Goal: Task Accomplishment & Management: Manage account settings

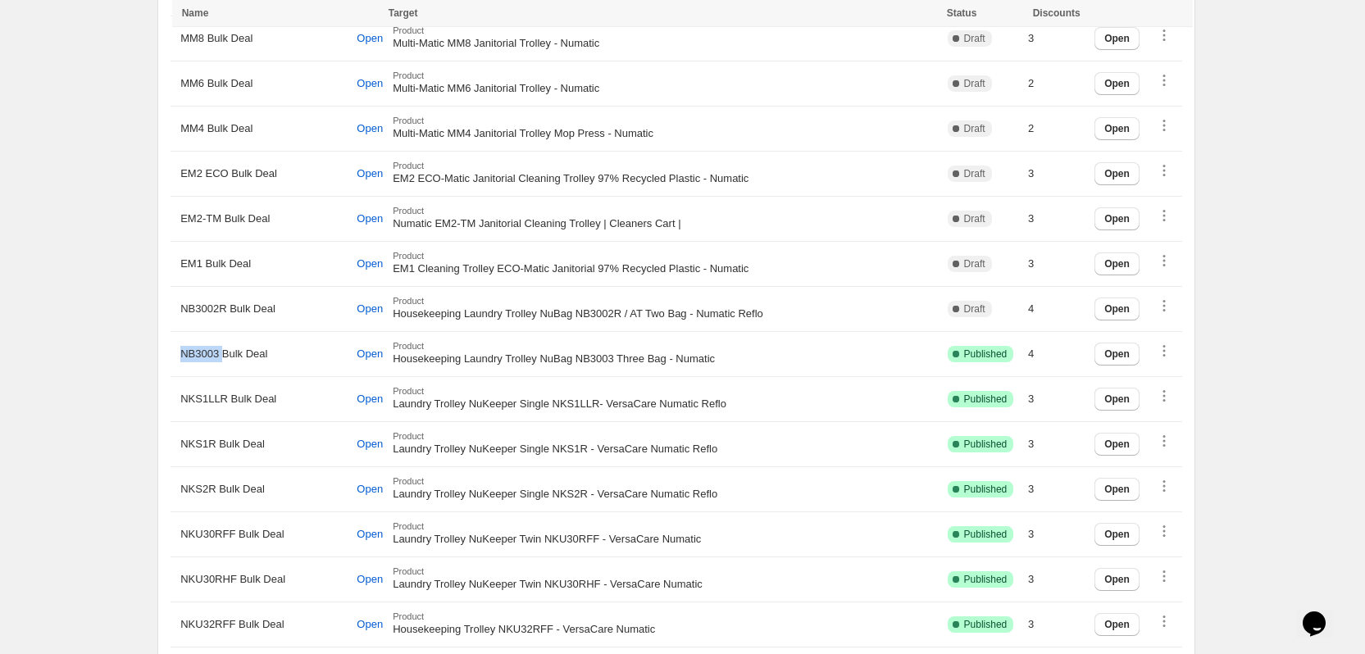
scroll to position [820, 0]
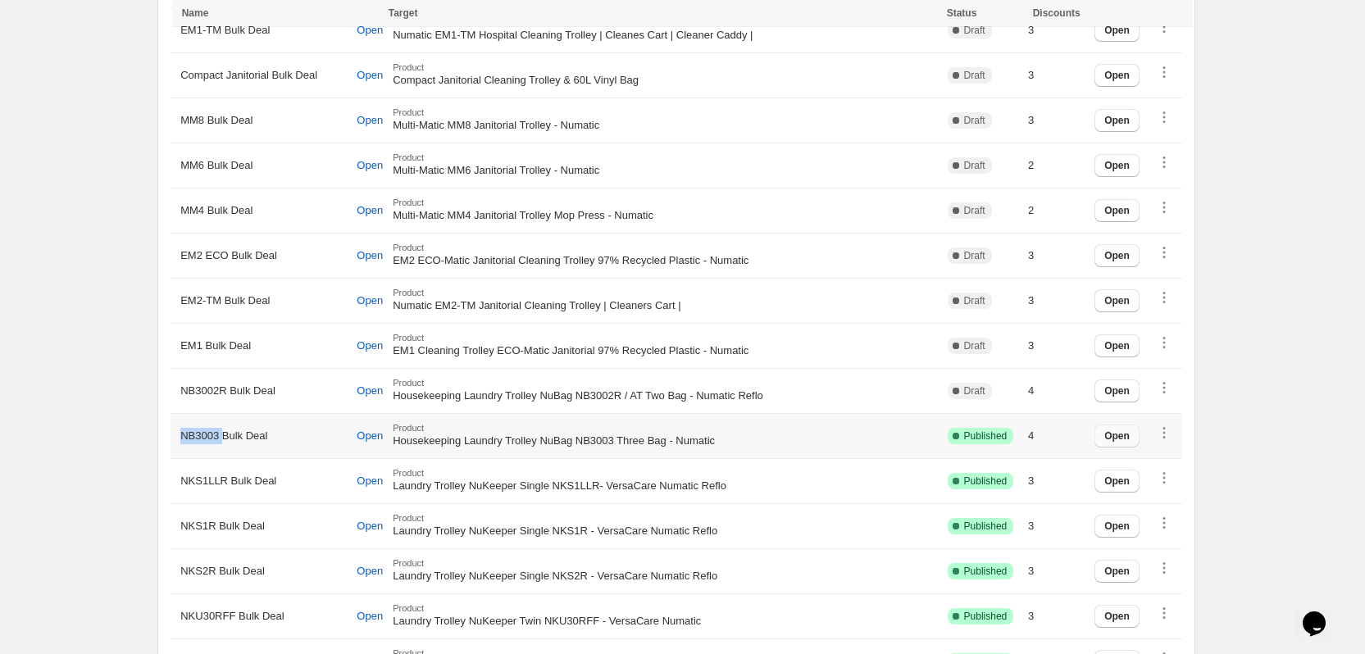
click at [1120, 436] on span "Open" at bounding box center [1117, 436] width 25 height 13
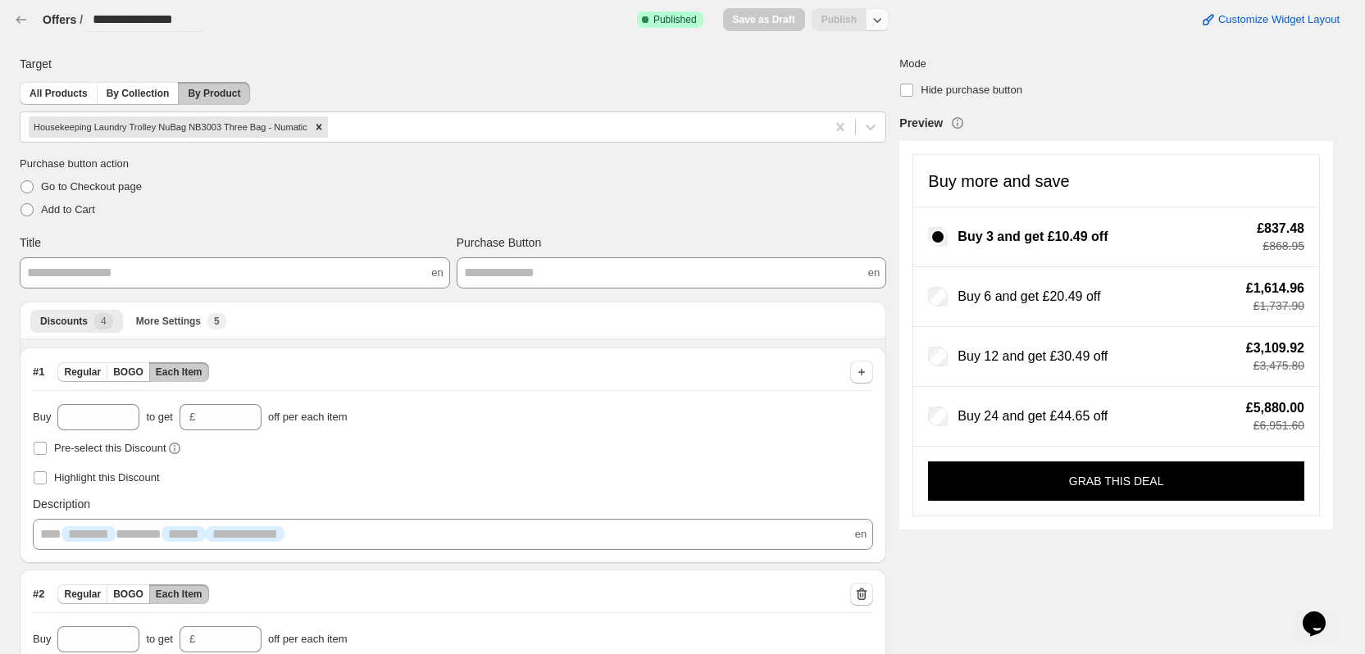
click at [889, 25] on button "button" at bounding box center [877, 19] width 23 height 23
click at [868, 92] on span "Unpublish" at bounding box center [888, 84] width 98 height 16
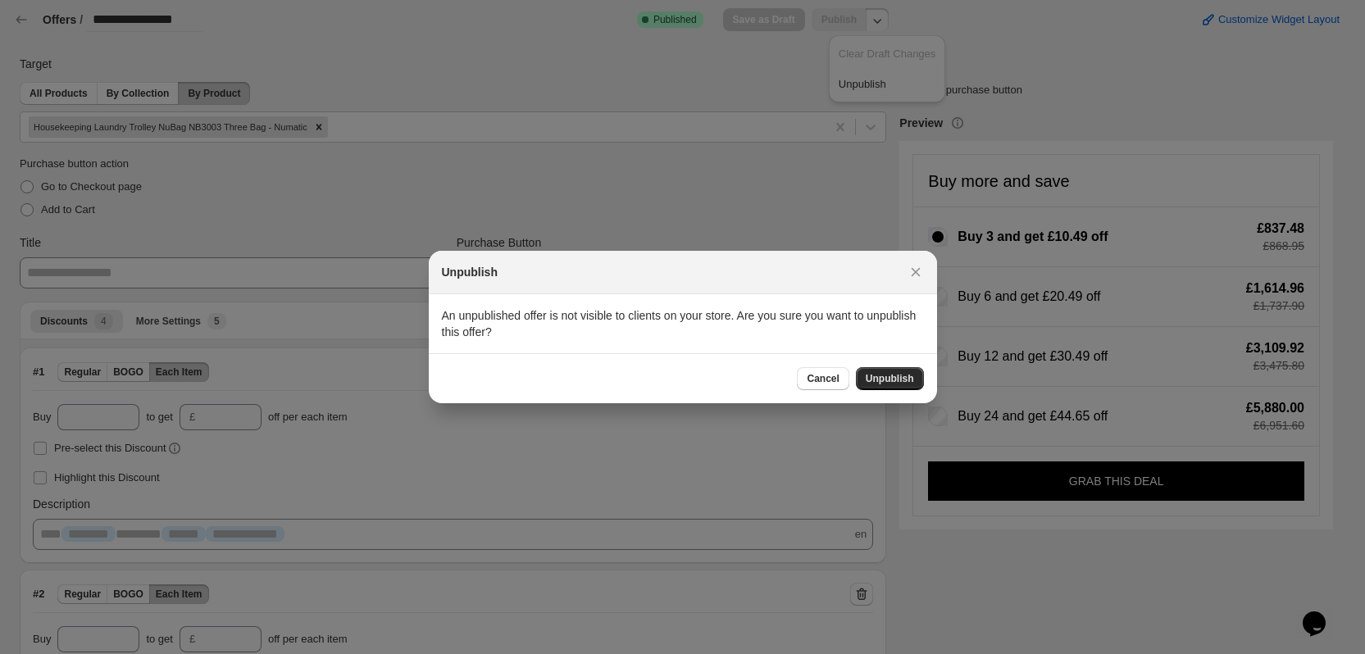
click at [887, 382] on span "Unpublish" at bounding box center [890, 378] width 48 height 13
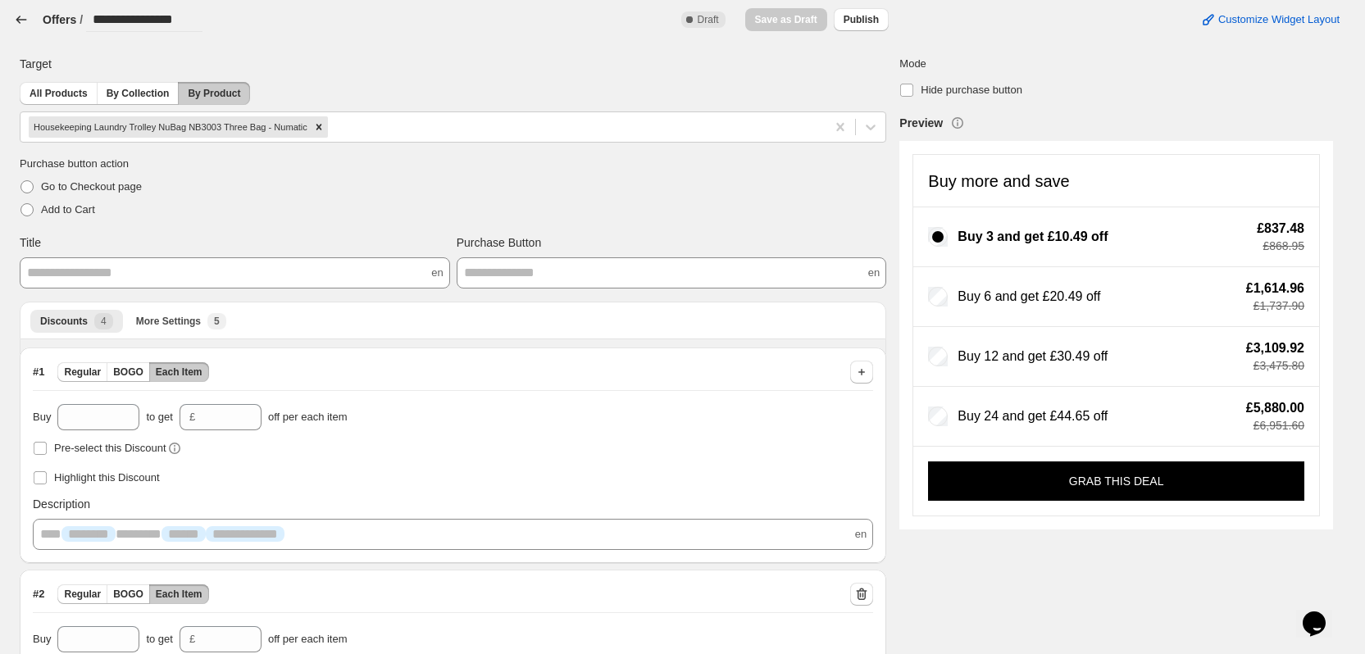
click at [27, 20] on icon "button" at bounding box center [21, 19] width 16 height 16
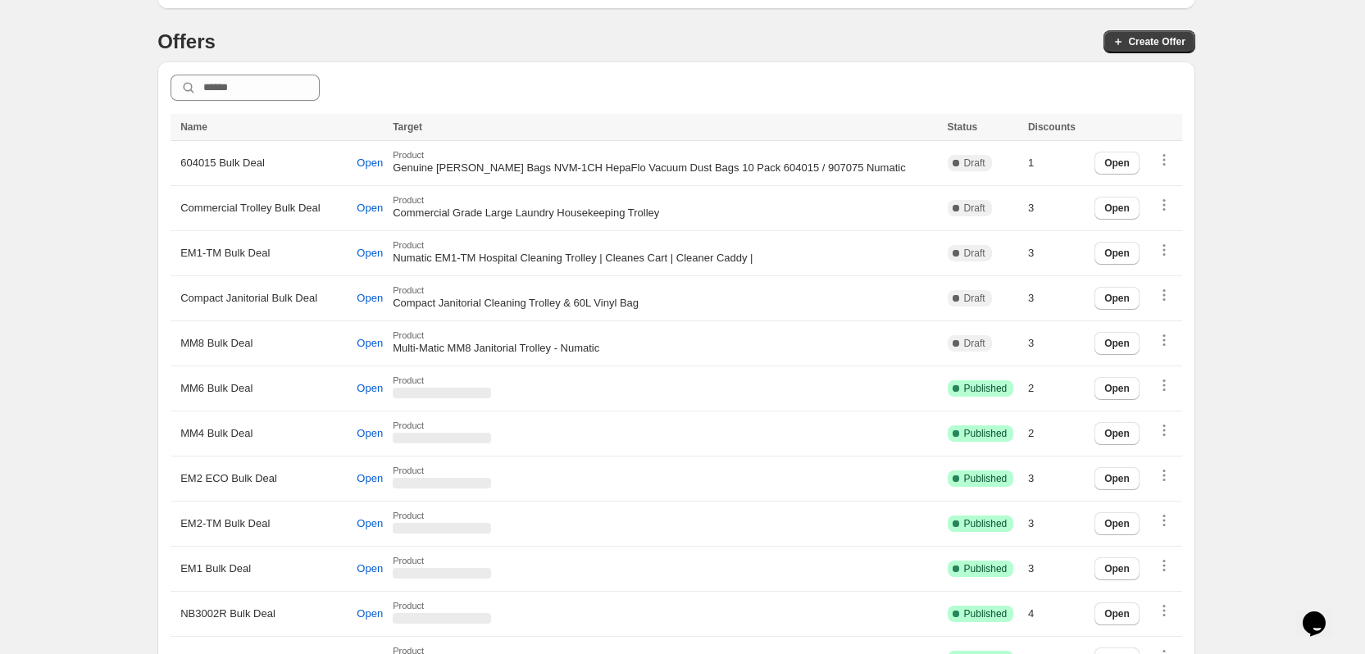
scroll to position [656, 0]
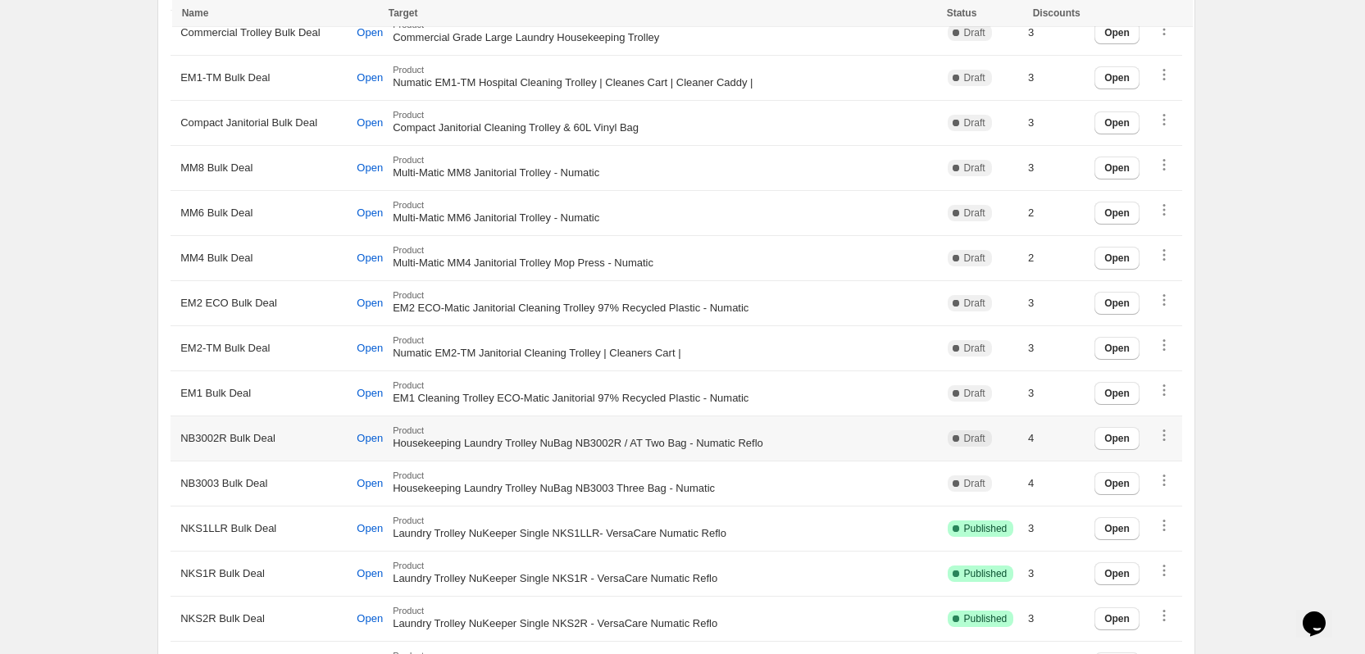
scroll to position [849, 0]
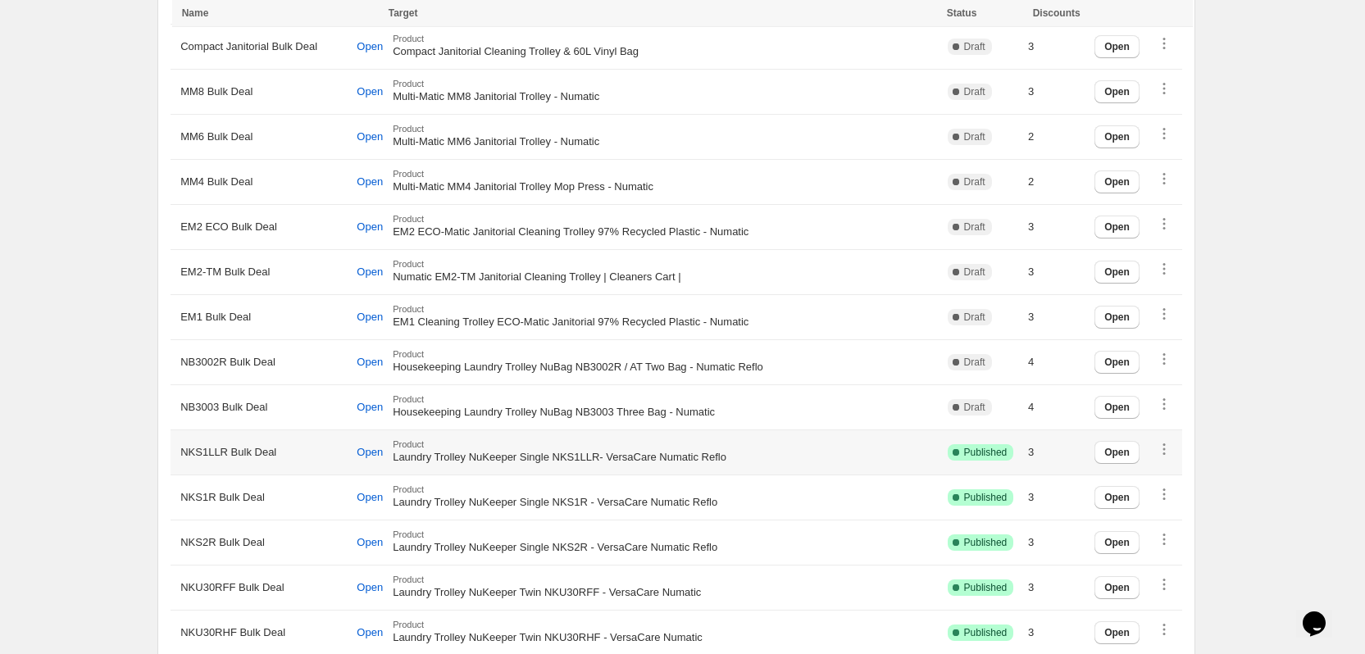
click at [217, 451] on span "NKS1LLR Bulk Deal" at bounding box center [228, 452] width 96 height 16
copy span "NKS1LLR"
click at [1111, 452] on button "Open" at bounding box center [1117, 452] width 45 height 23
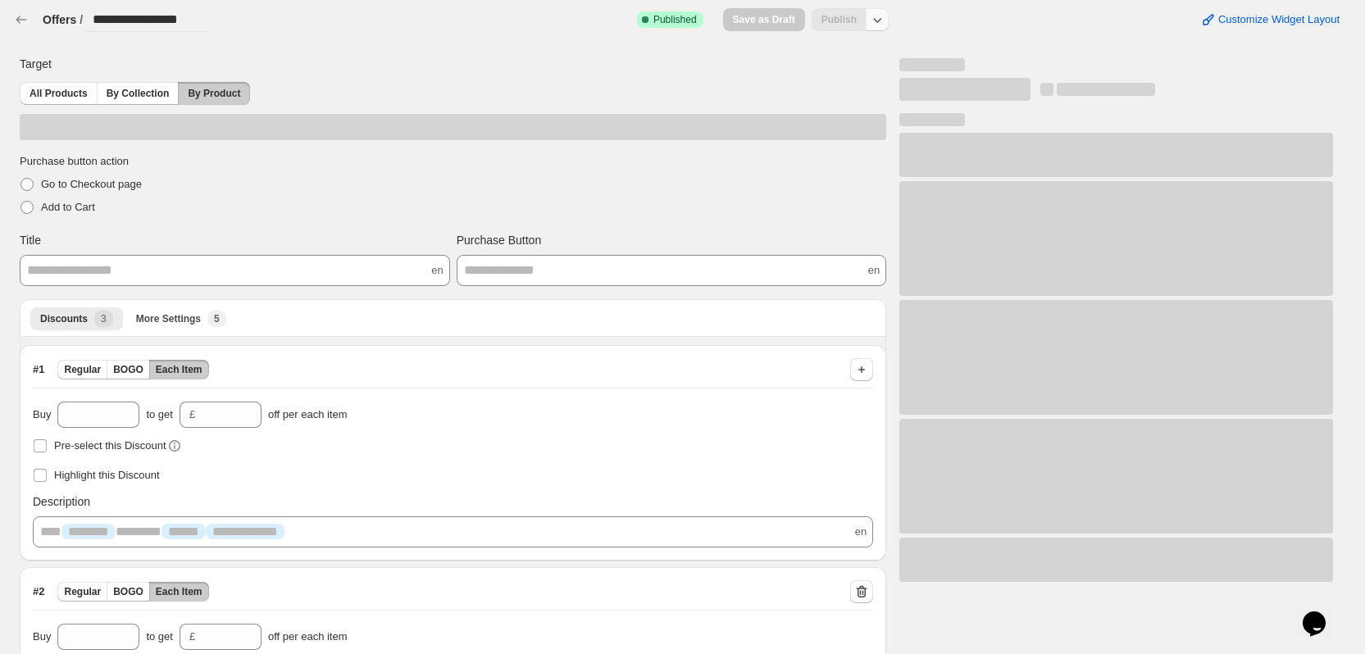
click at [875, 16] on button "button" at bounding box center [877, 19] width 23 height 23
click at [870, 86] on span "Unpublish" at bounding box center [888, 84] width 98 height 16
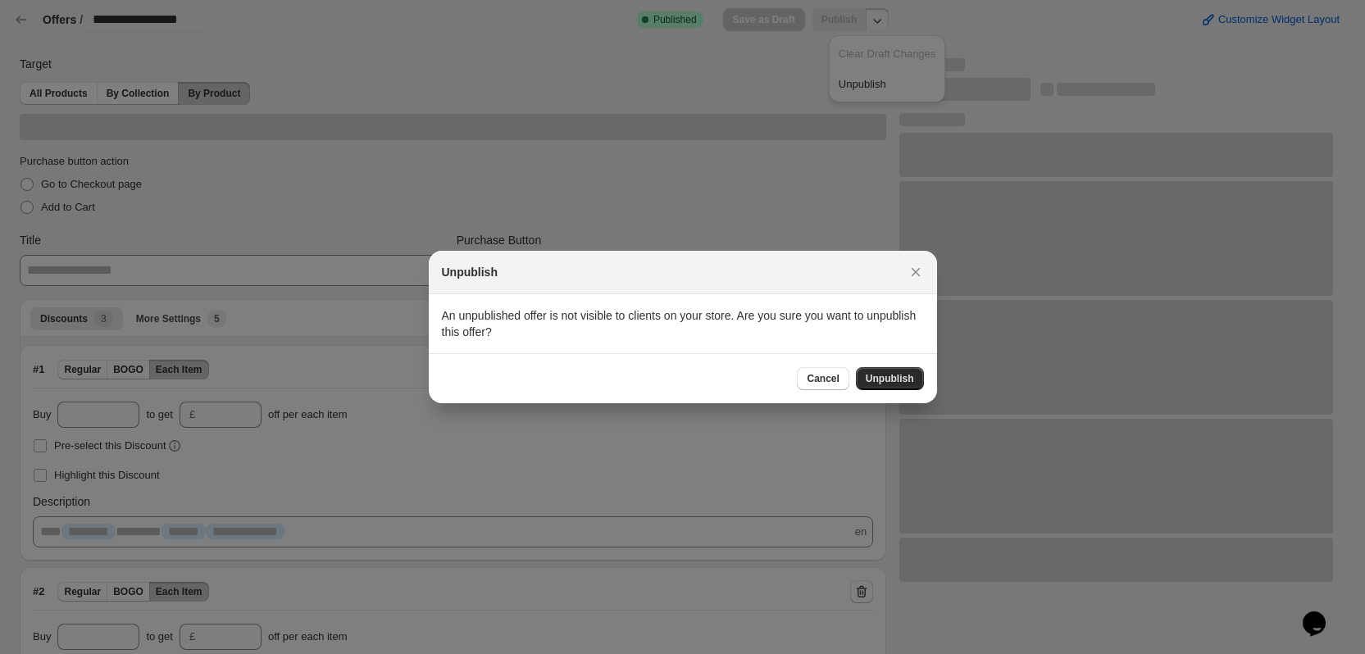
click at [904, 377] on span "Unpublish" at bounding box center [890, 378] width 48 height 13
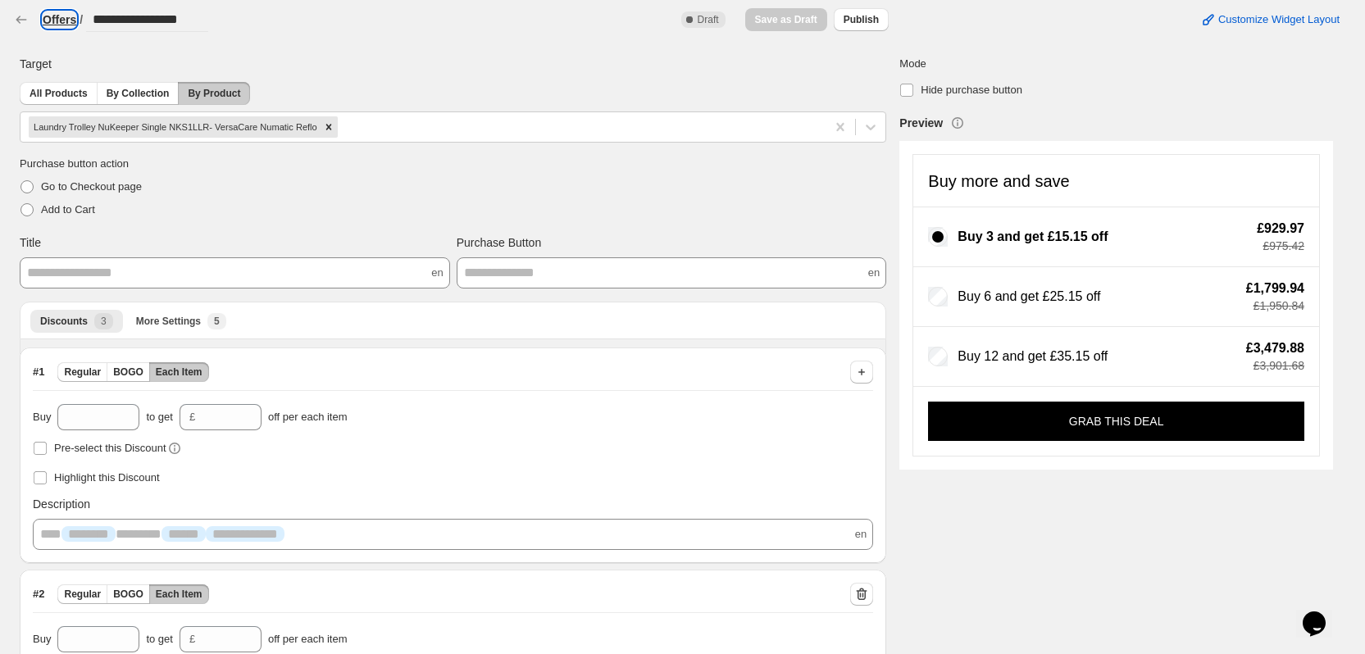
click at [52, 14] on h3 "Offers" at bounding box center [60, 19] width 34 height 16
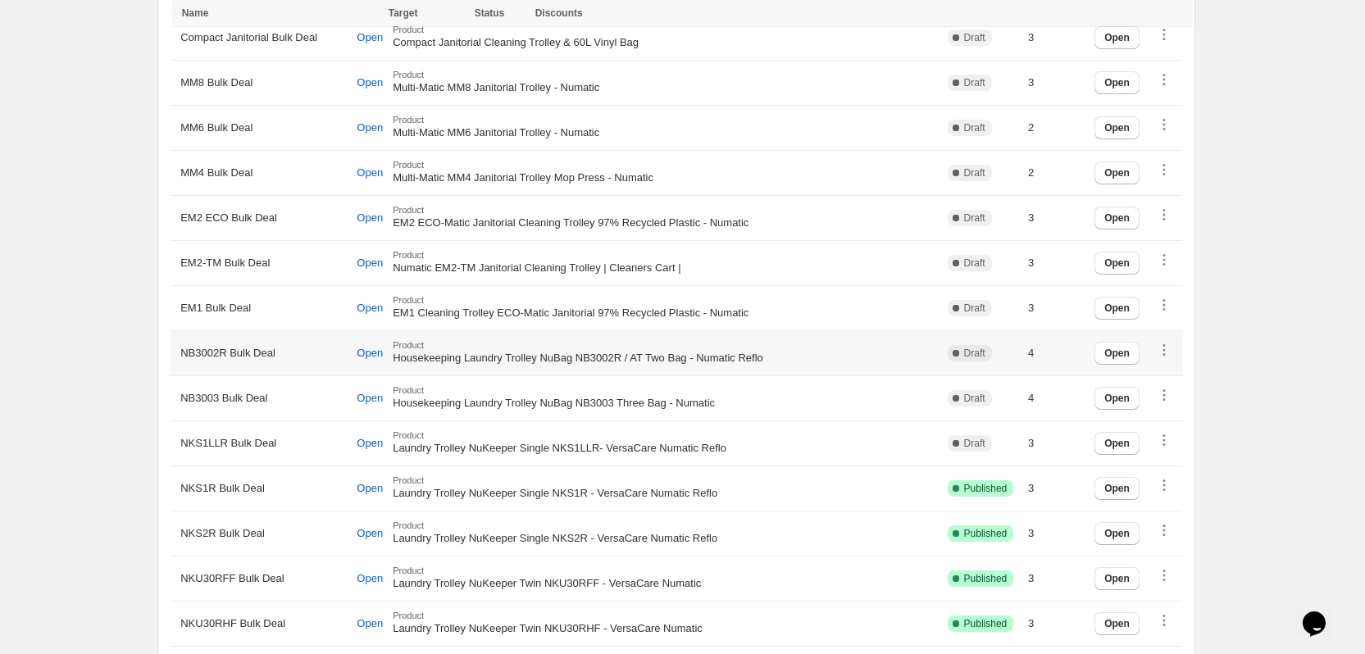
scroll to position [902, 0]
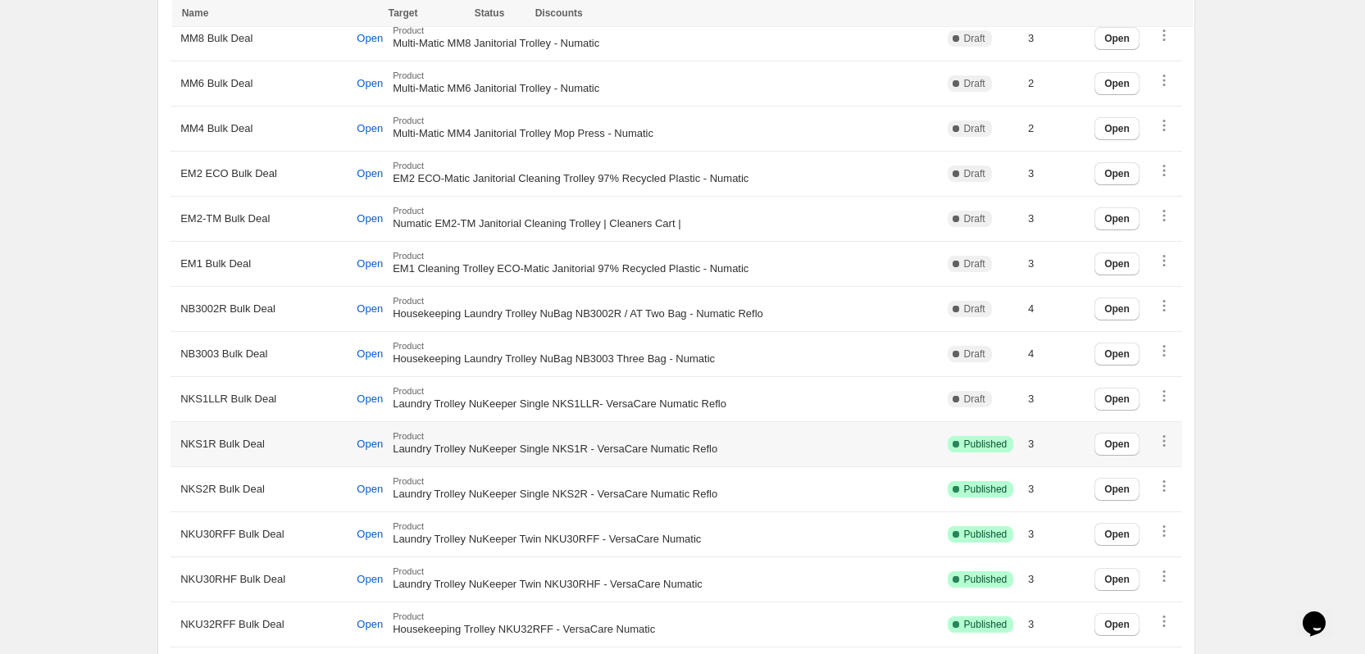
click at [198, 445] on span "NKS1R Bulk Deal" at bounding box center [222, 444] width 84 height 16
copy span "NKS1R"
click at [360, 442] on span "Open" at bounding box center [370, 444] width 26 height 13
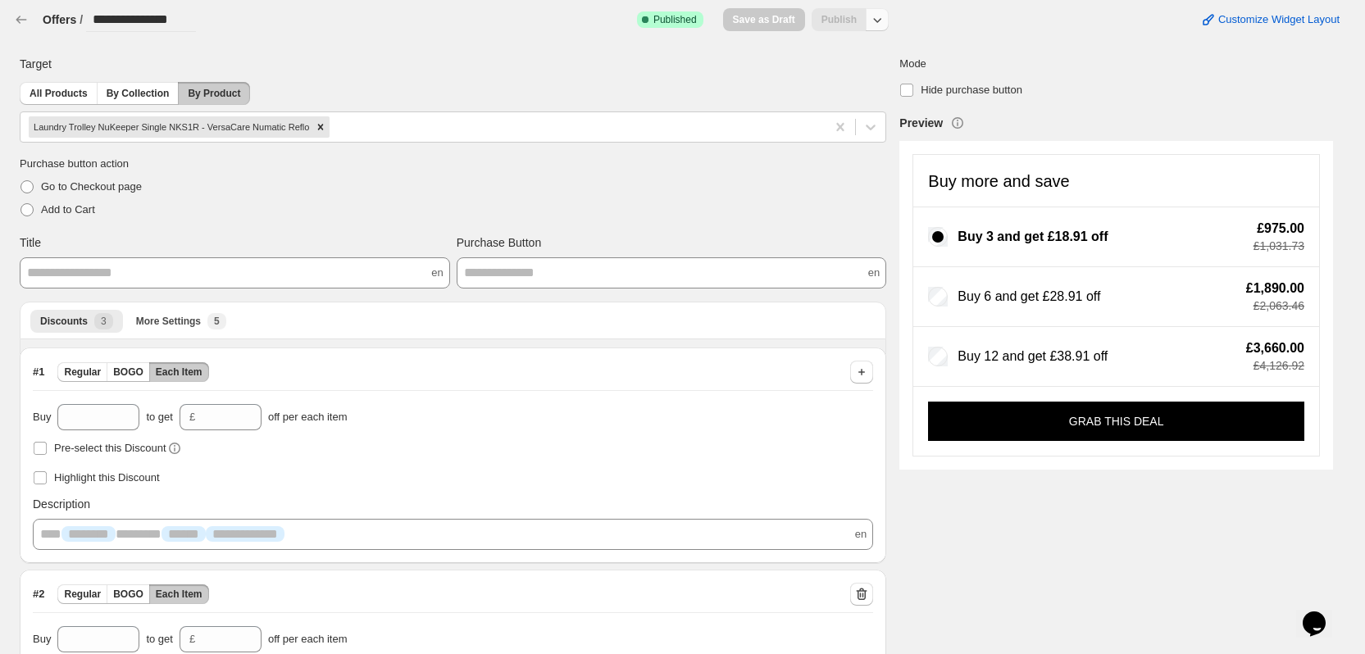
click at [883, 29] on button "button" at bounding box center [877, 19] width 23 height 23
click at [876, 81] on span "Unpublish" at bounding box center [888, 84] width 98 height 16
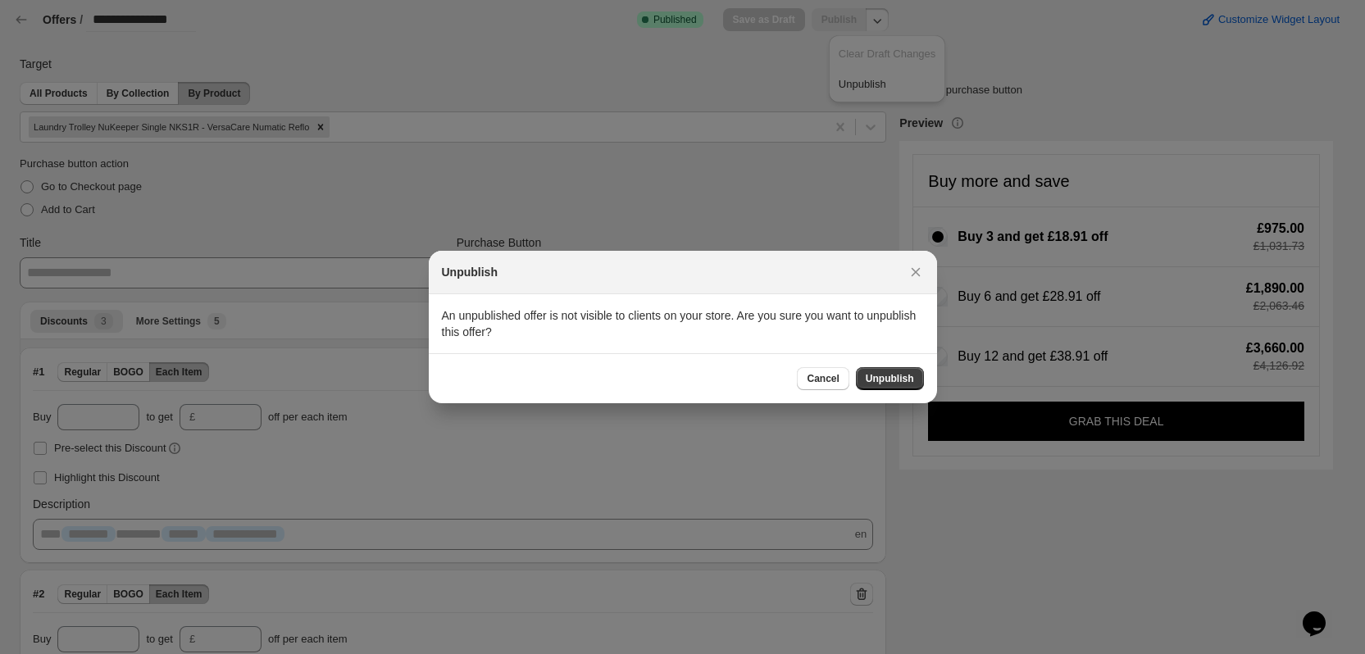
drag, startPoint x: 899, startPoint y: 380, endPoint x: 932, endPoint y: 376, distance: 33.9
click at [899, 380] on span "Unpublish" at bounding box center [890, 378] width 48 height 13
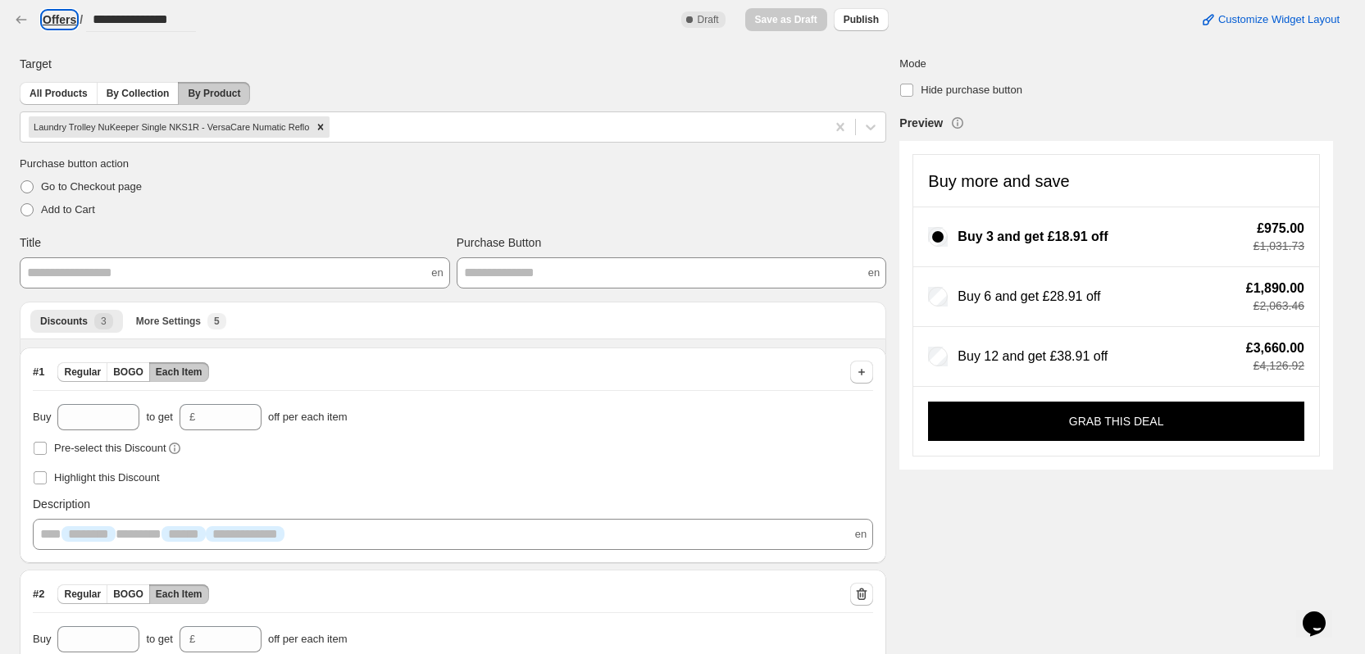
click at [59, 19] on h3 "Offers" at bounding box center [60, 19] width 34 height 16
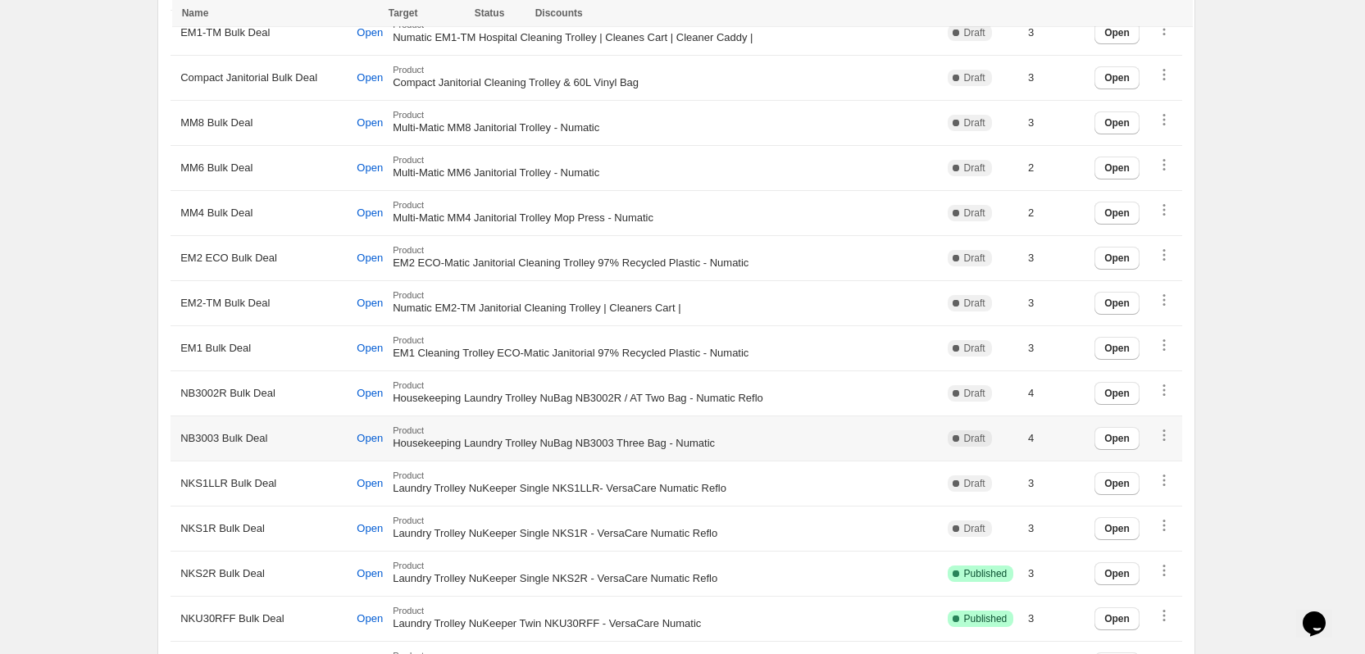
scroll to position [820, 0]
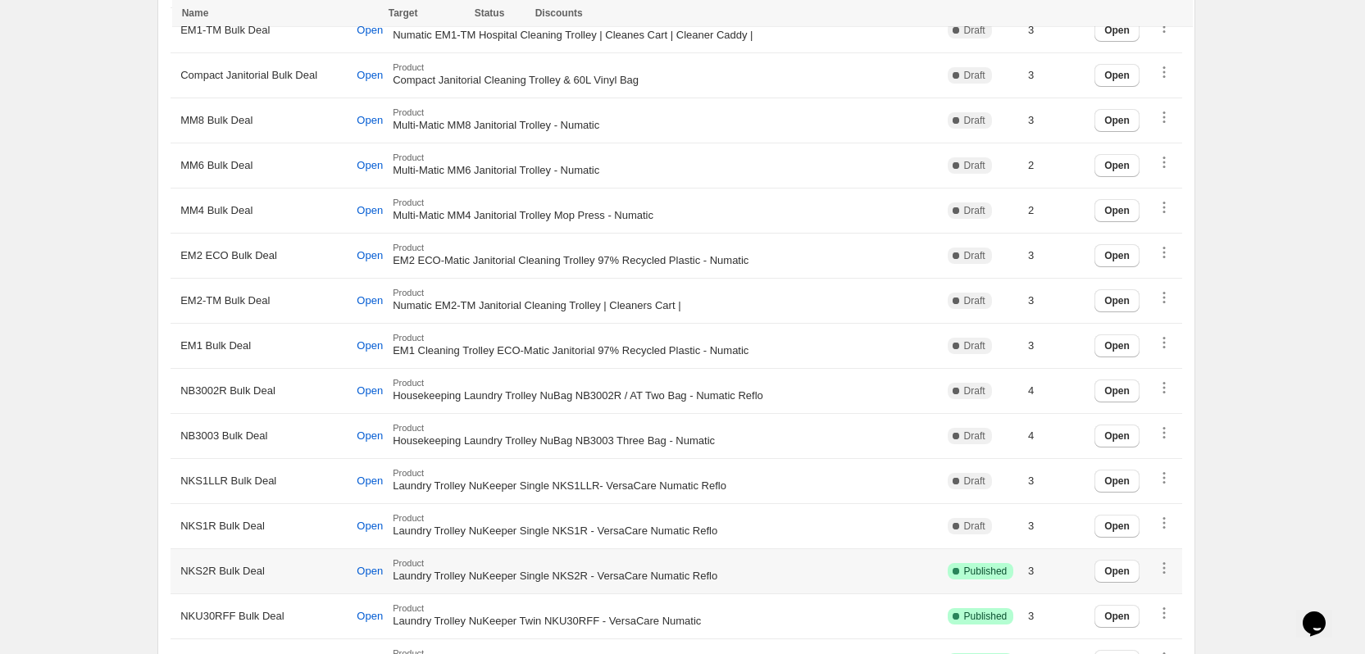
click at [203, 566] on span "NKS2R Bulk Deal" at bounding box center [222, 571] width 84 height 16
copy span "NKS2R"
click at [357, 567] on span "Open" at bounding box center [370, 571] width 26 height 13
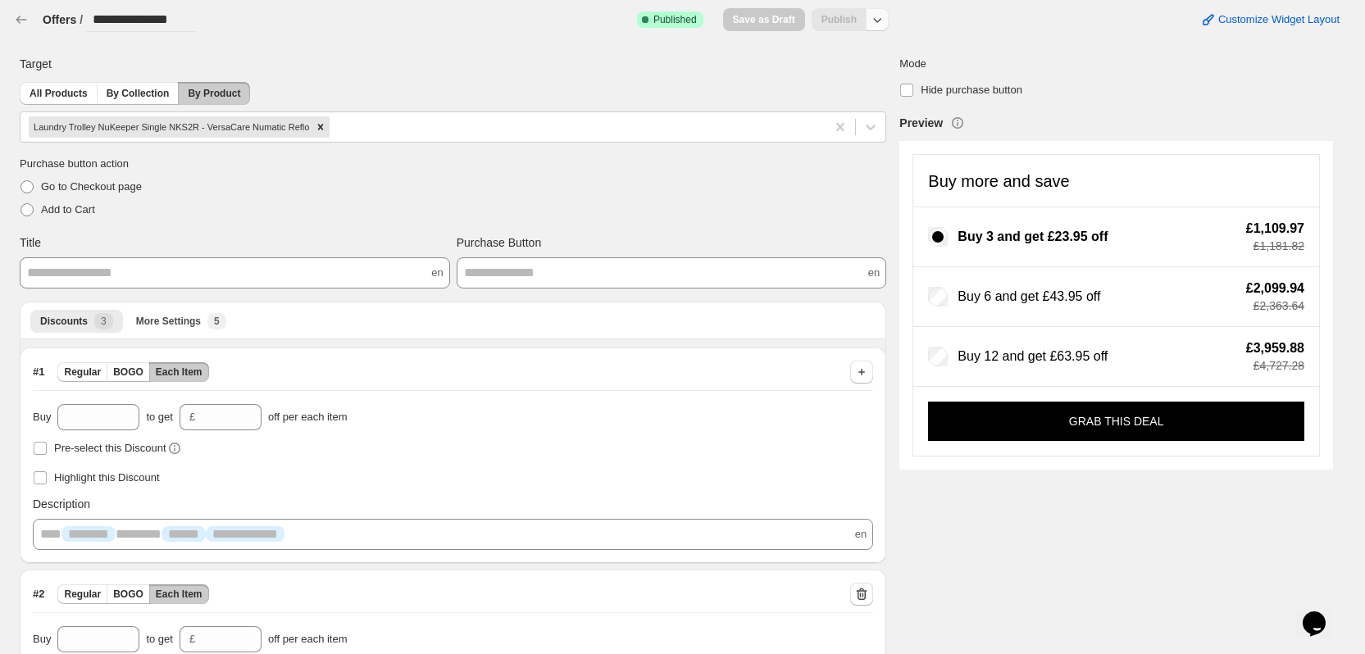
click at [889, 28] on button "button" at bounding box center [877, 19] width 23 height 23
click at [874, 91] on span "Unpublish" at bounding box center [888, 84] width 98 height 16
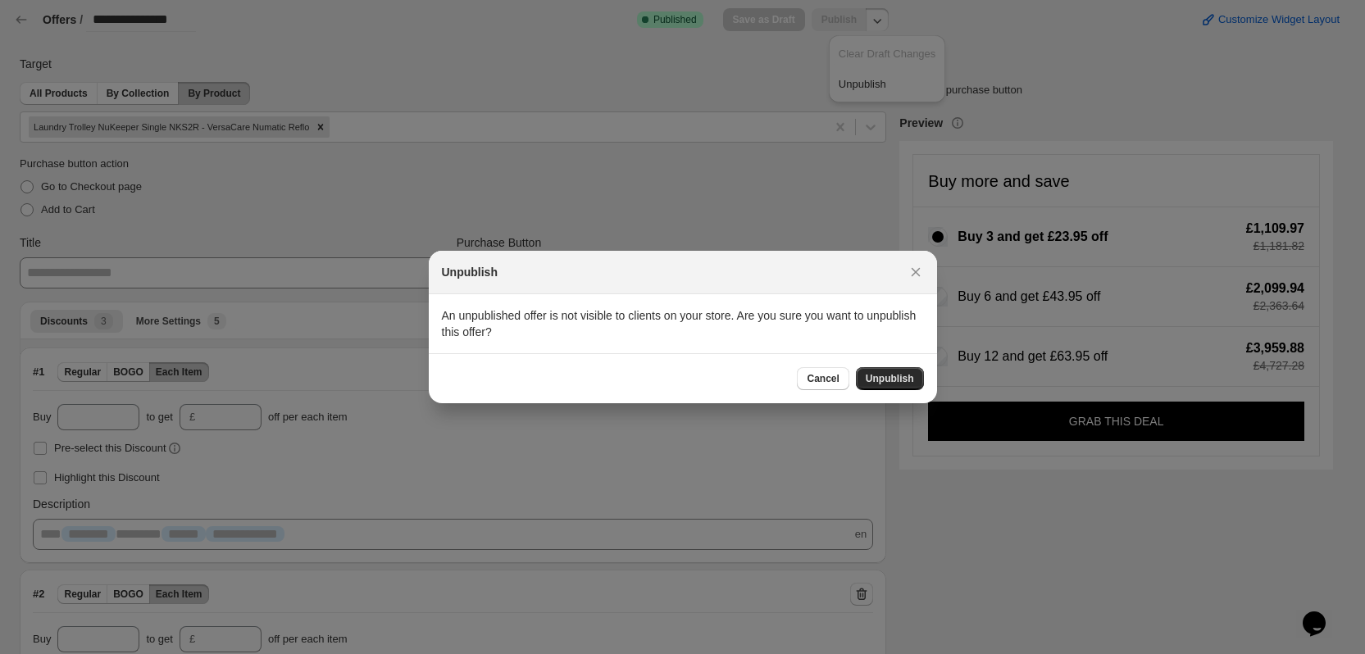
click at [891, 380] on span "Unpublish" at bounding box center [890, 378] width 48 height 13
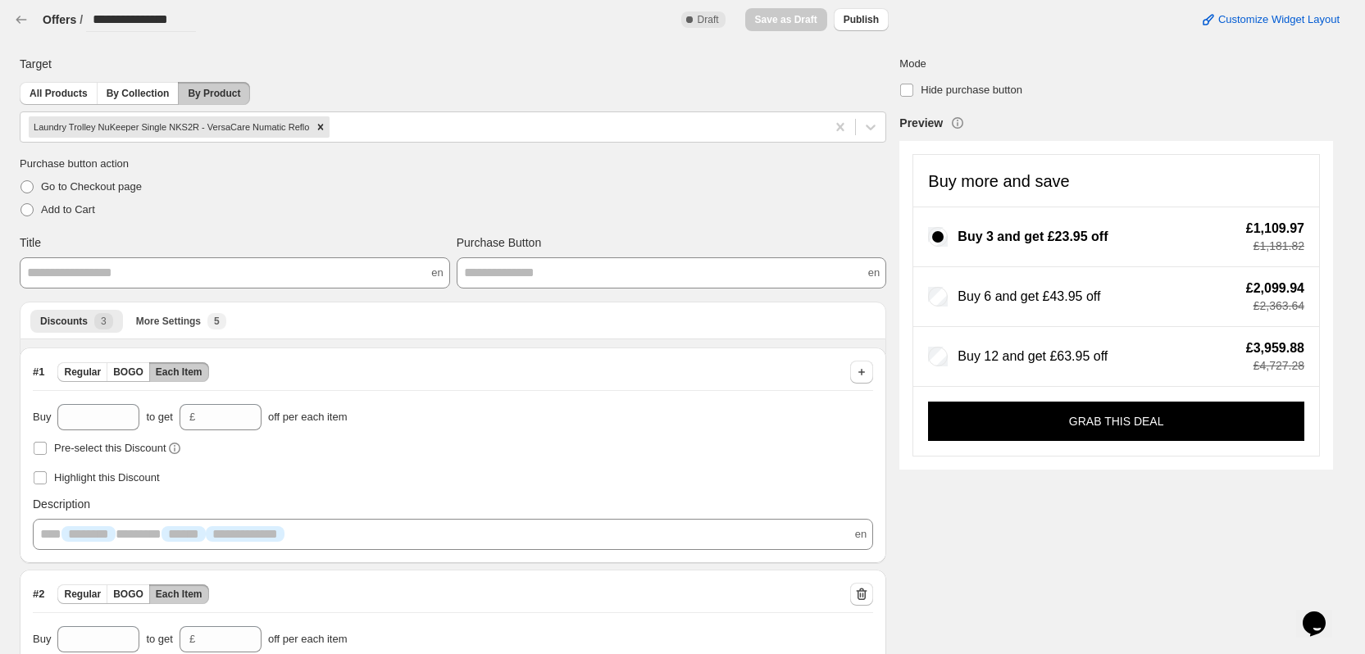
click at [57, 9] on div "**********" at bounding box center [119, 19] width 153 height 25
click at [56, 27] on h3 "Offers" at bounding box center [60, 19] width 34 height 16
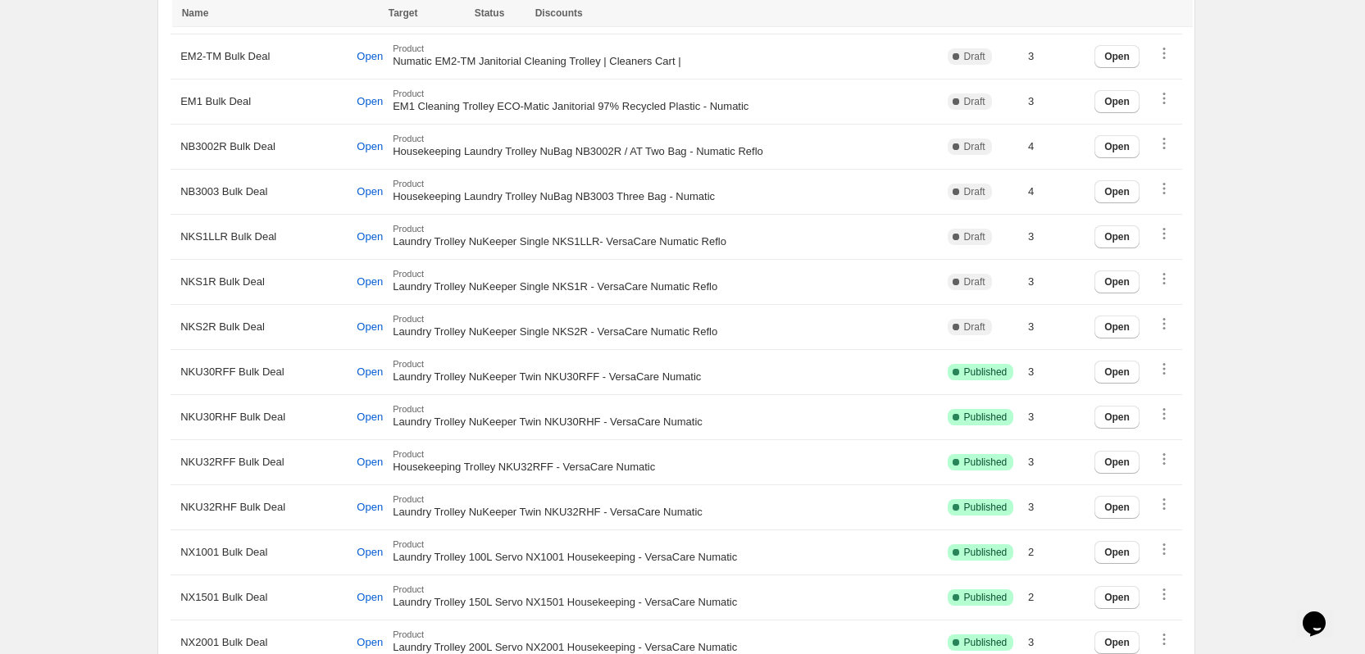
scroll to position [1066, 0]
click at [216, 369] on span "NKU30RFF Bulk Deal" at bounding box center [231, 370] width 103 height 16
copy span "NKU30RFF"
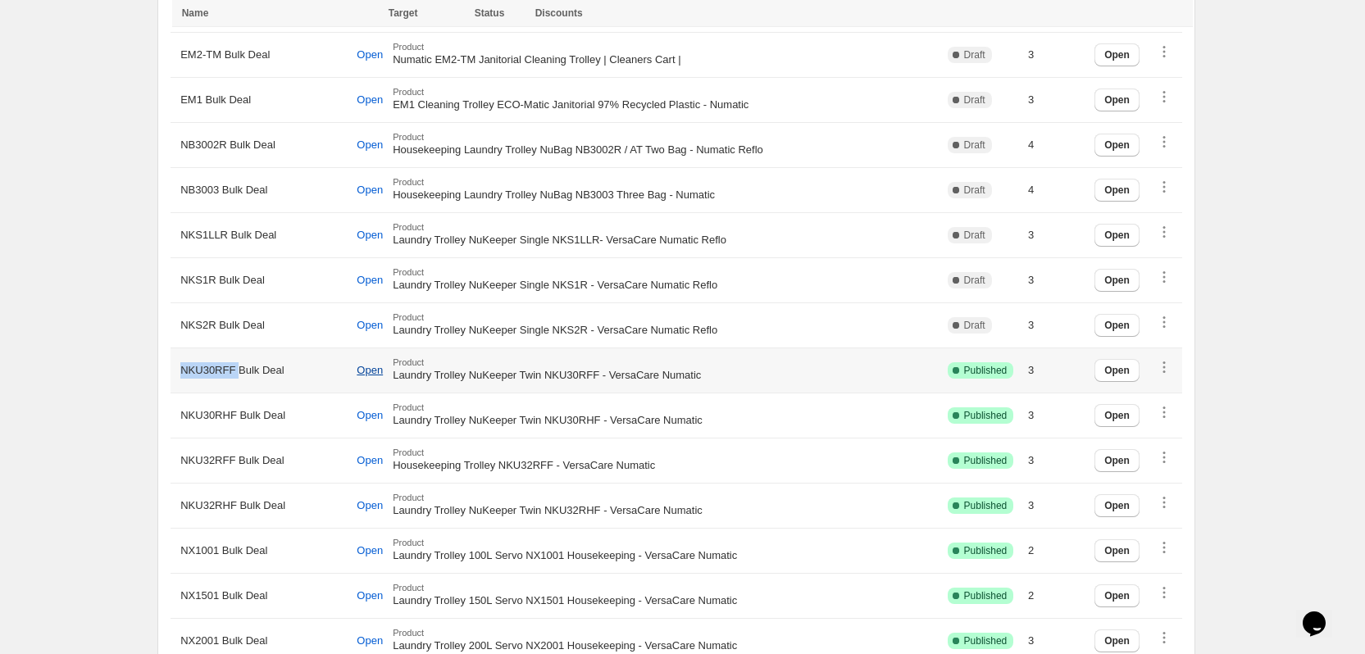
click at [365, 376] on button "Open" at bounding box center [370, 371] width 46 height 28
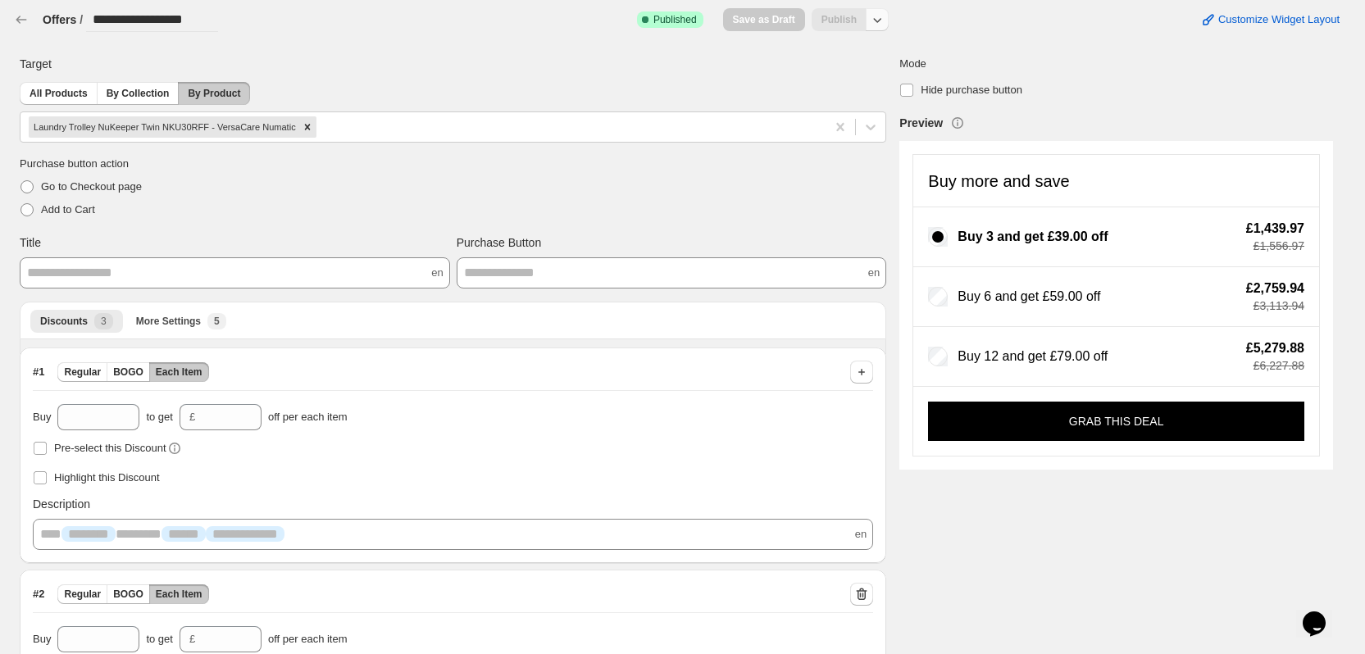
click at [878, 20] on icon "button" at bounding box center [877, 19] width 16 height 16
click at [869, 83] on span "Unpublish" at bounding box center [888, 84] width 98 height 16
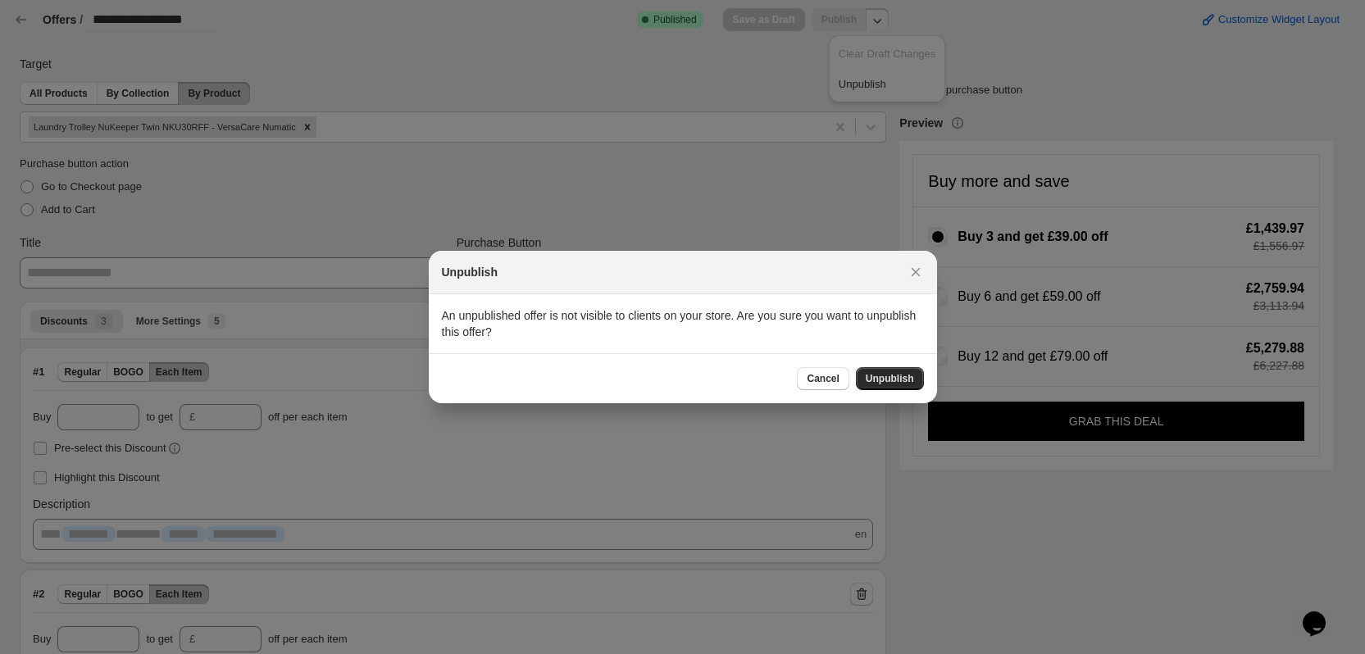
click at [891, 389] on button "Unpublish" at bounding box center [890, 378] width 68 height 23
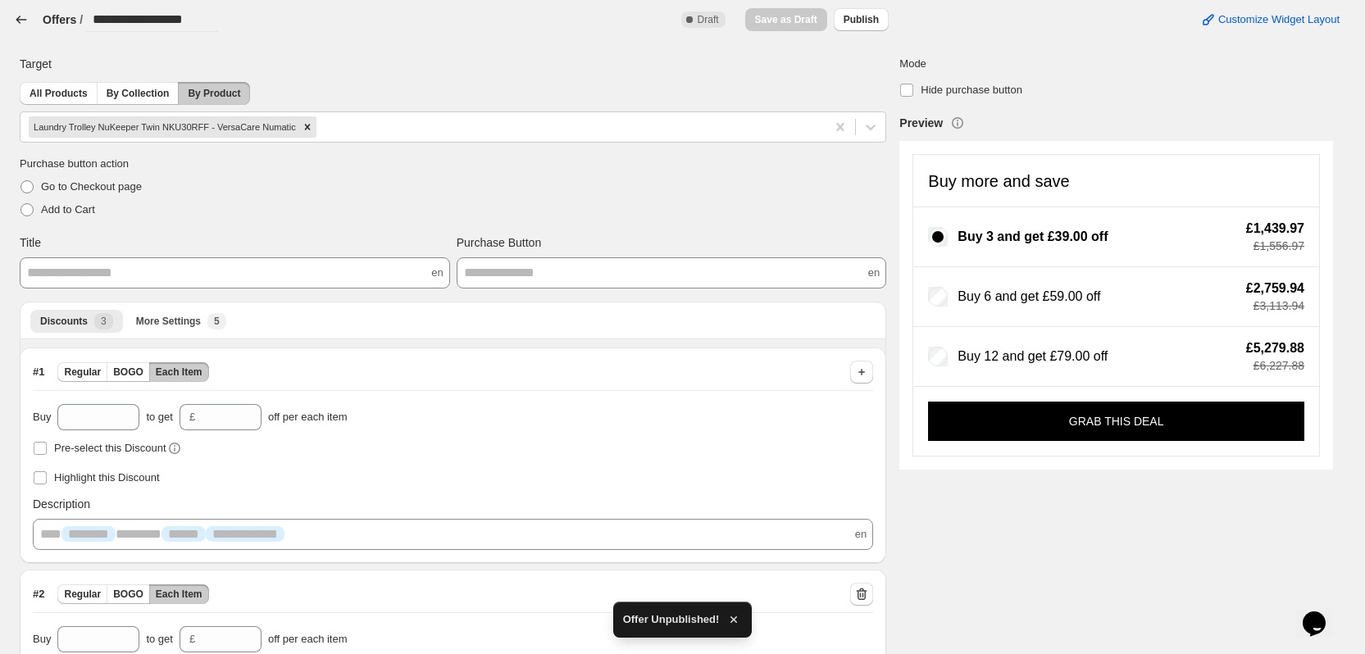
click at [29, 12] on icon "button" at bounding box center [21, 19] width 16 height 16
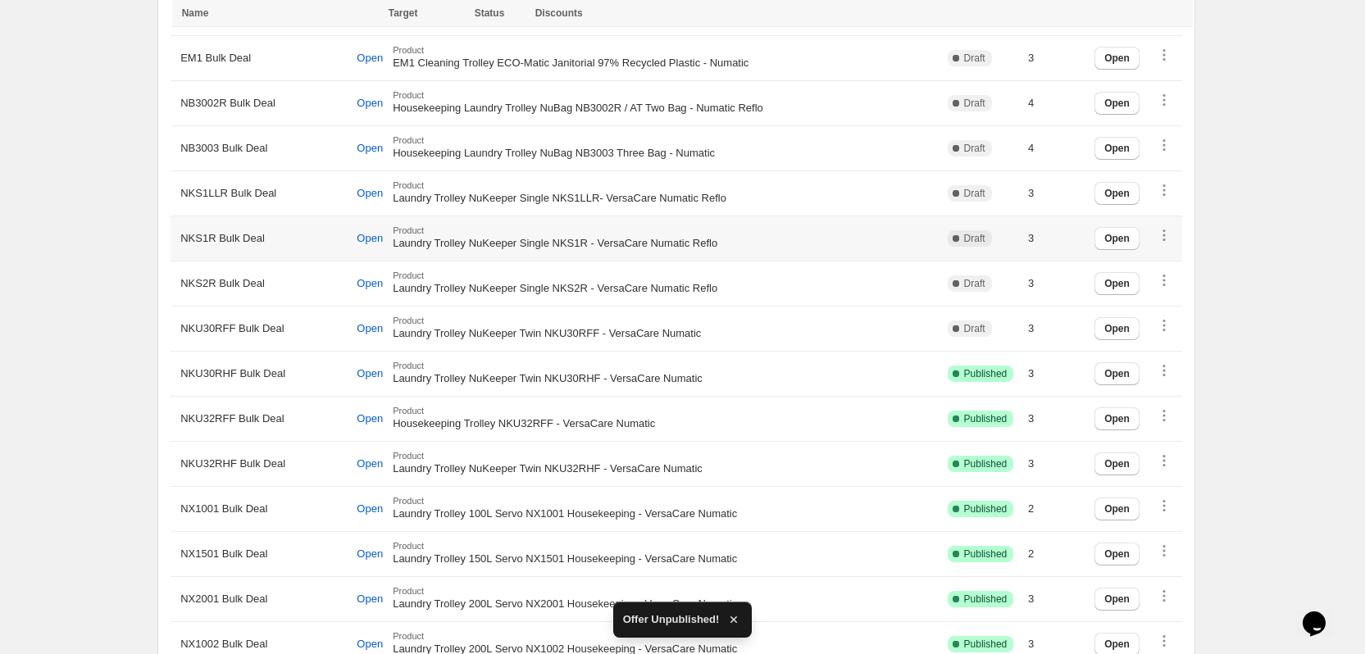
scroll to position [1148, 0]
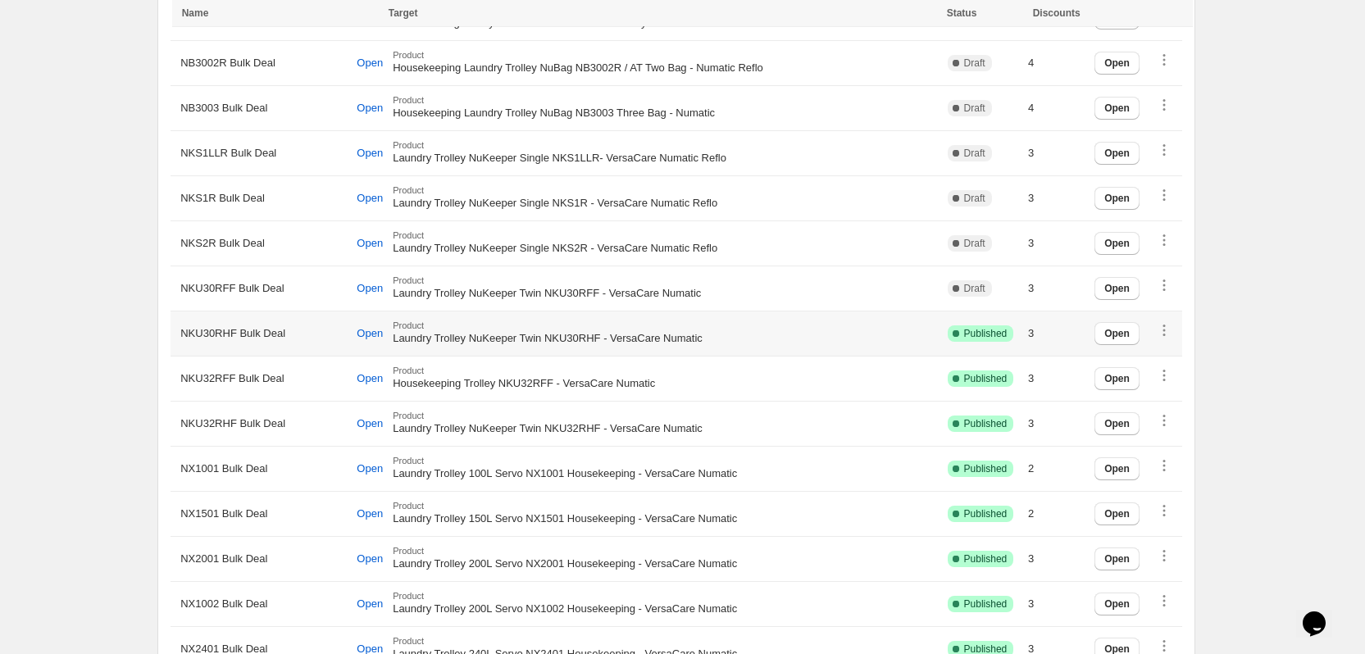
click at [218, 332] on span "NKU30RHF Bulk Deal" at bounding box center [232, 334] width 105 height 16
copy span "NKU30RHF"
click at [375, 331] on span "Open" at bounding box center [370, 333] width 26 height 13
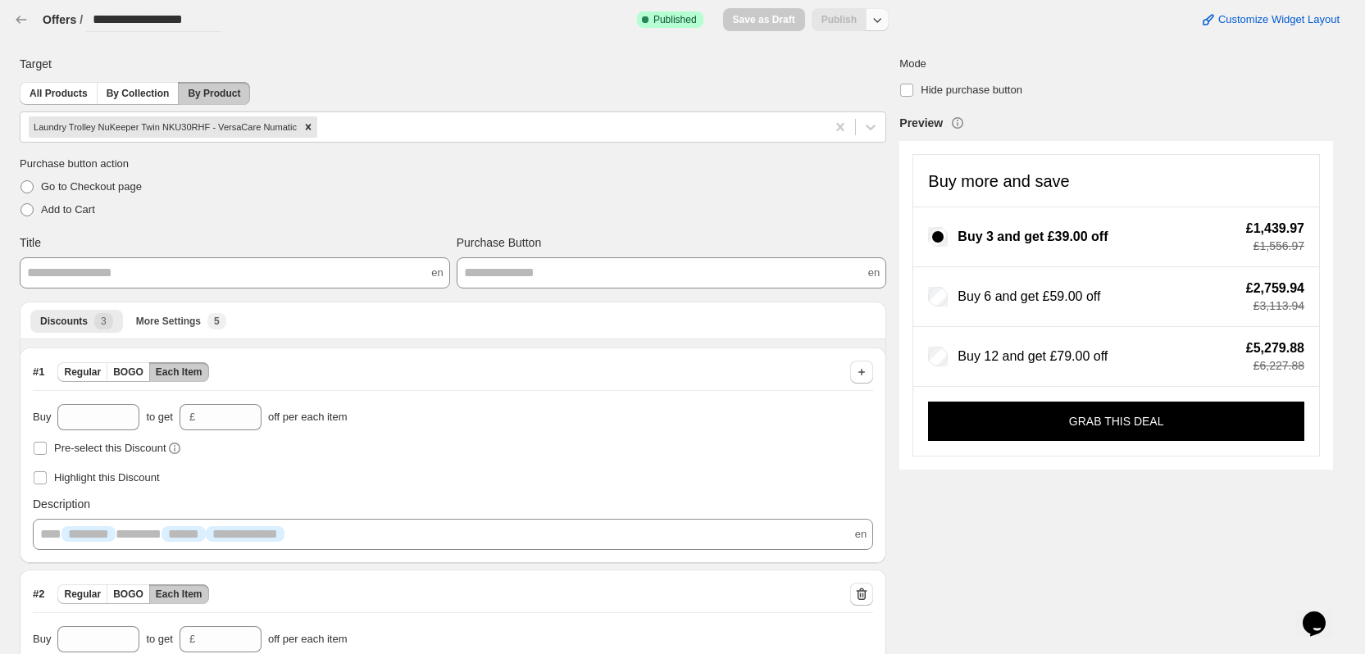
click at [886, 16] on icon "button" at bounding box center [877, 19] width 16 height 16
click at [868, 89] on span "Unpublish" at bounding box center [888, 84] width 98 height 16
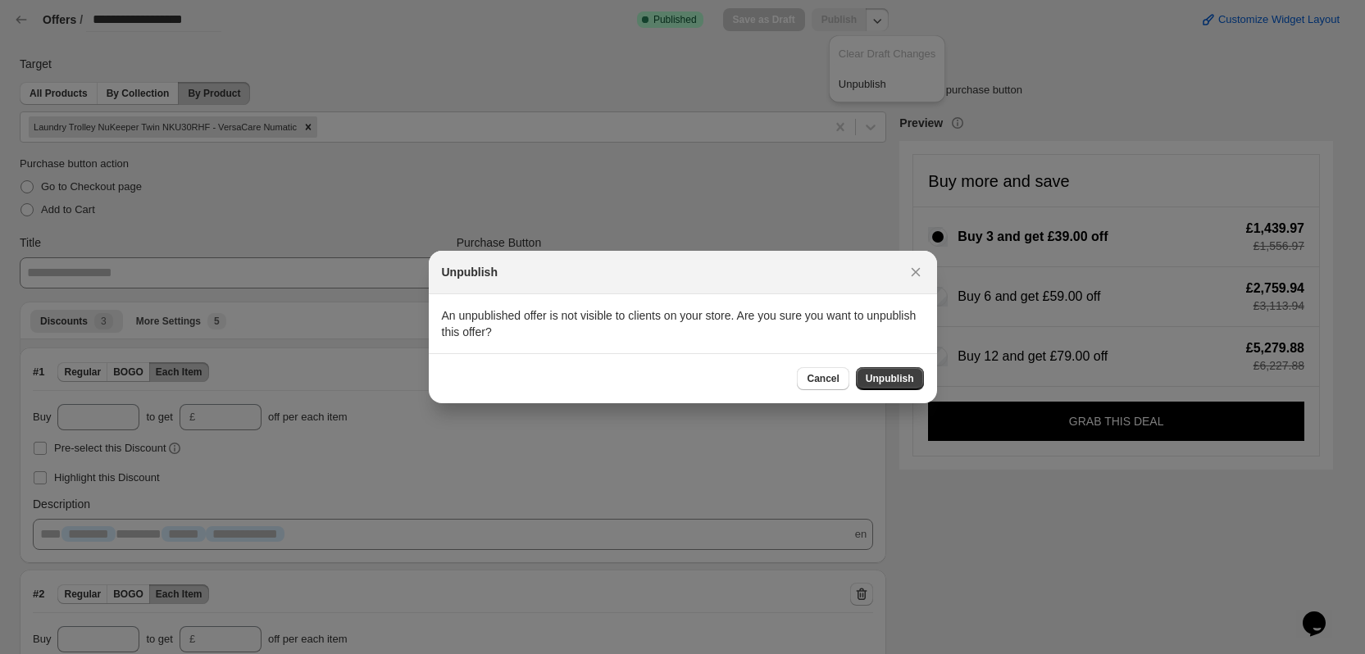
click at [868, 366] on div "Cancel Unpublish" at bounding box center [683, 378] width 508 height 50
click at [870, 380] on span "Unpublish" at bounding box center [890, 378] width 48 height 13
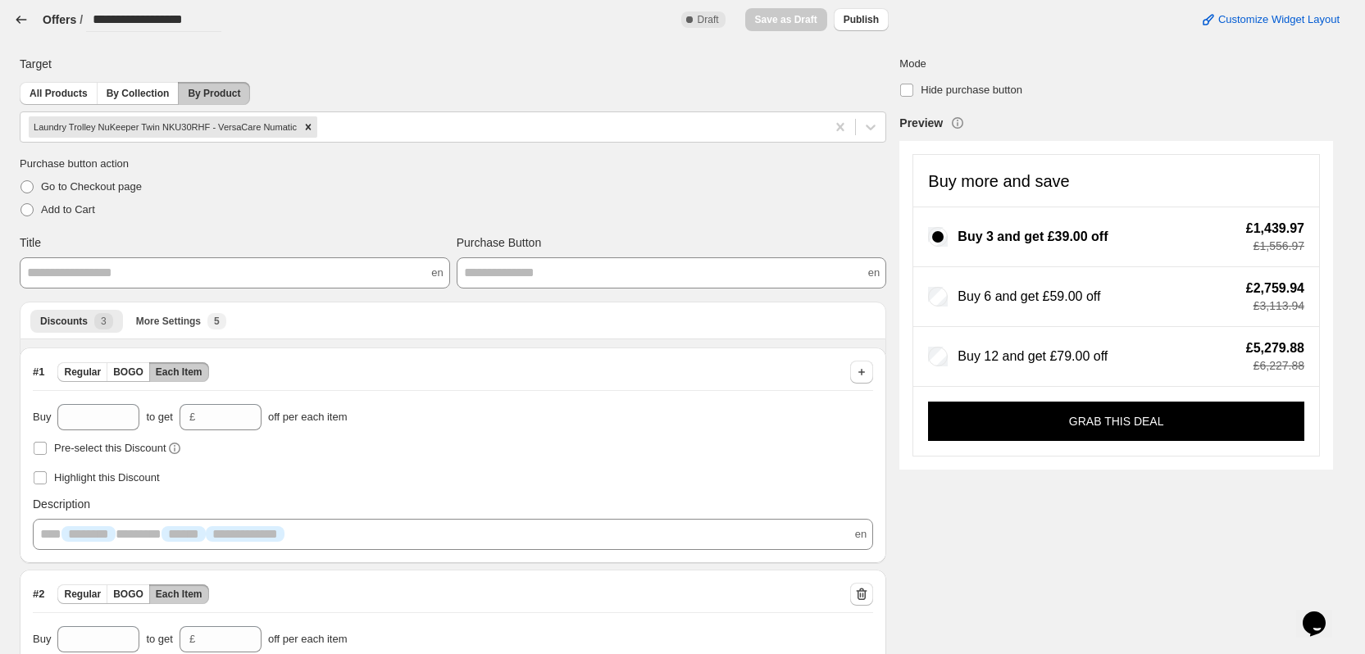
click at [24, 17] on icon "button" at bounding box center [21, 19] width 16 height 16
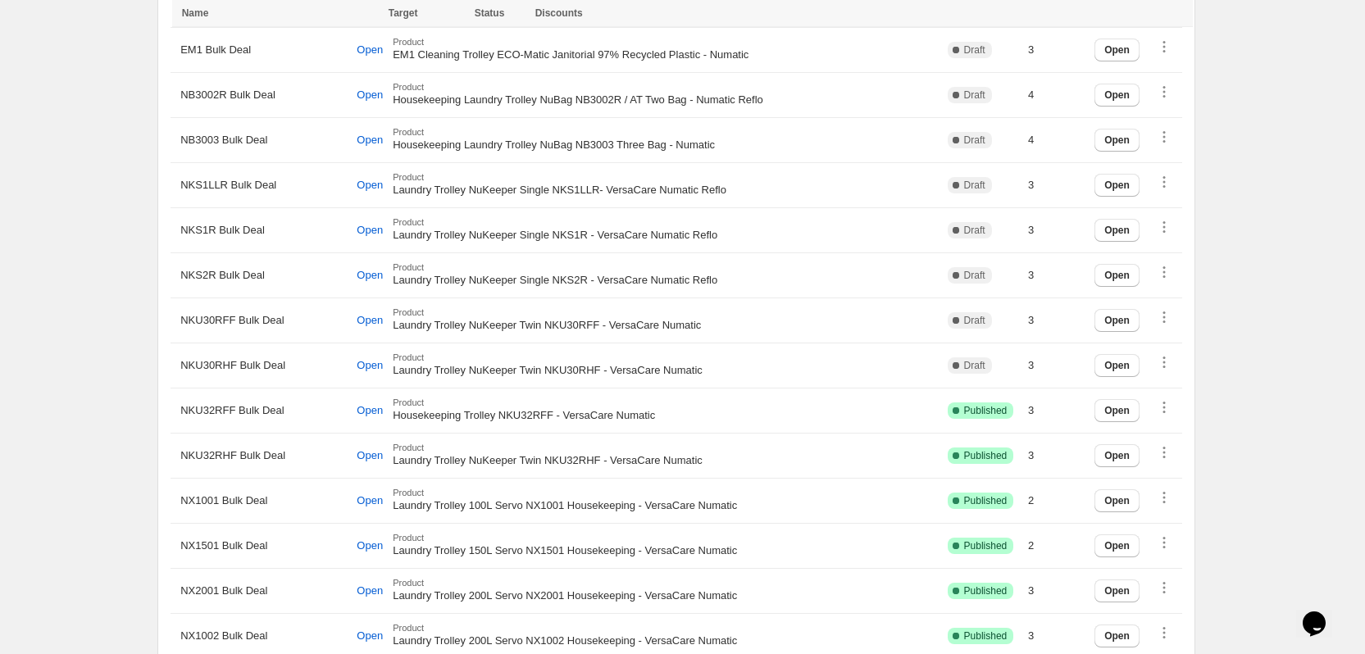
scroll to position [1148, 0]
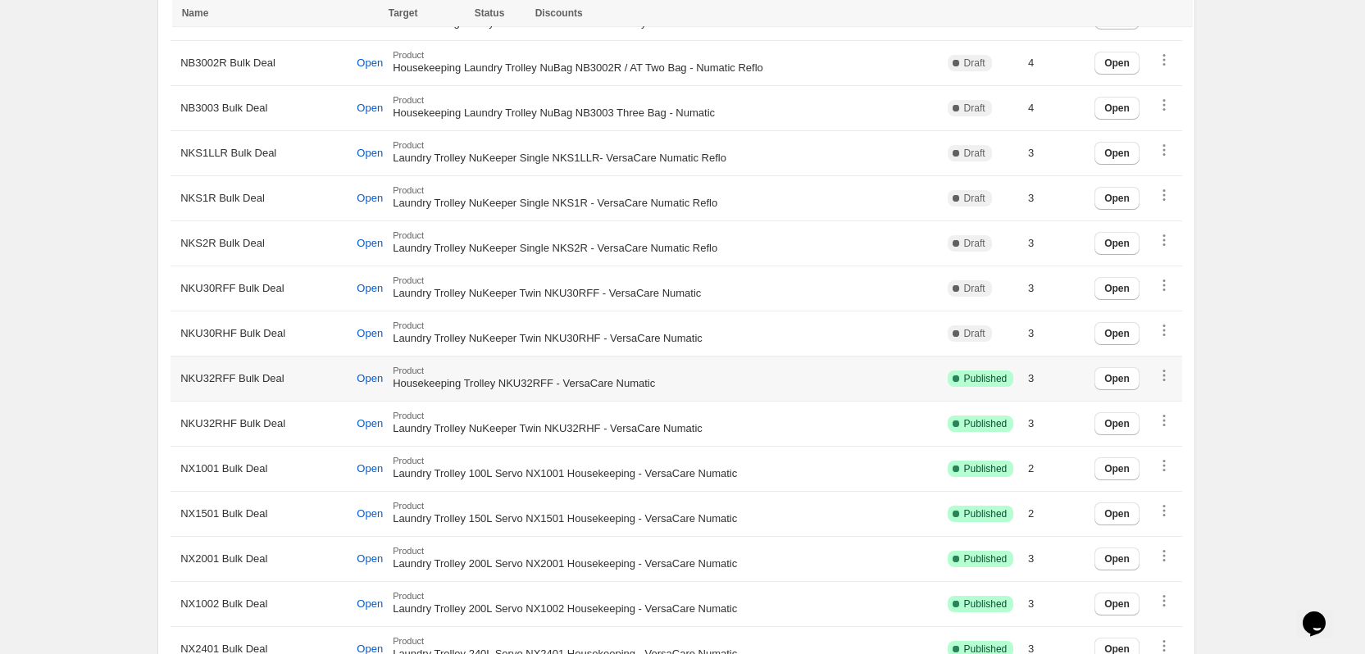
click at [197, 376] on span "NKU32RFF Bulk Deal" at bounding box center [231, 379] width 103 height 16
copy span "NKU32RFF"
click at [203, 378] on span "NKU32RFF Bulk Deal" at bounding box center [231, 379] width 103 height 16
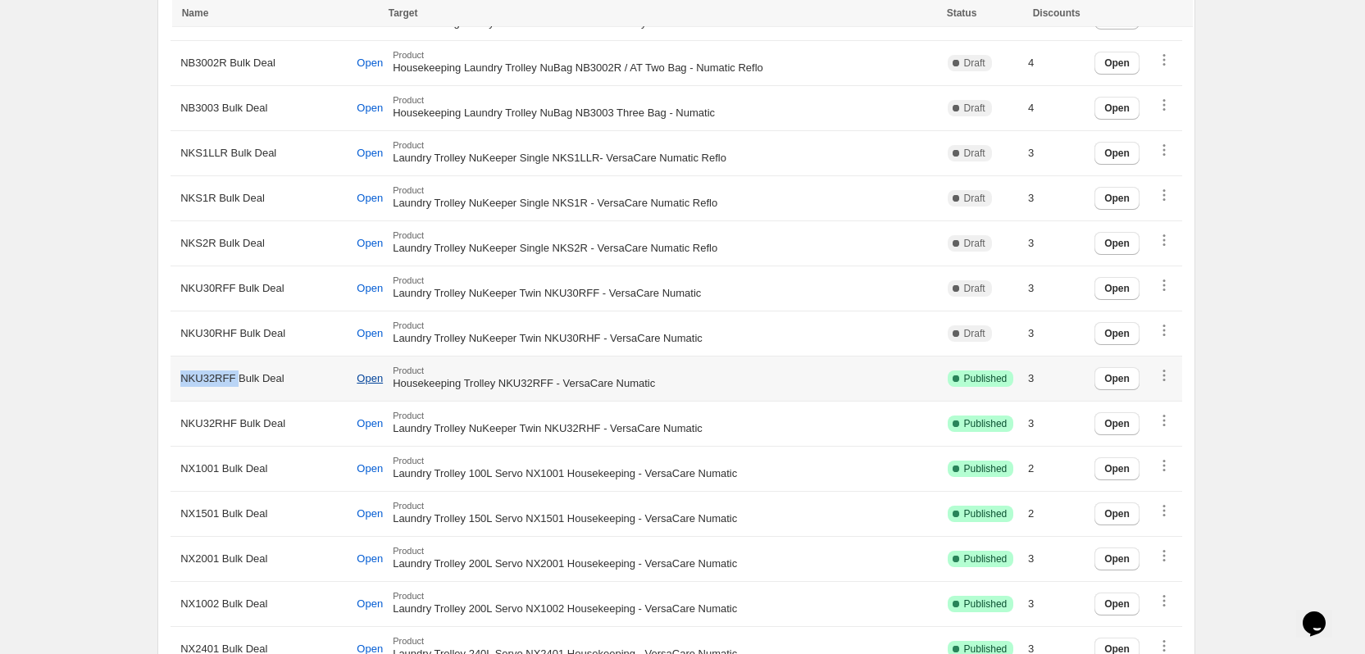
click at [378, 379] on span "Open" at bounding box center [370, 378] width 26 height 13
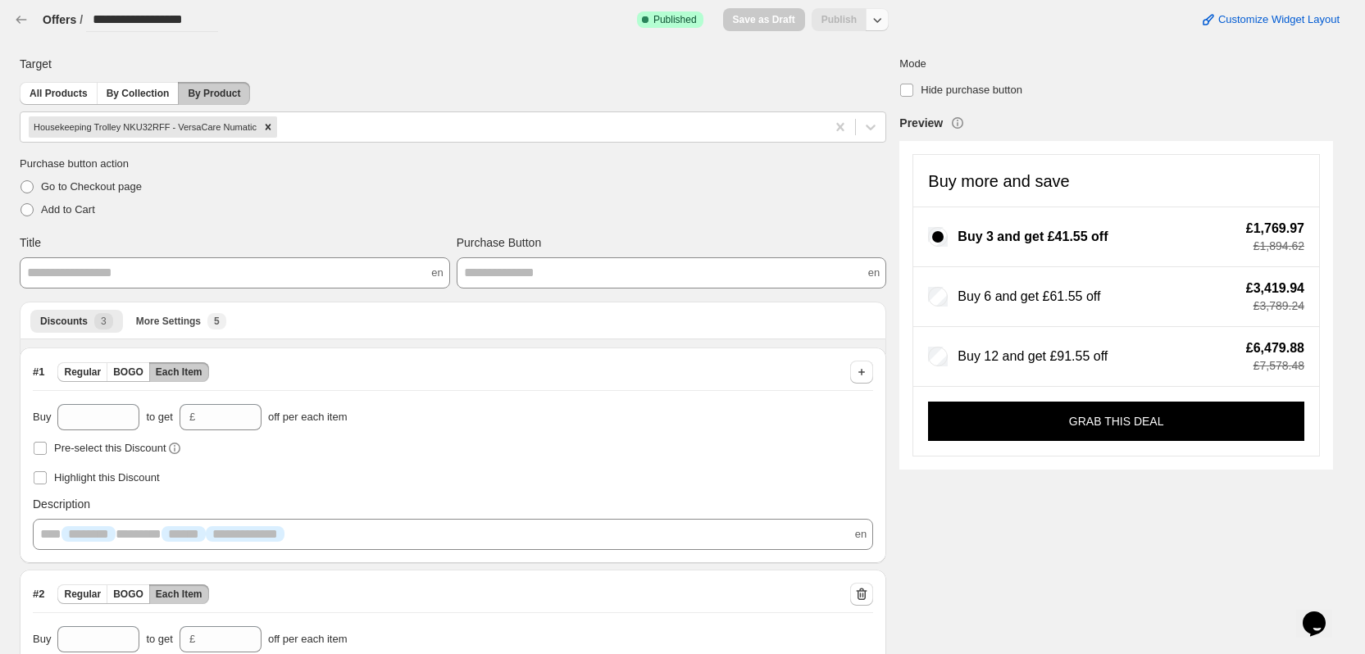
click at [886, 19] on icon "button" at bounding box center [877, 19] width 16 height 16
click at [872, 91] on span "Unpublish" at bounding box center [888, 84] width 98 height 16
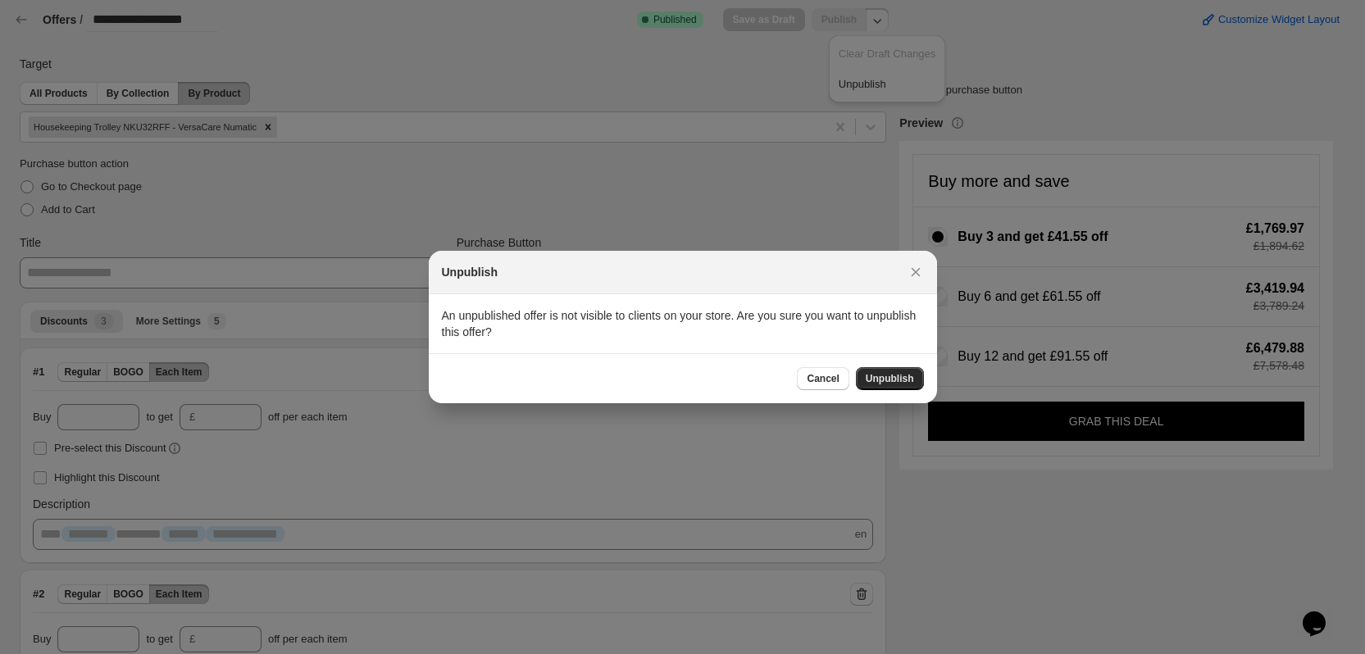
click at [897, 377] on span "Unpublish" at bounding box center [890, 378] width 48 height 13
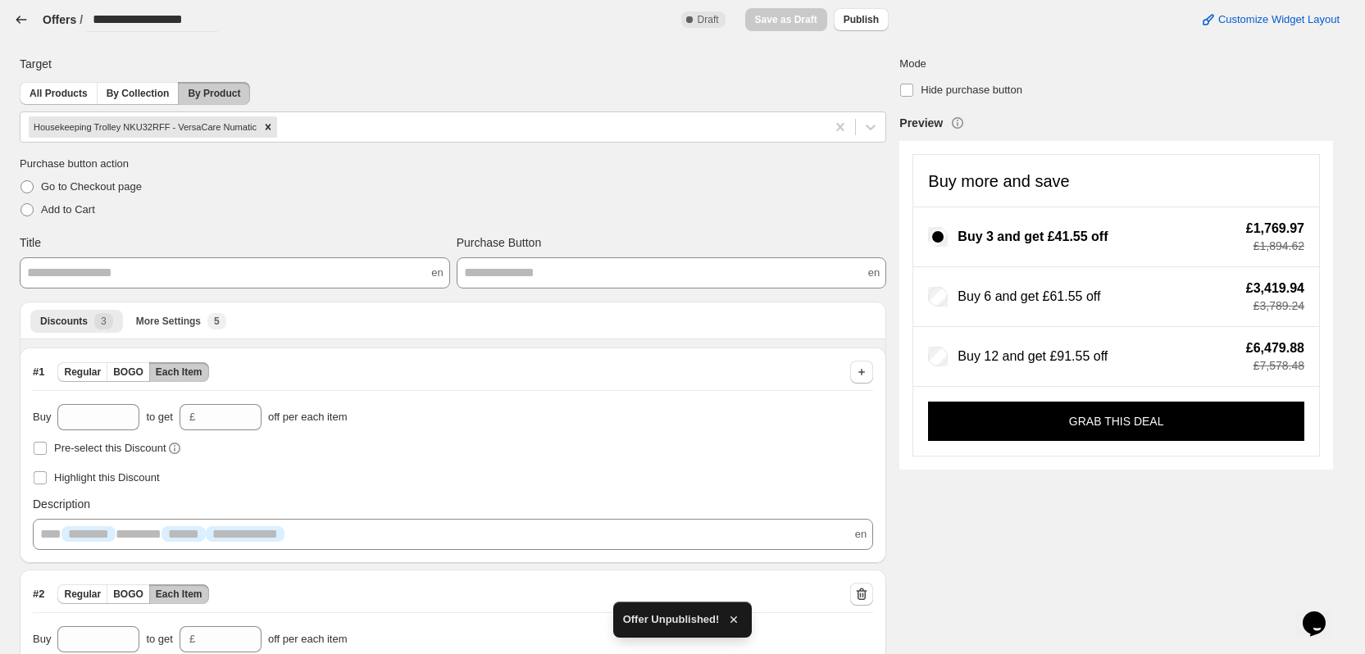
click at [20, 20] on icon "button" at bounding box center [21, 19] width 11 height 7
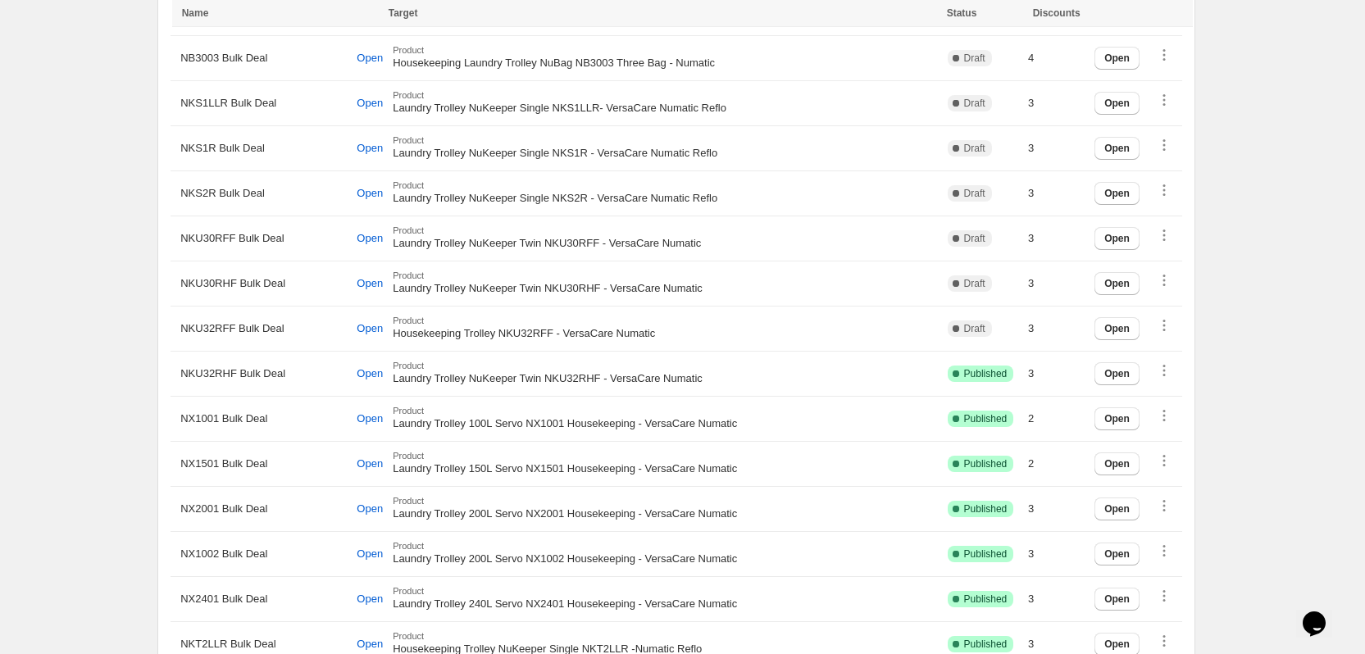
scroll to position [1230, 0]
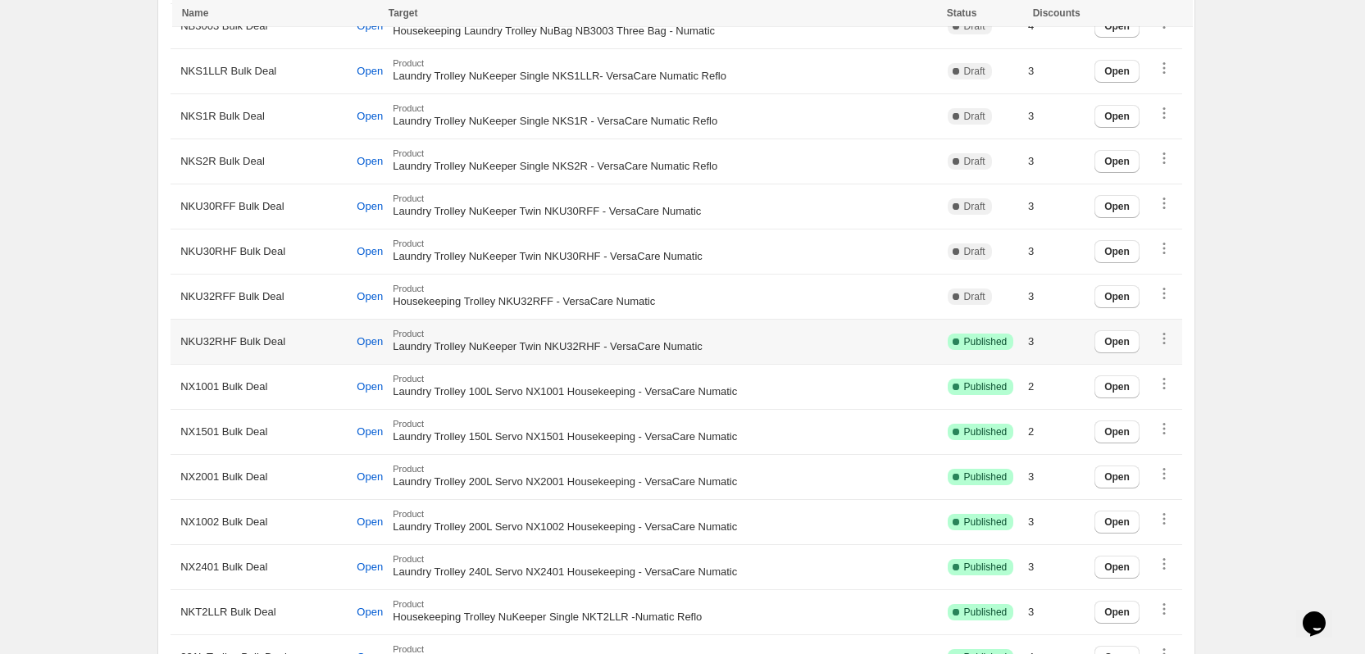
click at [224, 341] on span "NKU32RHF Bulk Deal" at bounding box center [232, 342] width 105 height 16
copy span "NKU32RHF"
click at [360, 335] on span "Open" at bounding box center [370, 341] width 26 height 13
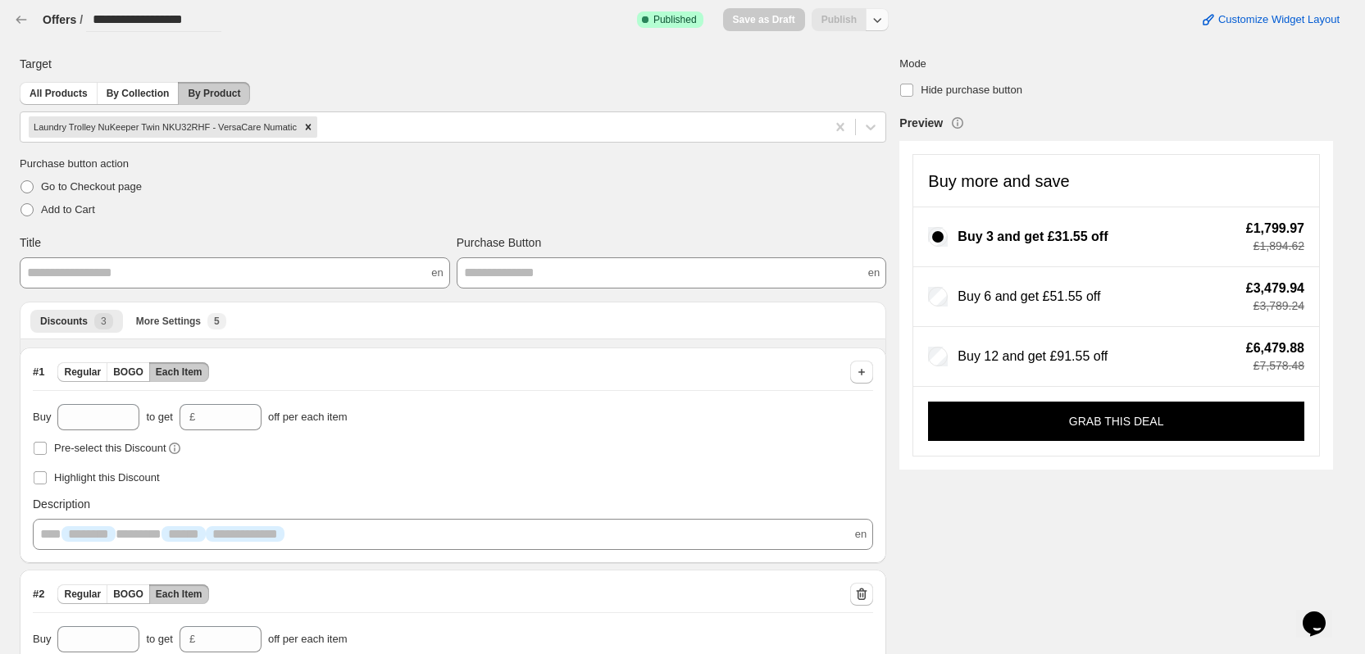
click at [885, 20] on icon "button" at bounding box center [877, 19] width 16 height 16
click at [868, 93] on button "Unpublish" at bounding box center [887, 84] width 107 height 27
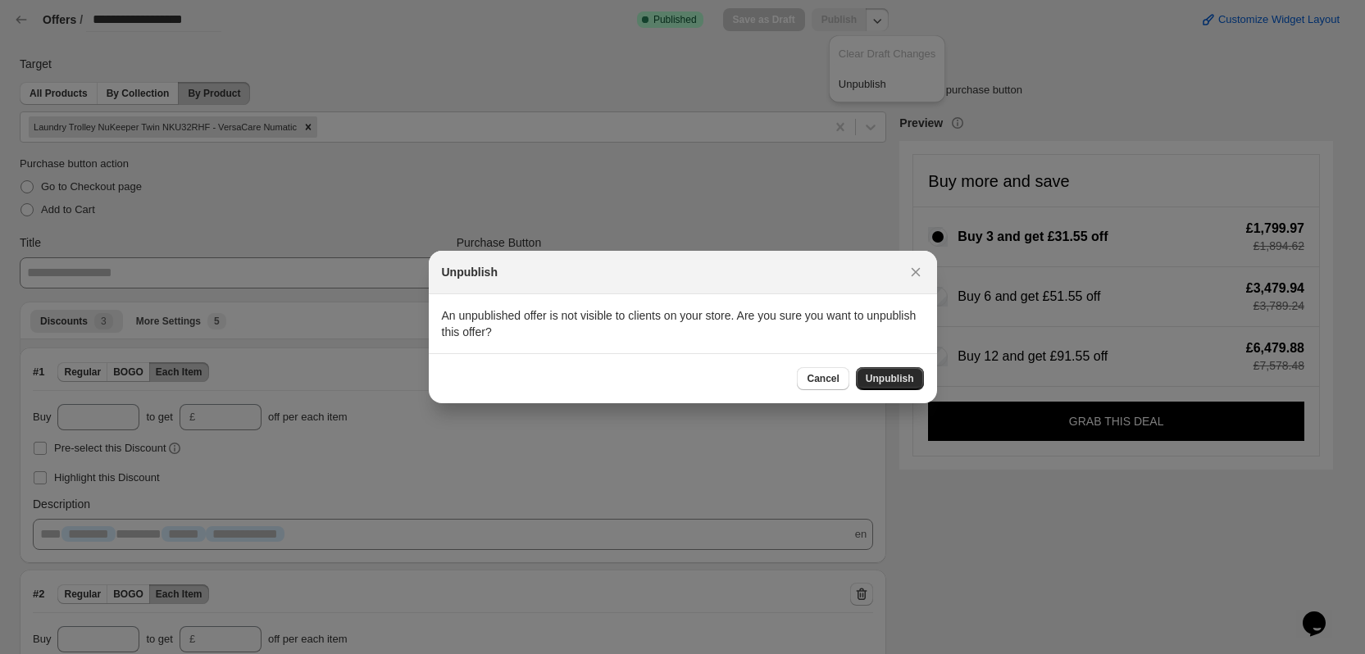
click at [897, 381] on span "Unpublish" at bounding box center [890, 378] width 48 height 13
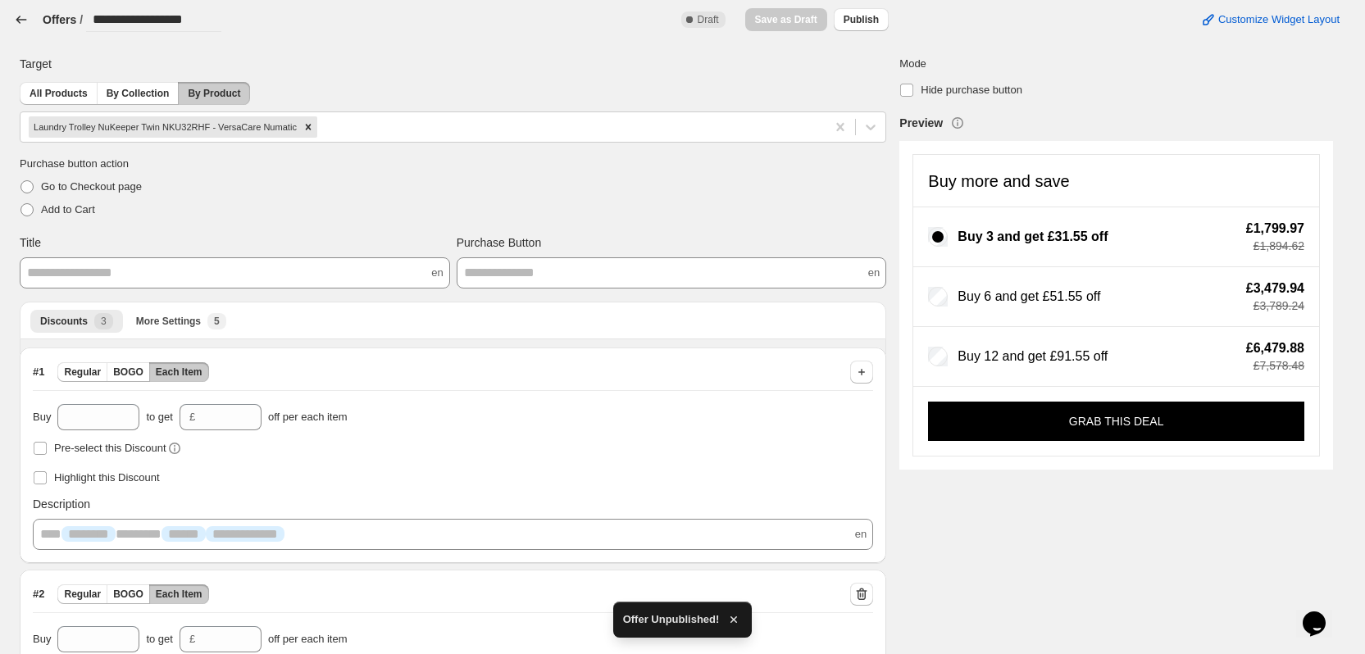
click at [18, 21] on icon "button" at bounding box center [21, 19] width 11 height 7
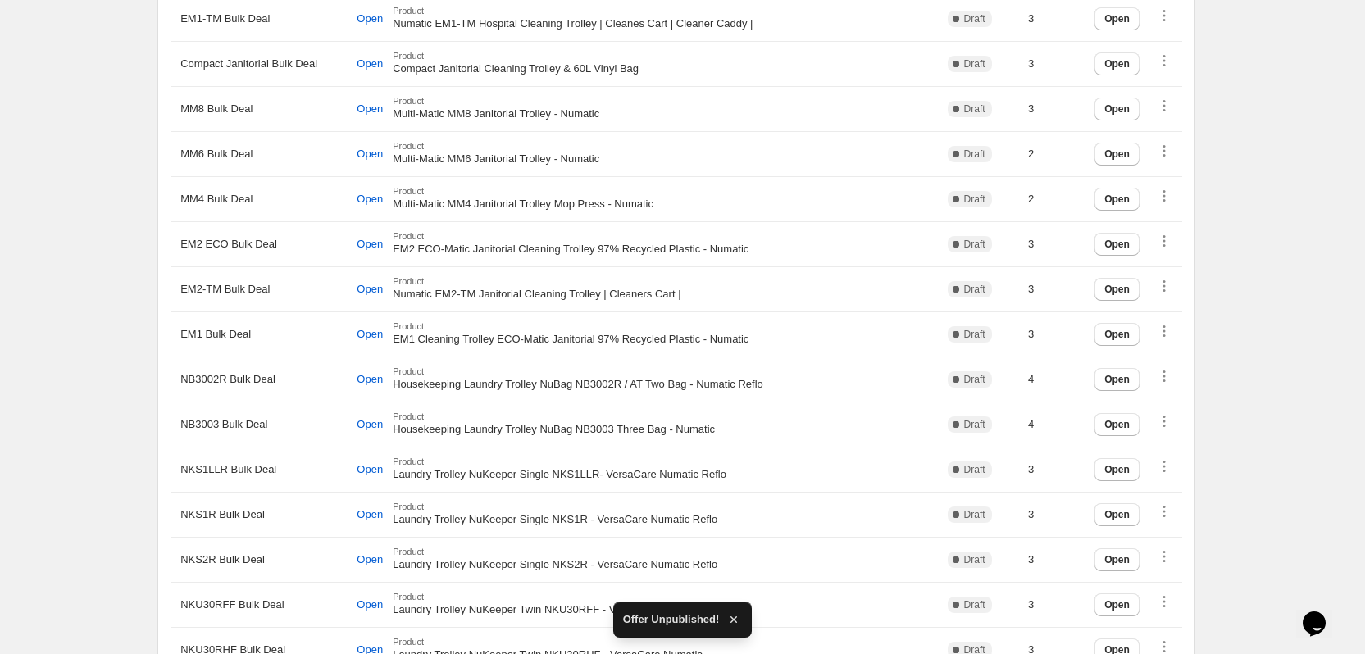
scroll to position [1066, 0]
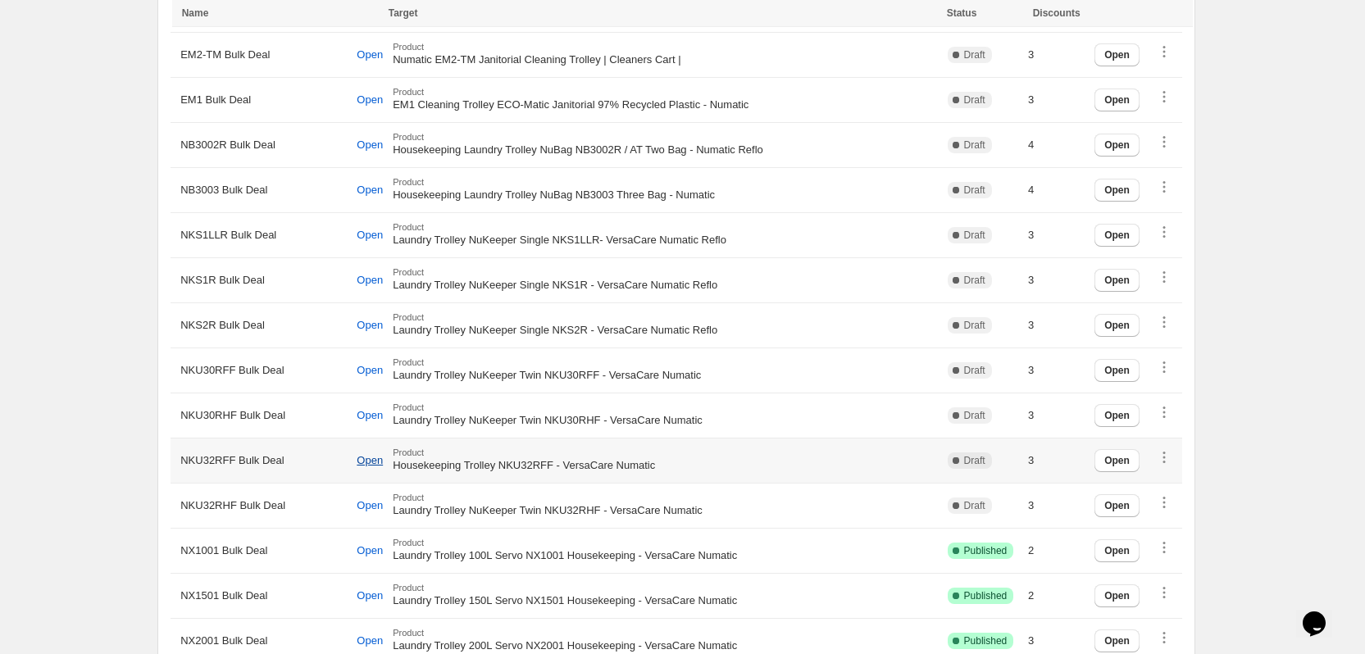
click at [362, 454] on span "Open" at bounding box center [370, 460] width 26 height 13
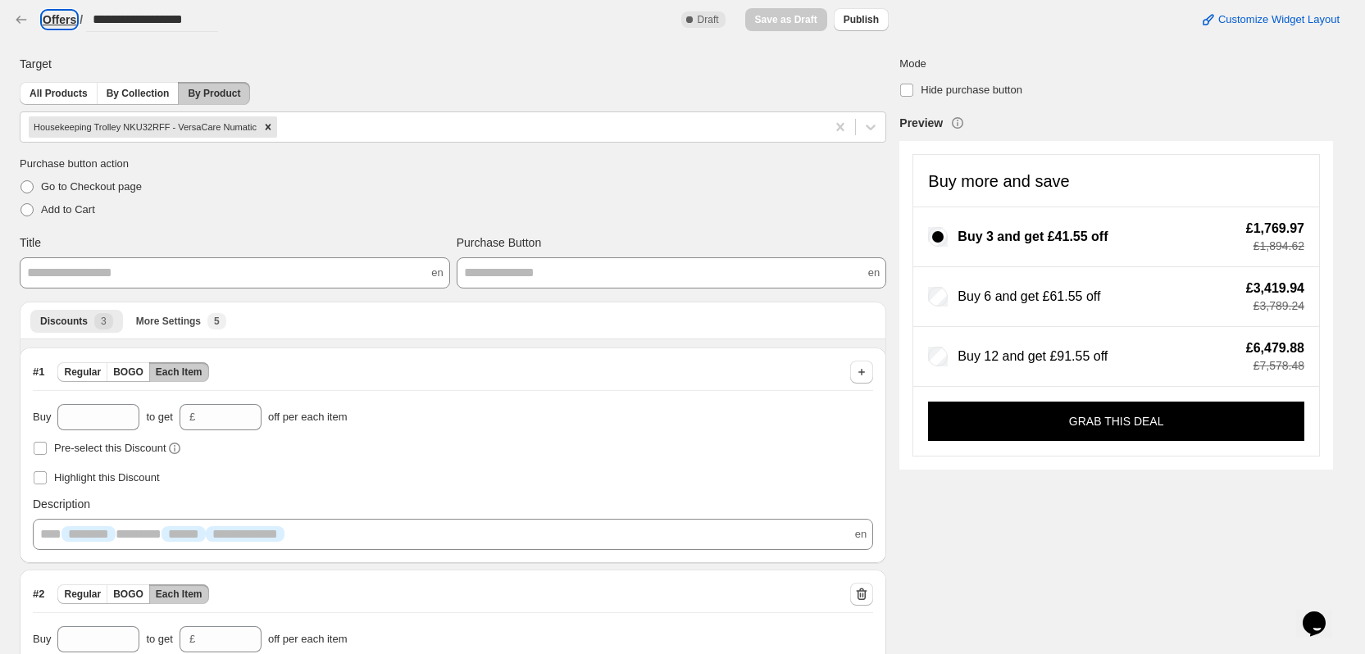
click at [52, 20] on h3 "Offers" at bounding box center [60, 19] width 34 height 16
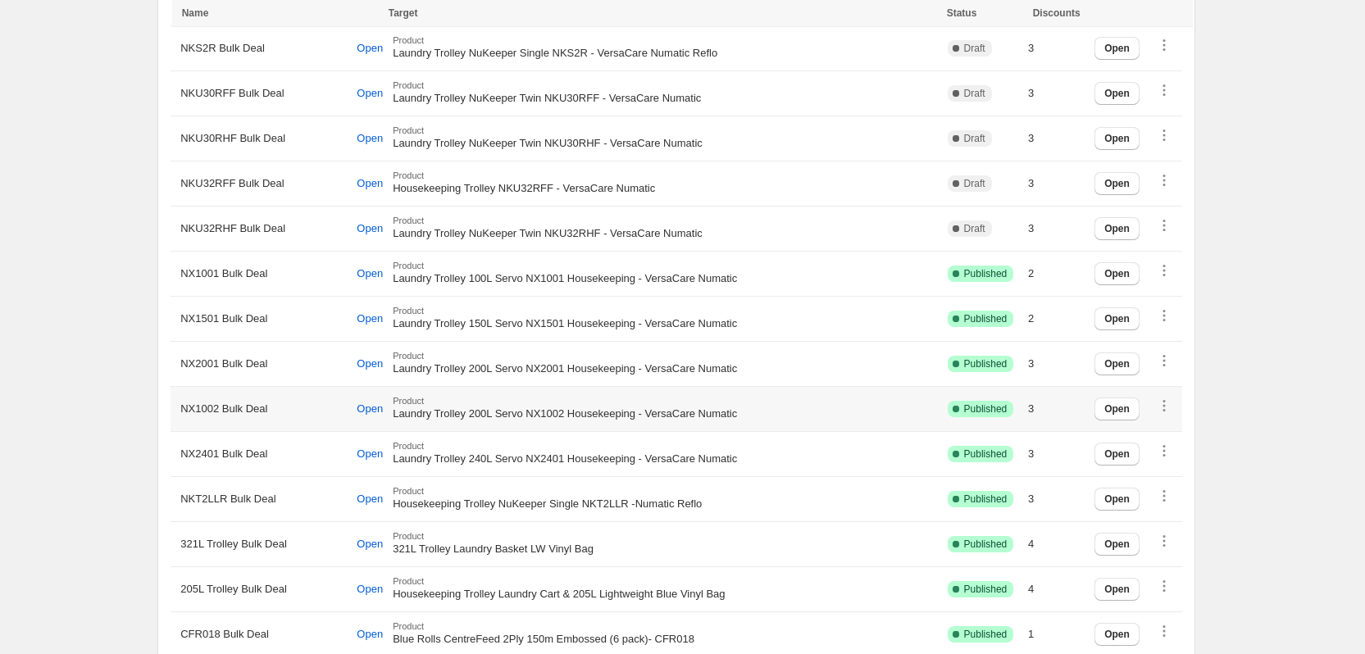
scroll to position [1341, 0]
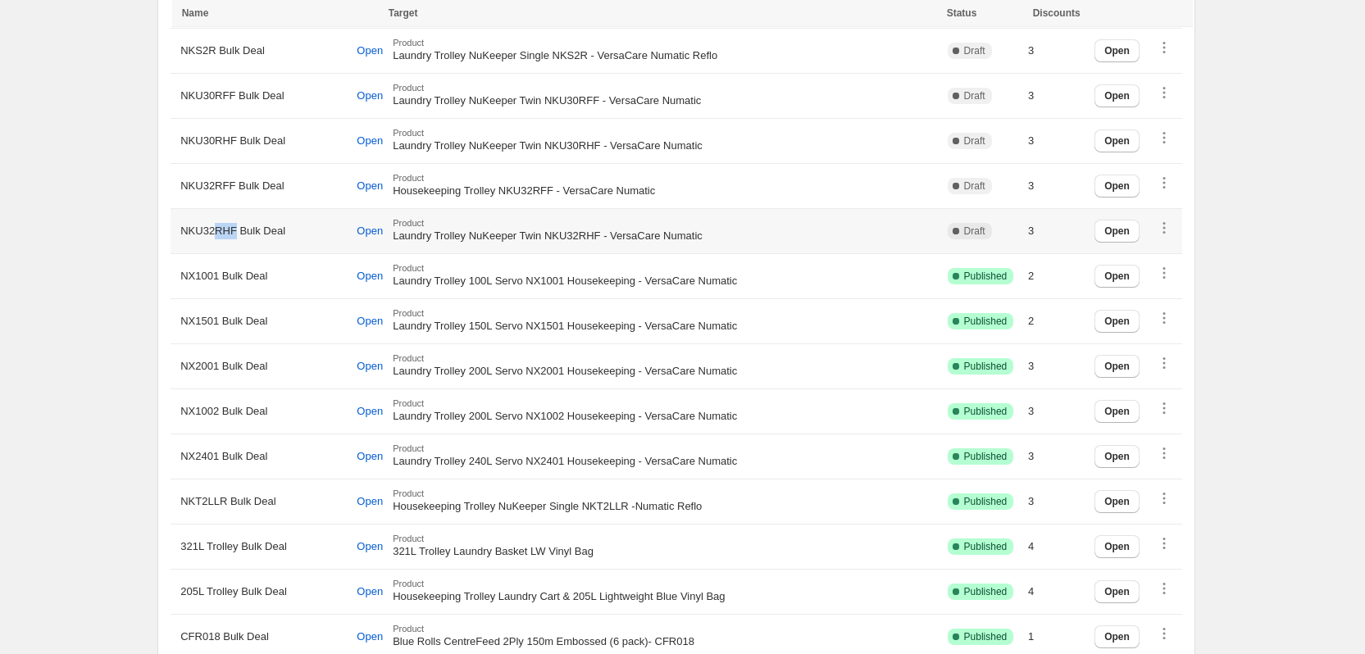
drag, startPoint x: 233, startPoint y: 225, endPoint x: 284, endPoint y: 225, distance: 50.8
click at [244, 225] on span "NKU32RHF Bulk Deal" at bounding box center [232, 231] width 105 height 16
click at [215, 271] on span "NX1001 Bulk Deal" at bounding box center [223, 276] width 87 height 16
copy span "NX1001"
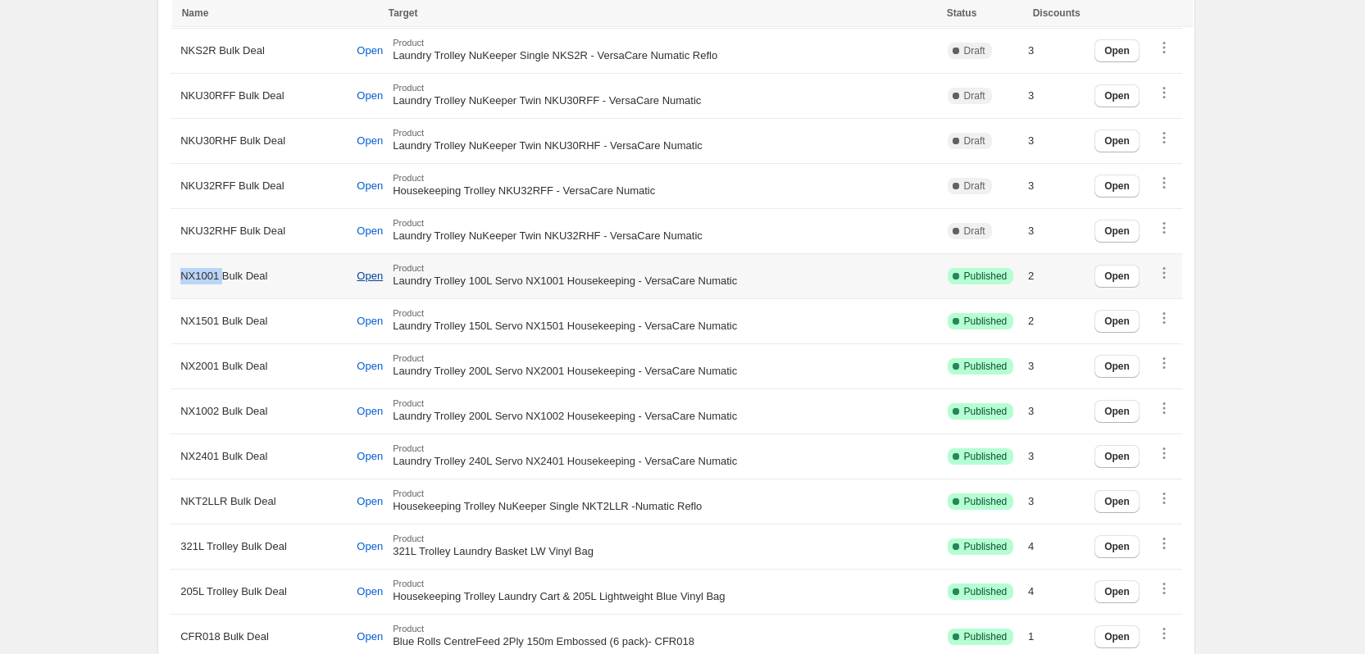
click at [367, 274] on span "Open" at bounding box center [370, 276] width 26 height 13
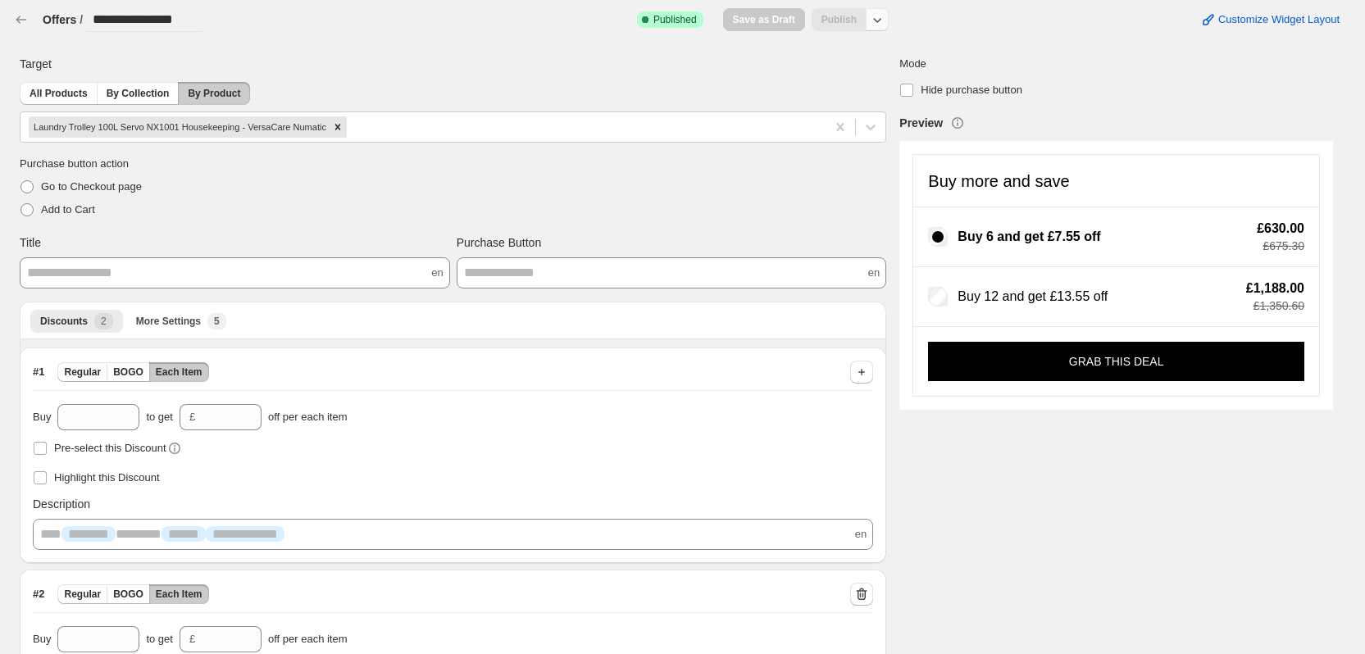
click at [876, 20] on button "button" at bounding box center [877, 19] width 23 height 23
click at [859, 86] on span "Unpublish" at bounding box center [888, 84] width 98 height 16
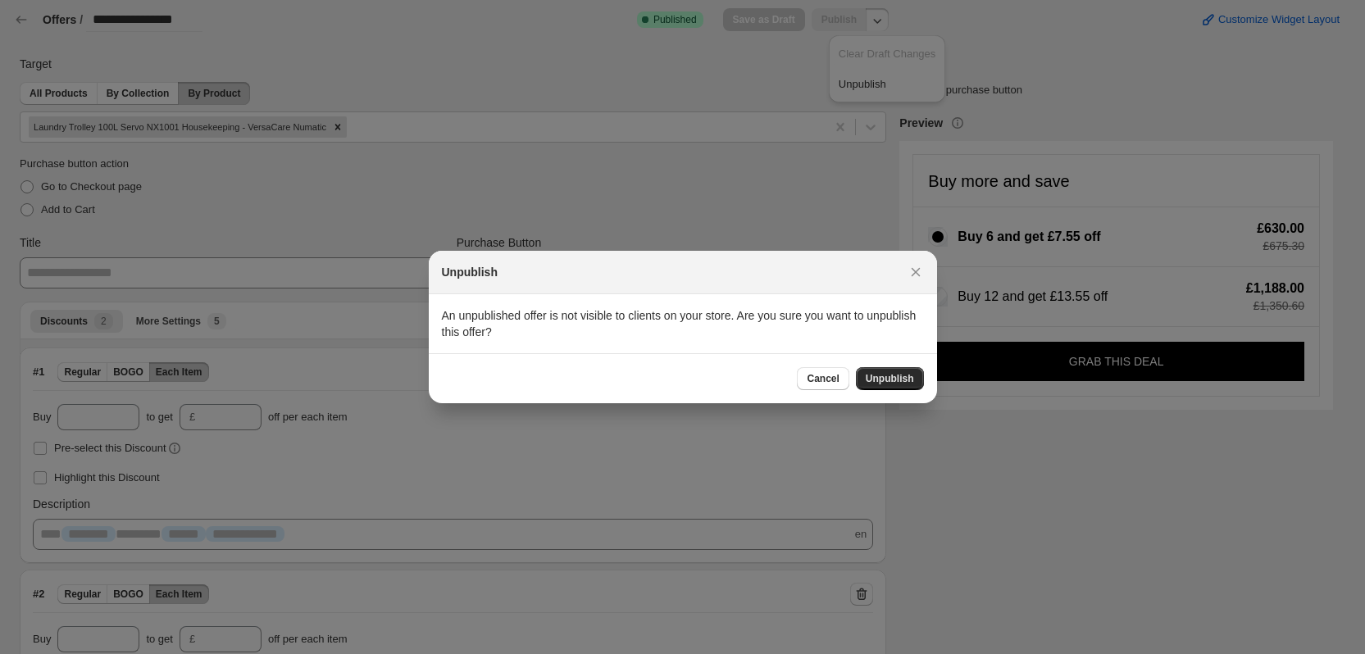
click at [874, 378] on span "Unpublish" at bounding box center [890, 378] width 48 height 13
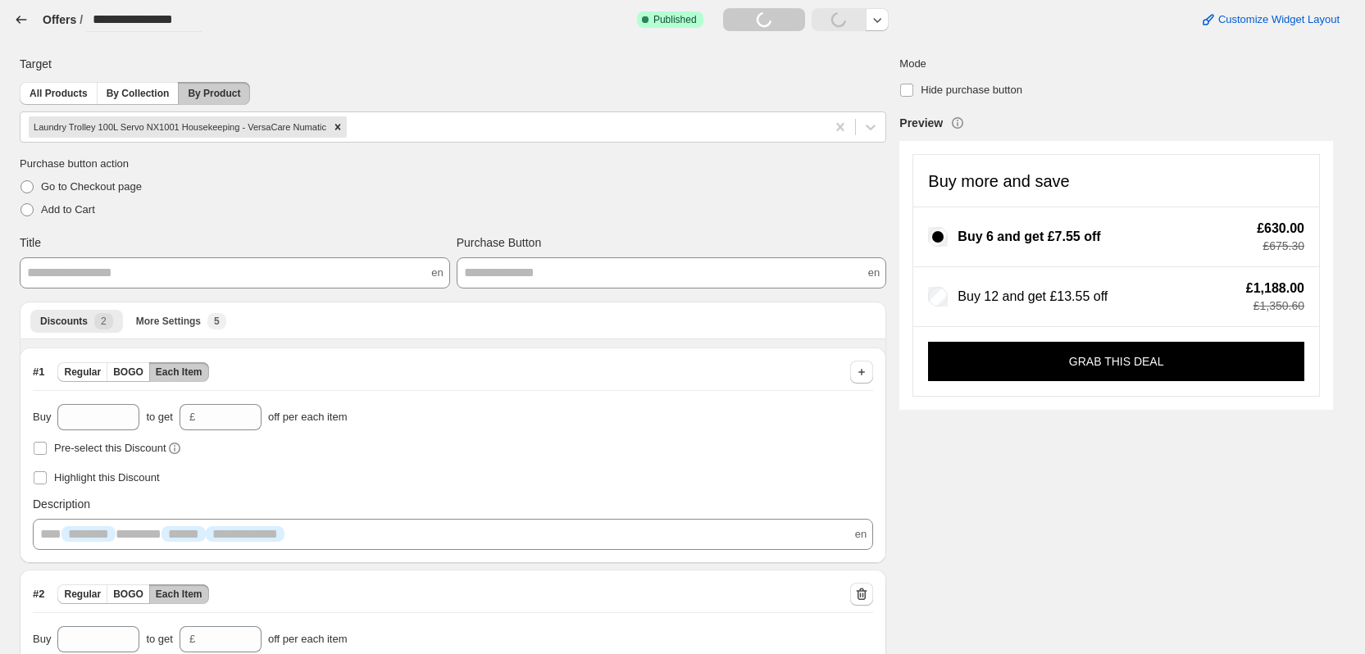
click at [22, 24] on icon "button" at bounding box center [21, 19] width 16 height 16
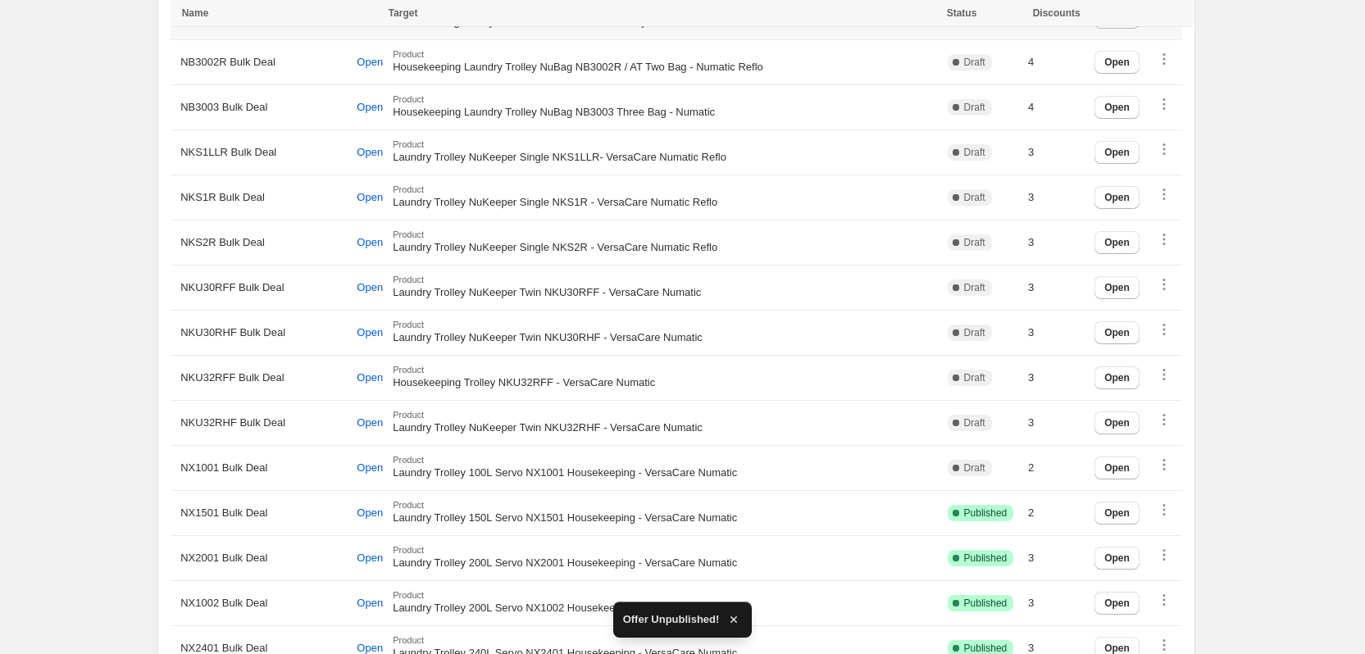
scroll to position [1230, 0]
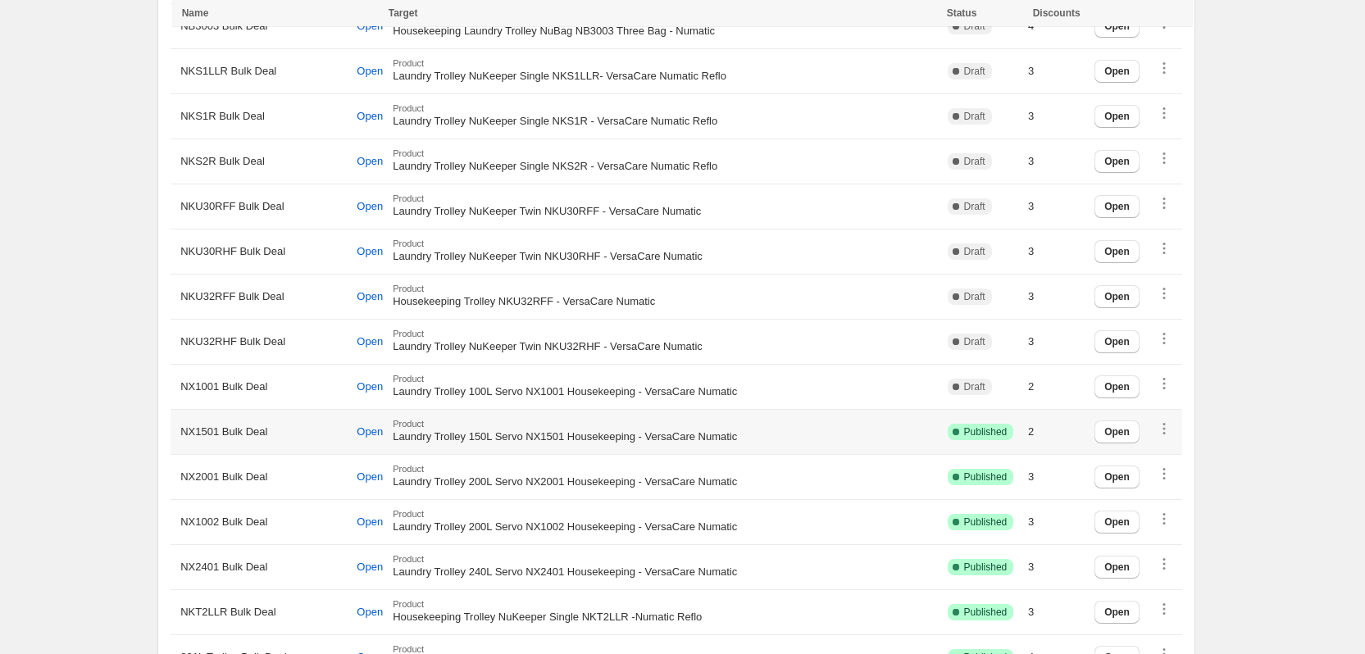
click at [194, 428] on span "NX1501 Bulk Deal" at bounding box center [223, 432] width 87 height 16
copy span "NX1501"
click at [367, 426] on span "Open" at bounding box center [370, 432] width 26 height 13
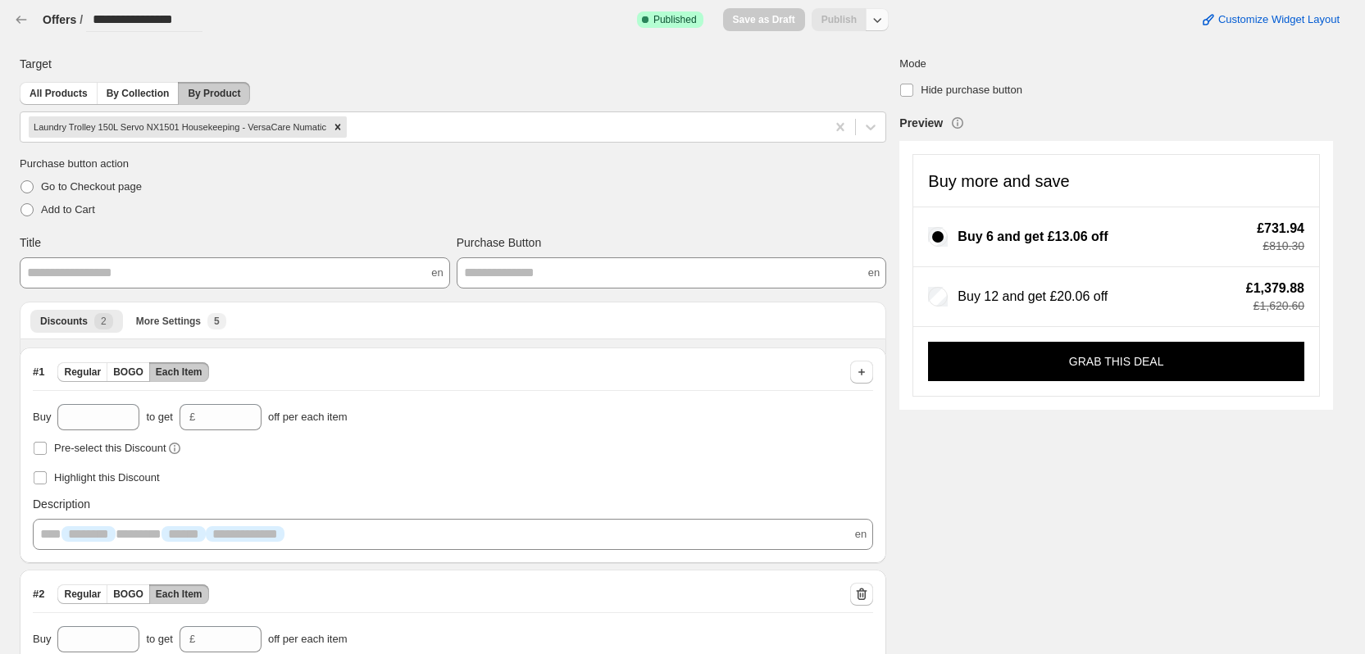
click at [884, 21] on icon "button" at bounding box center [877, 19] width 16 height 16
click at [872, 84] on span "Unpublish" at bounding box center [888, 84] width 98 height 16
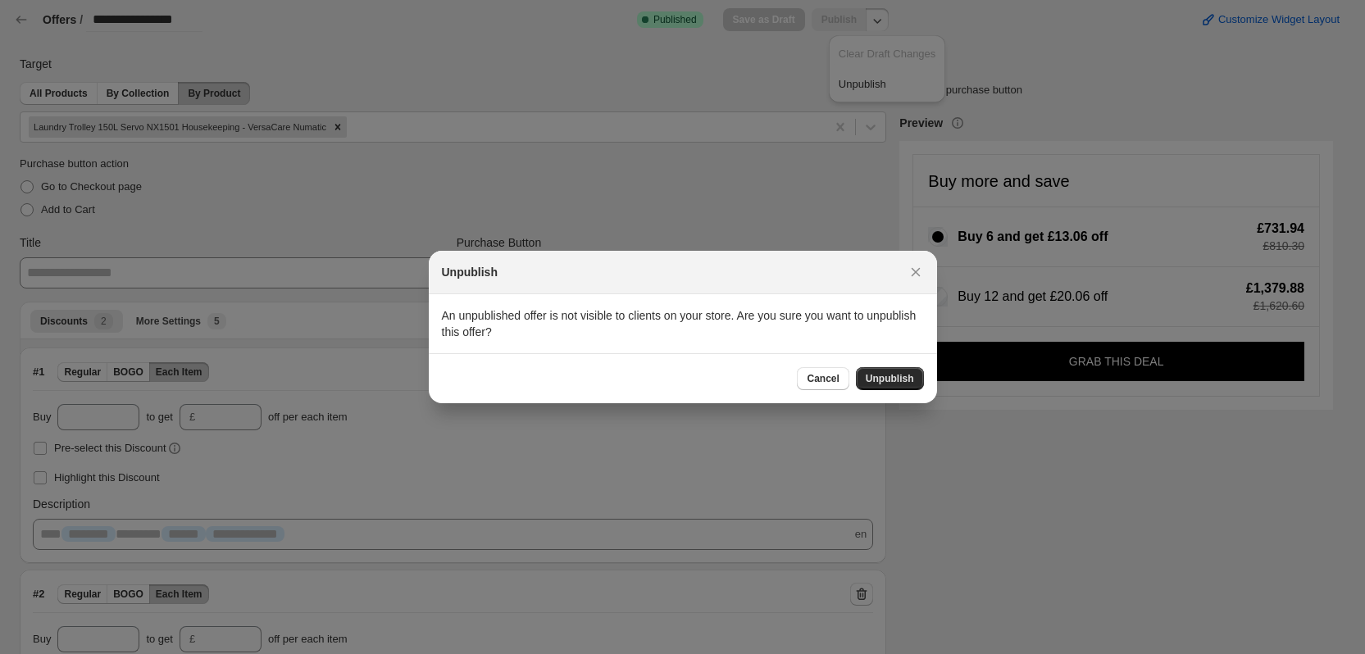
click at [895, 376] on span "Unpublish" at bounding box center [890, 378] width 48 height 13
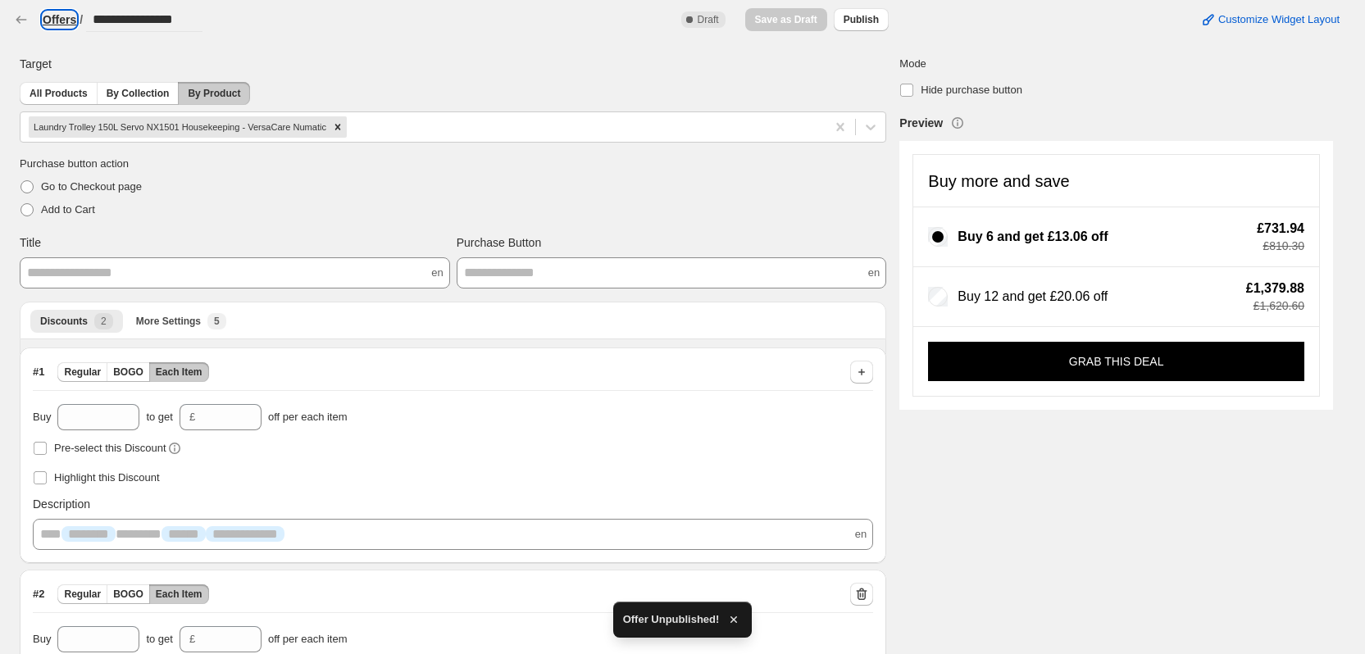
click at [49, 20] on h3 "Offers" at bounding box center [60, 19] width 34 height 16
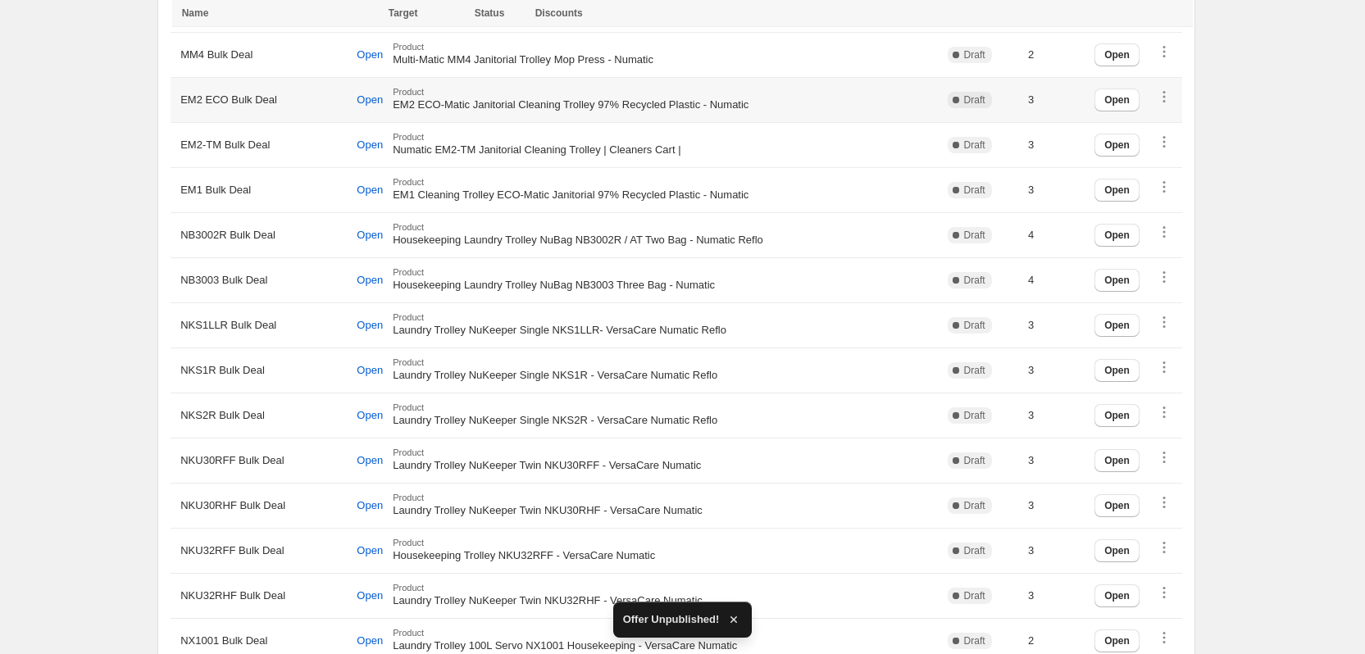
scroll to position [1312, 0]
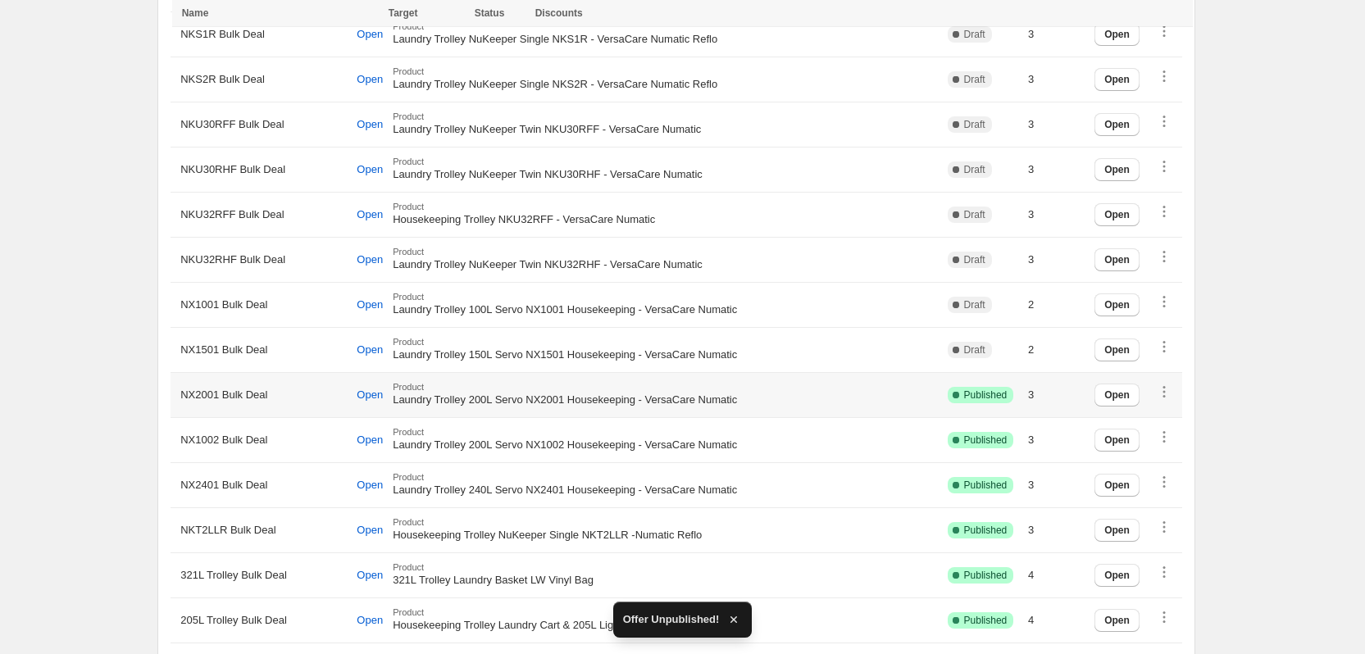
click at [191, 392] on span "NX2001 Bulk Deal" at bounding box center [223, 395] width 87 height 16
copy span "NX2001"
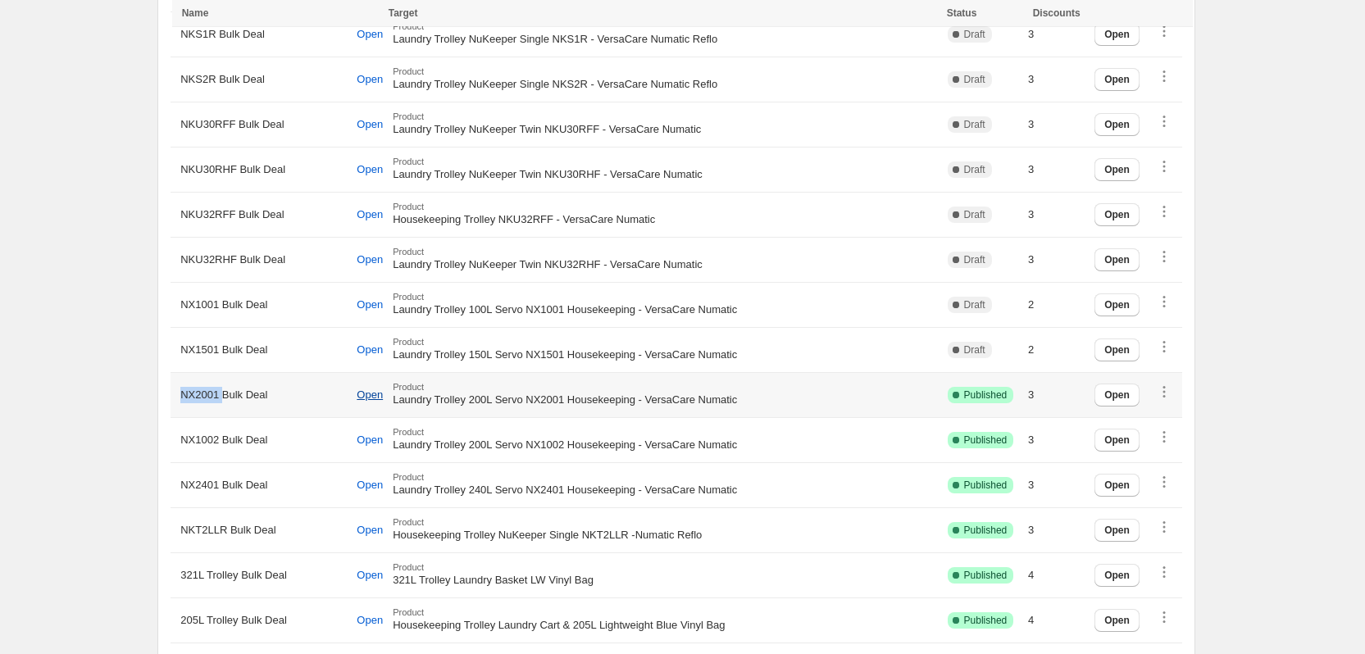
click at [367, 393] on span "Open" at bounding box center [370, 395] width 26 height 13
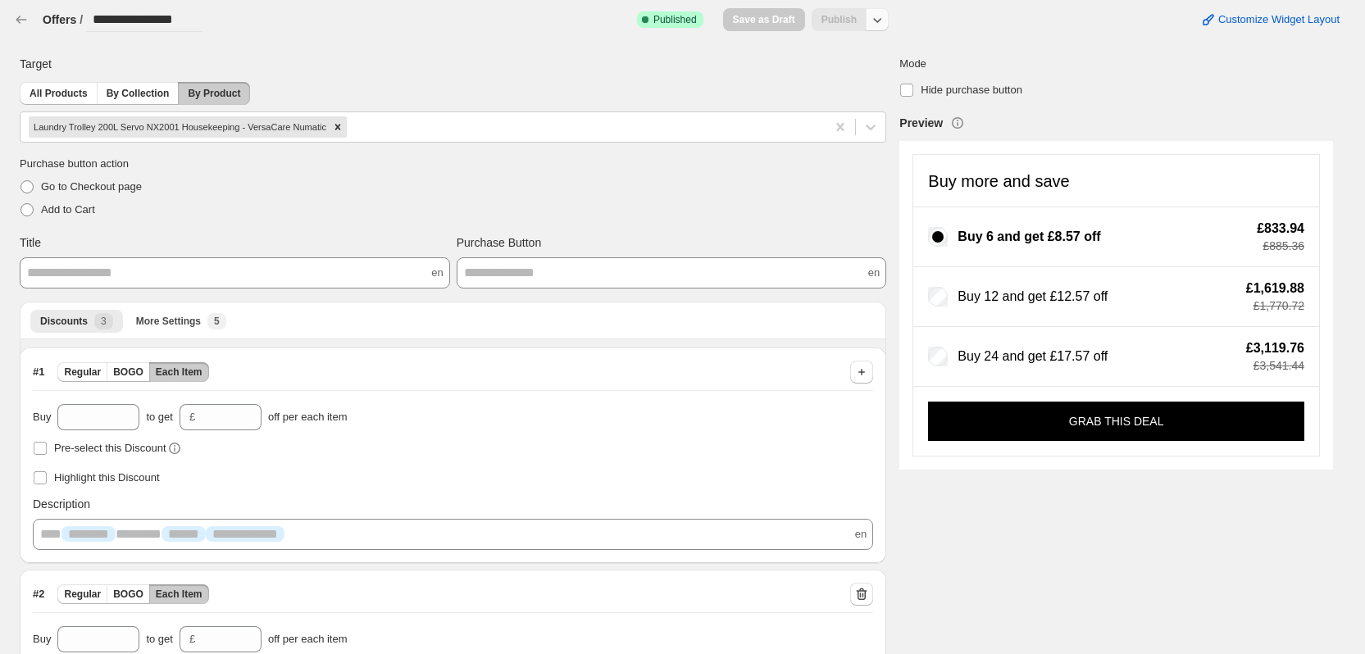
click at [881, 22] on icon "button" at bounding box center [877, 19] width 16 height 16
click at [859, 89] on span "Unpublish" at bounding box center [888, 84] width 98 height 16
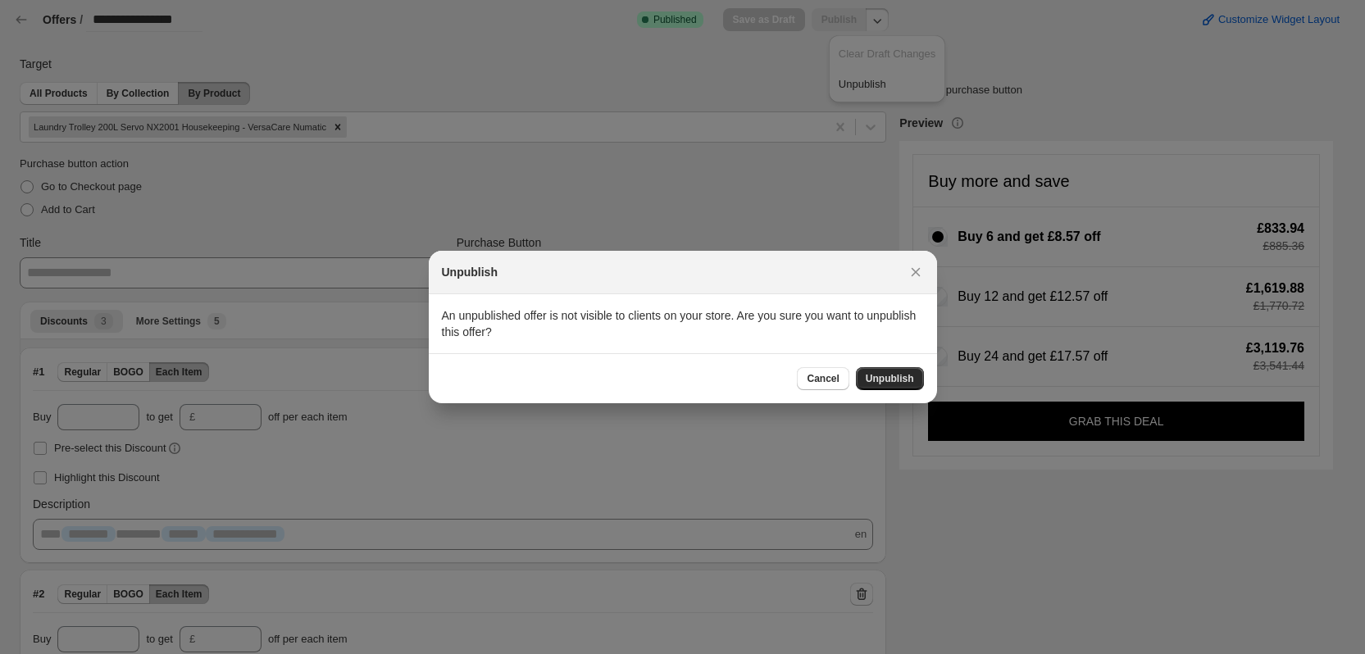
click at [888, 376] on span "Unpublish" at bounding box center [890, 378] width 48 height 13
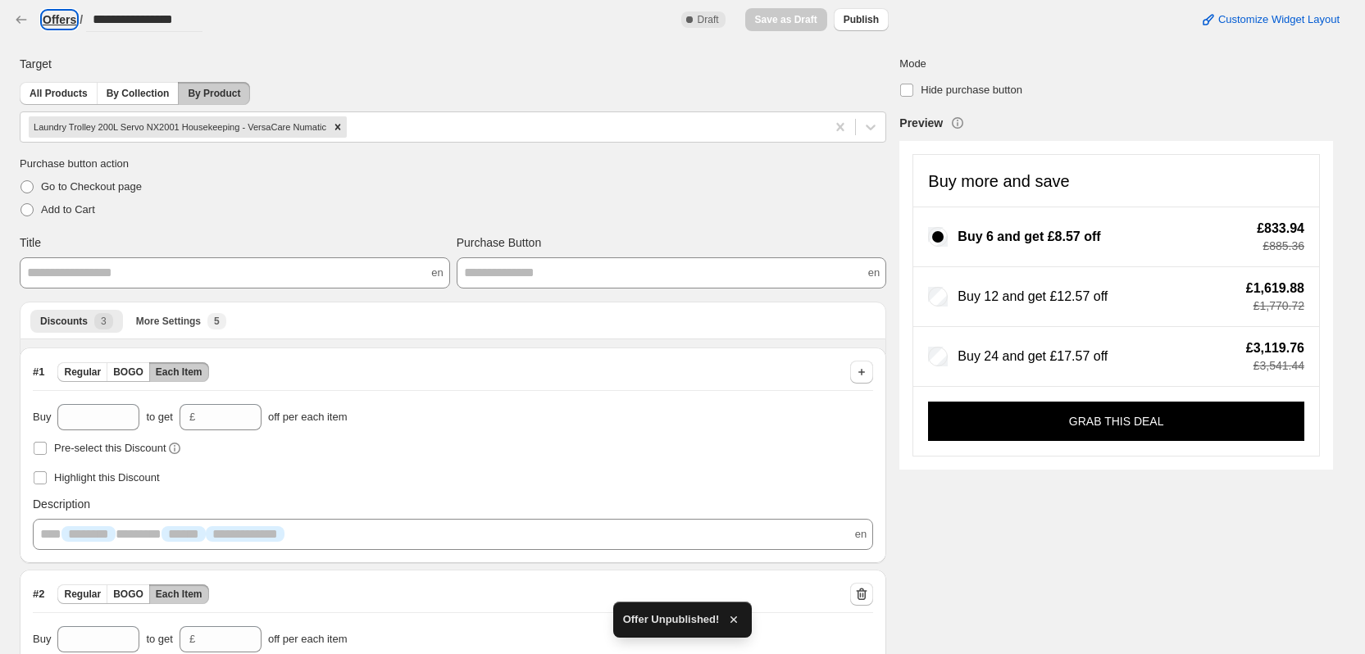
click at [55, 18] on h3 "Offers" at bounding box center [60, 19] width 34 height 16
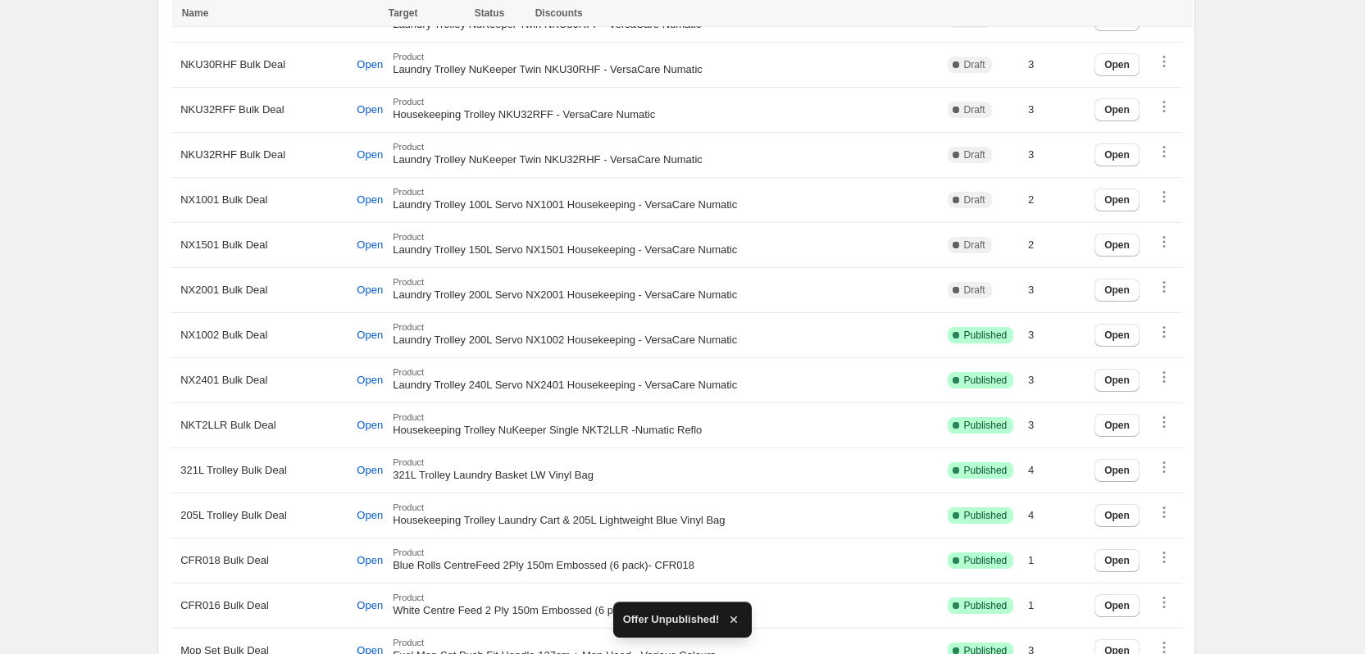
scroll to position [1476, 0]
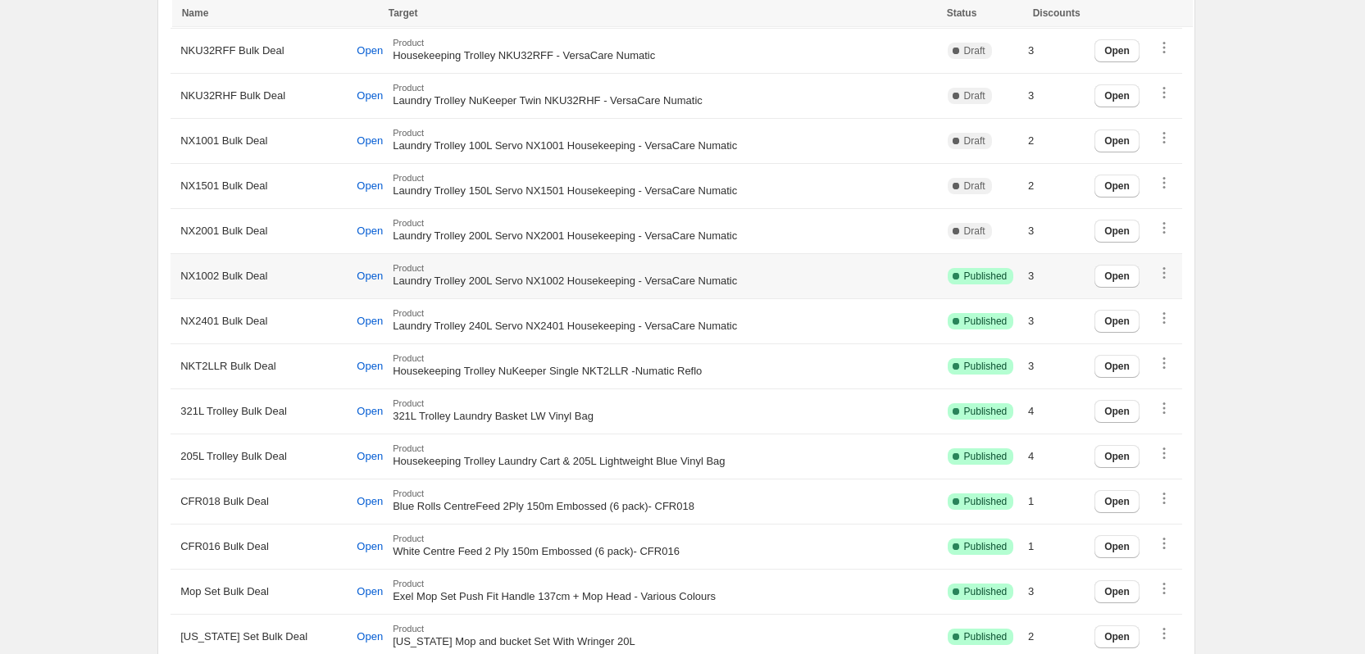
click at [203, 275] on span "NX1002 Bulk Deal" at bounding box center [223, 276] width 87 height 16
click at [357, 270] on span "Open" at bounding box center [370, 276] width 26 height 13
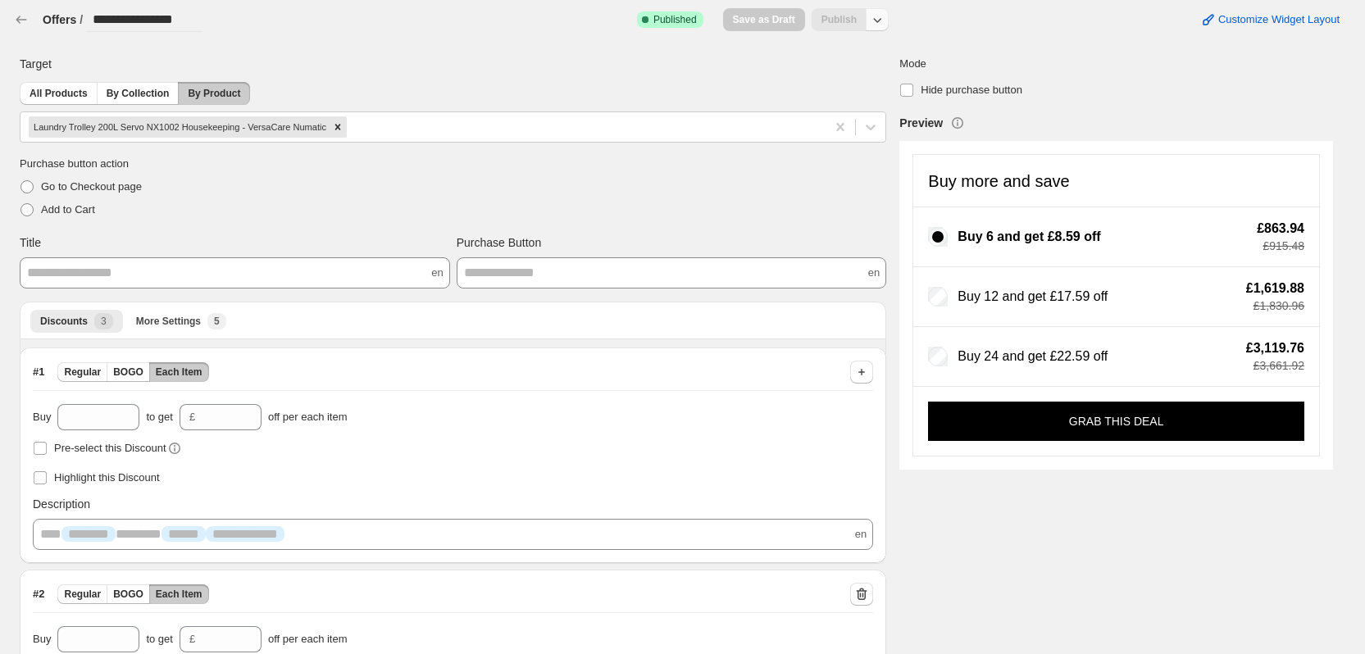
click at [886, 19] on icon "button" at bounding box center [877, 19] width 16 height 16
click at [872, 82] on span "Unpublish" at bounding box center [888, 84] width 98 height 16
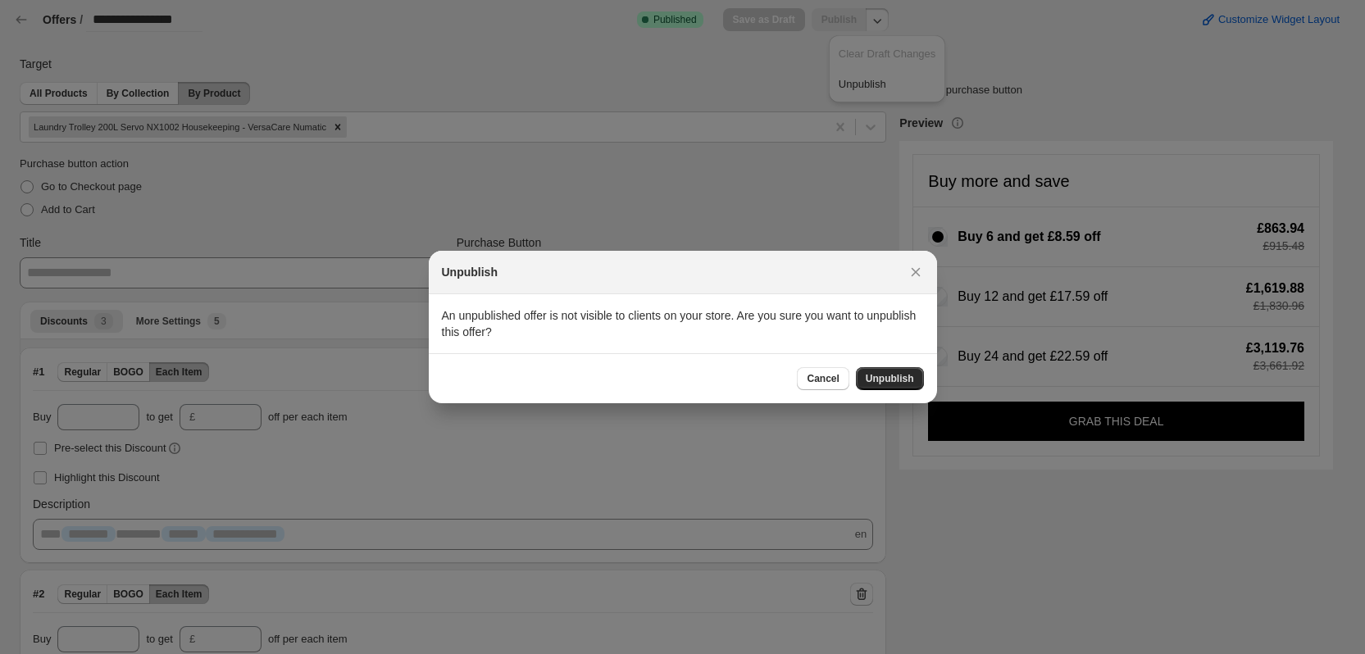
click at [886, 373] on span "Unpublish" at bounding box center [890, 378] width 48 height 13
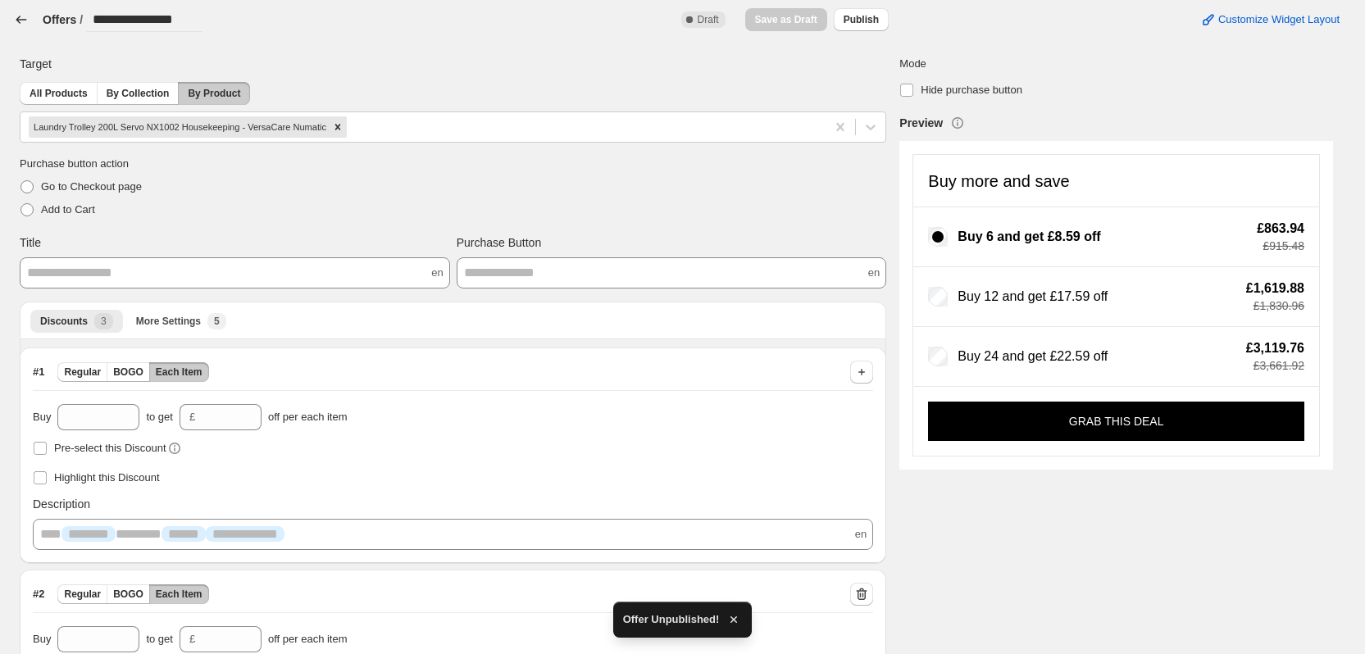
click at [21, 20] on icon "button" at bounding box center [21, 19] width 16 height 16
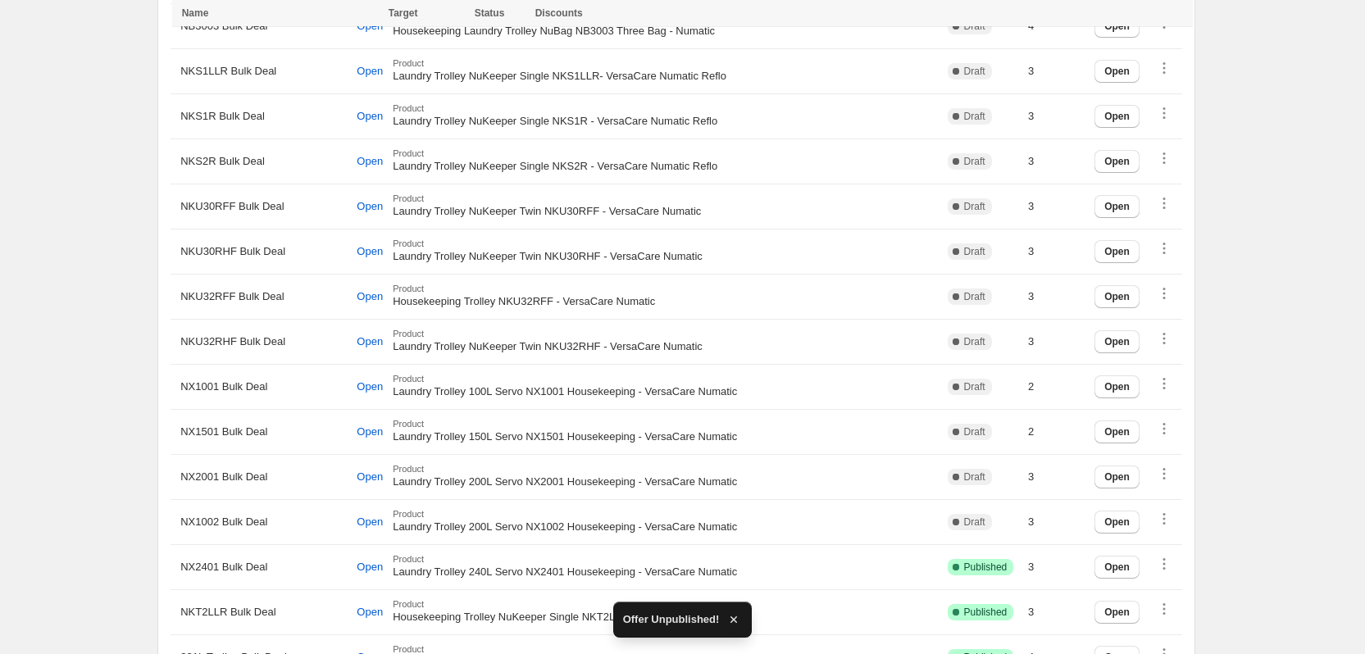
scroll to position [1312, 0]
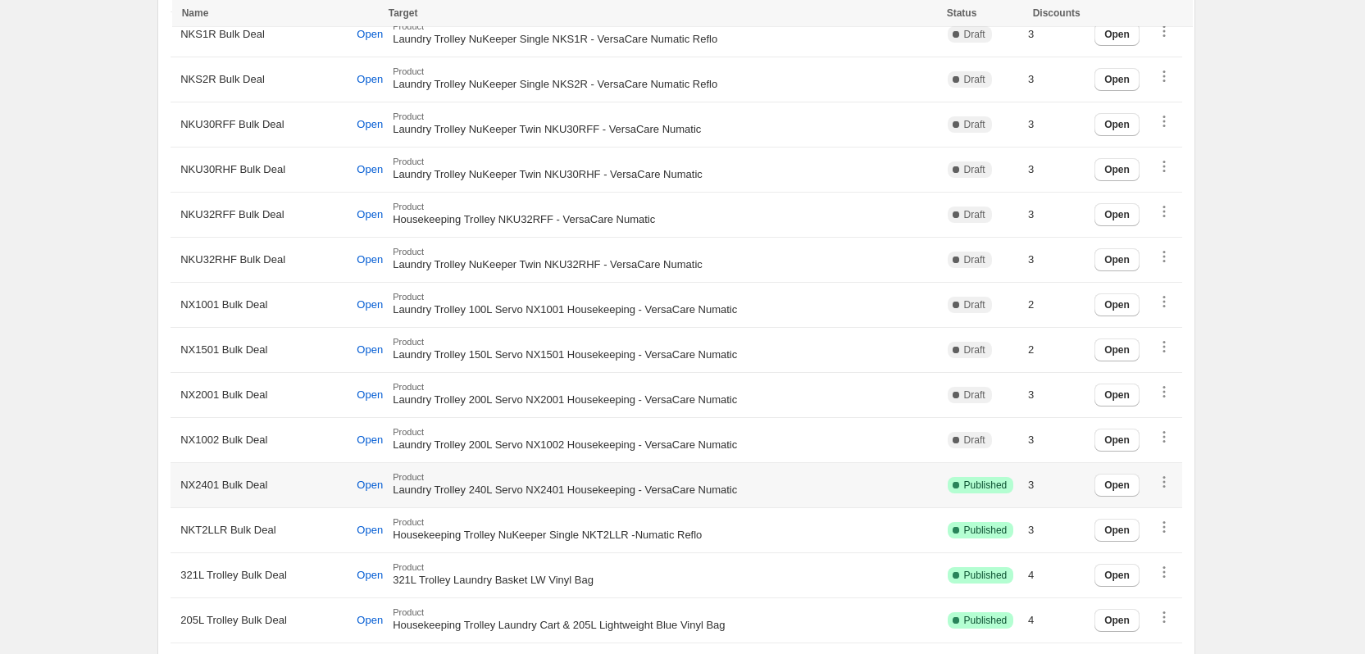
click at [202, 485] on span "NX2401 Bulk Deal" at bounding box center [223, 485] width 87 height 16
click at [362, 481] on span "Open" at bounding box center [370, 485] width 26 height 13
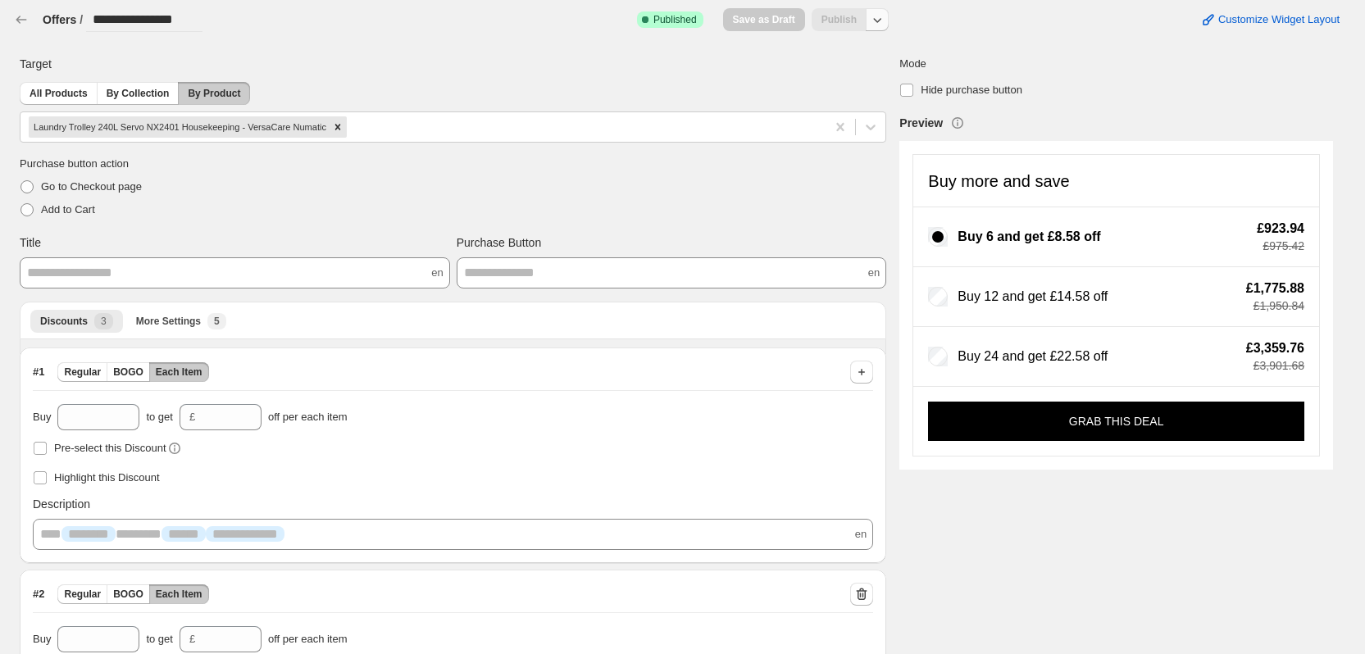
click at [886, 11] on icon "button" at bounding box center [877, 19] width 16 height 16
click at [876, 89] on span "Unpublish" at bounding box center [888, 84] width 98 height 16
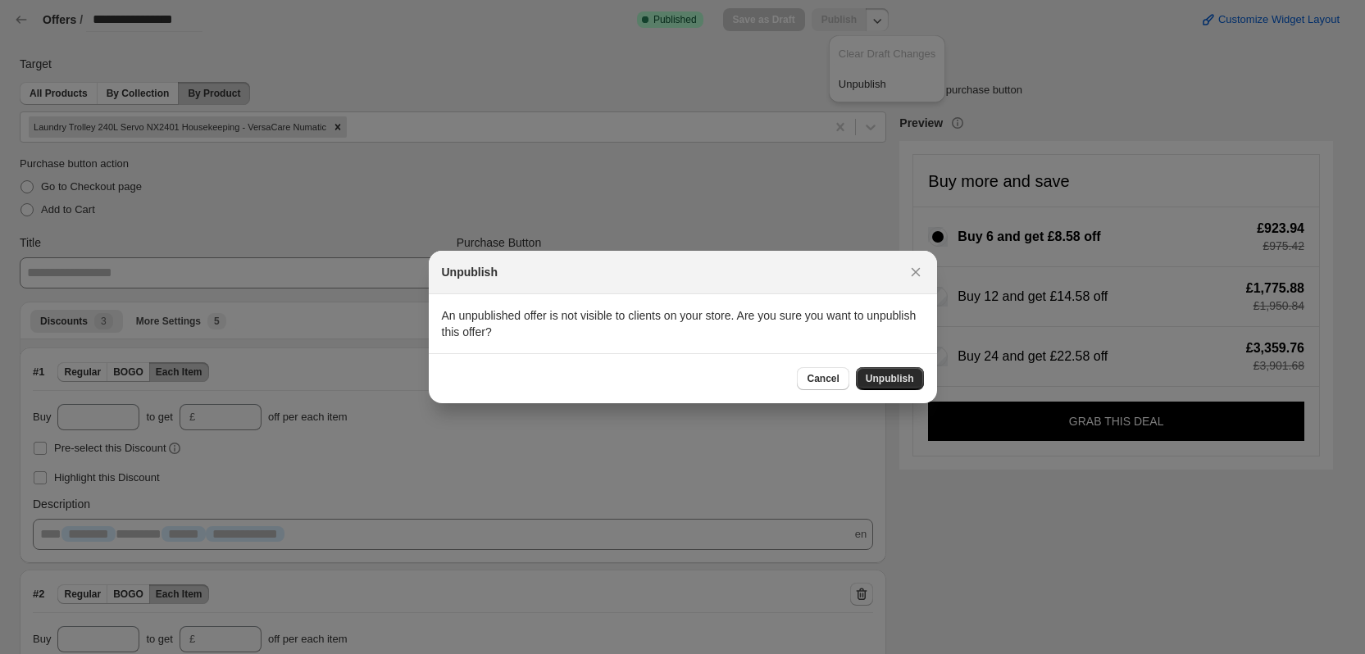
click at [898, 377] on span "Unpublish" at bounding box center [890, 378] width 48 height 13
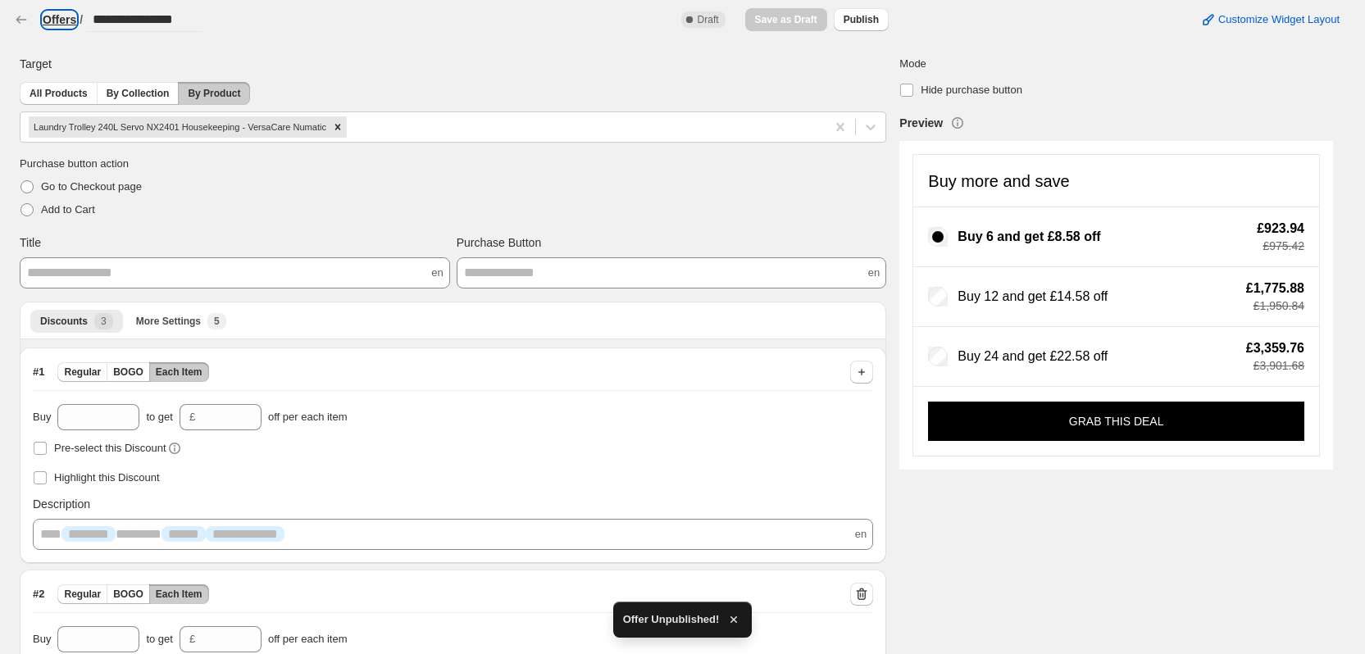
click at [52, 18] on h3 "Offers" at bounding box center [60, 19] width 34 height 16
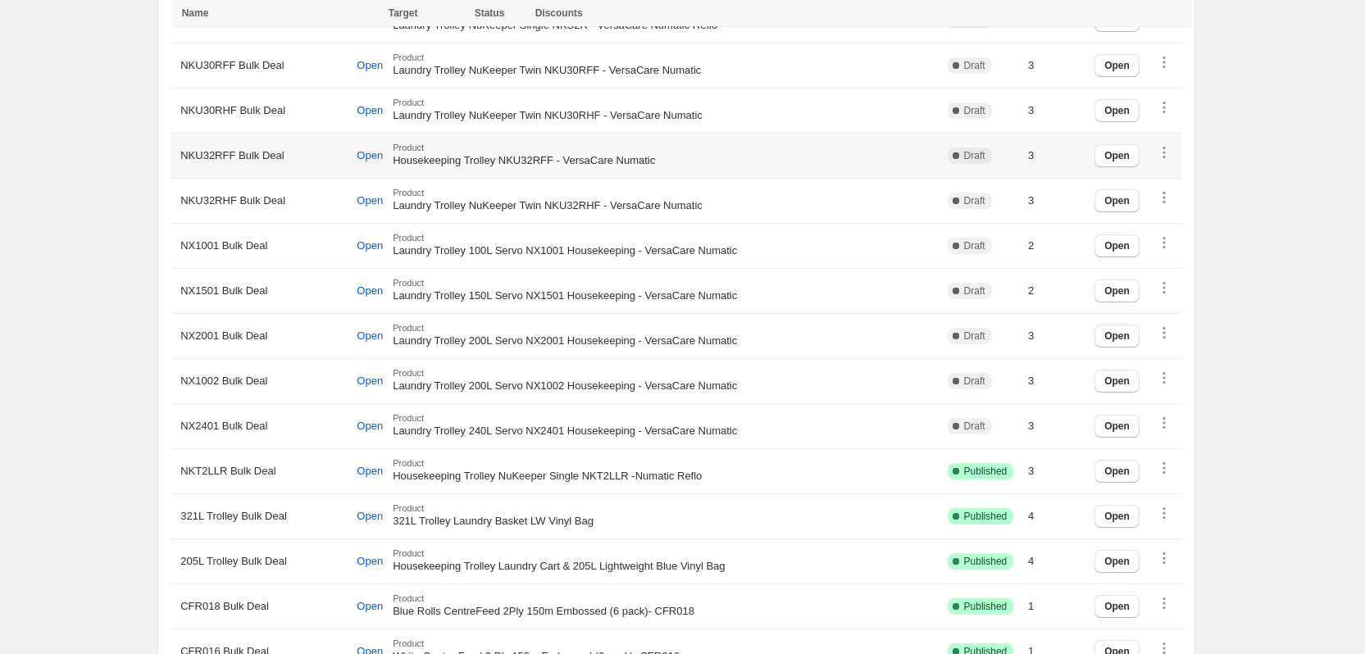
scroll to position [1394, 0]
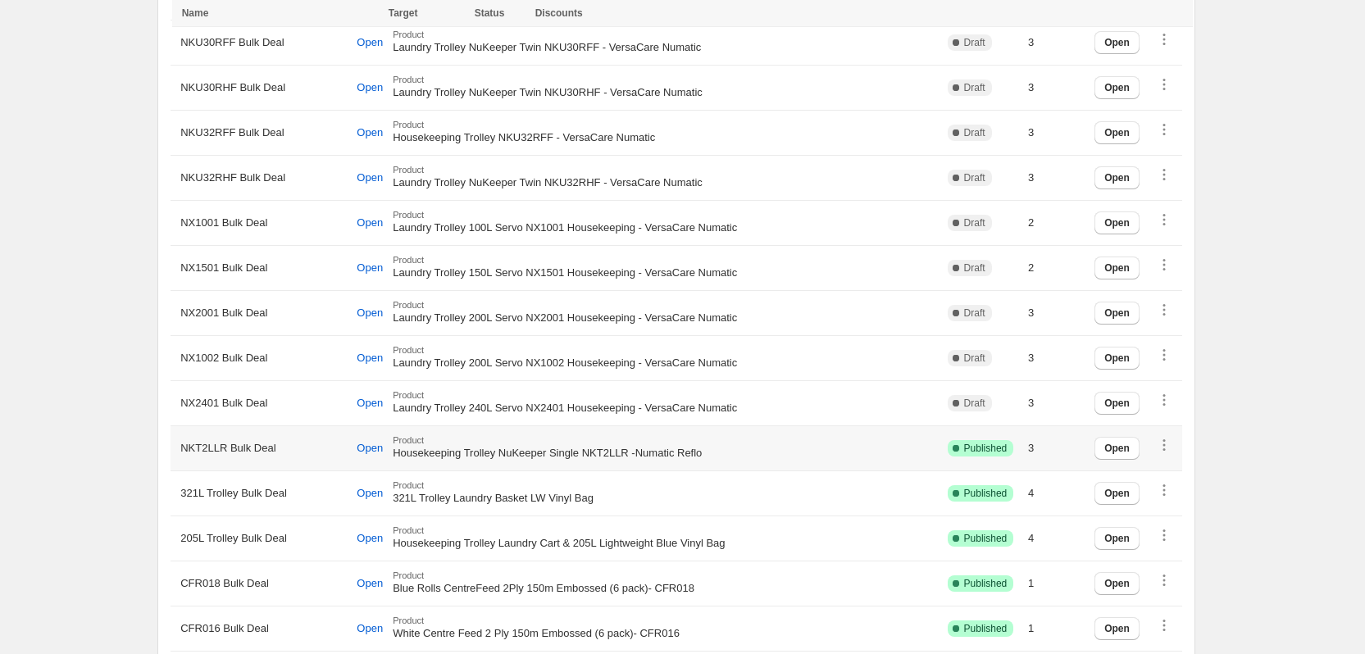
click at [185, 445] on span "NKT2LLR Bulk Deal" at bounding box center [227, 448] width 95 height 16
click at [363, 444] on span "Open" at bounding box center [370, 448] width 26 height 13
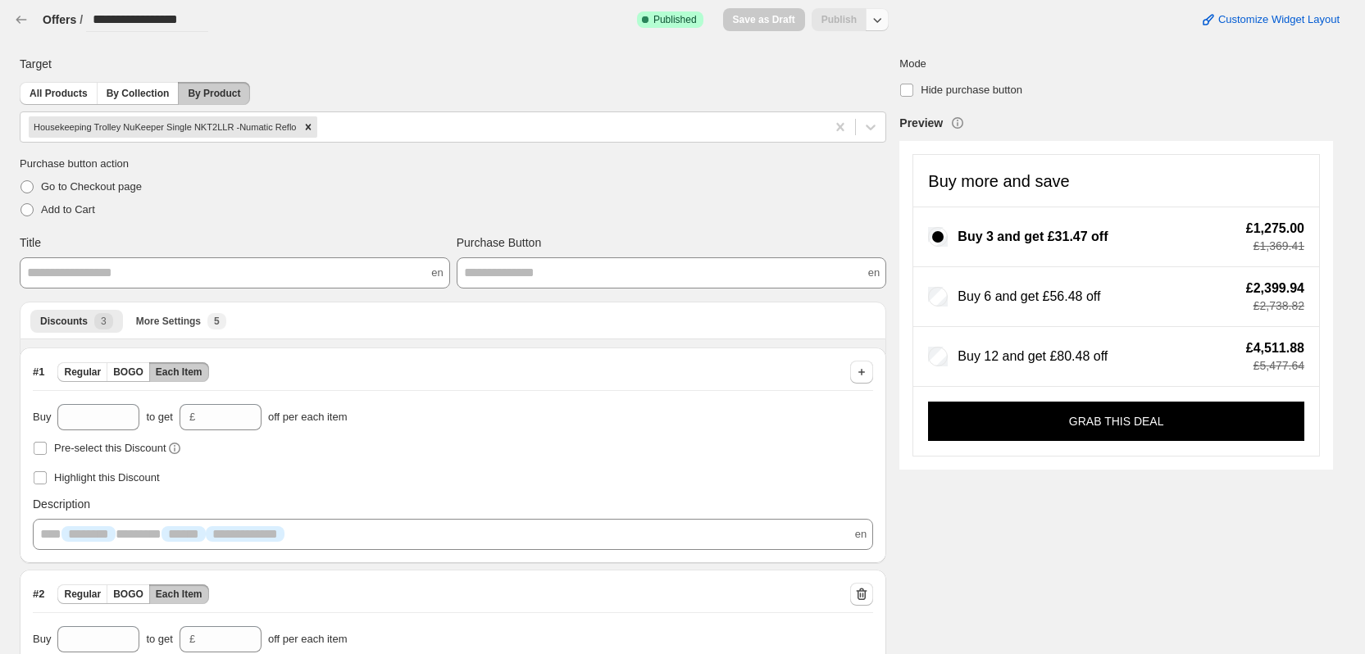
click at [889, 15] on button "button" at bounding box center [877, 19] width 23 height 23
click at [868, 86] on span "Unpublish" at bounding box center [888, 84] width 98 height 16
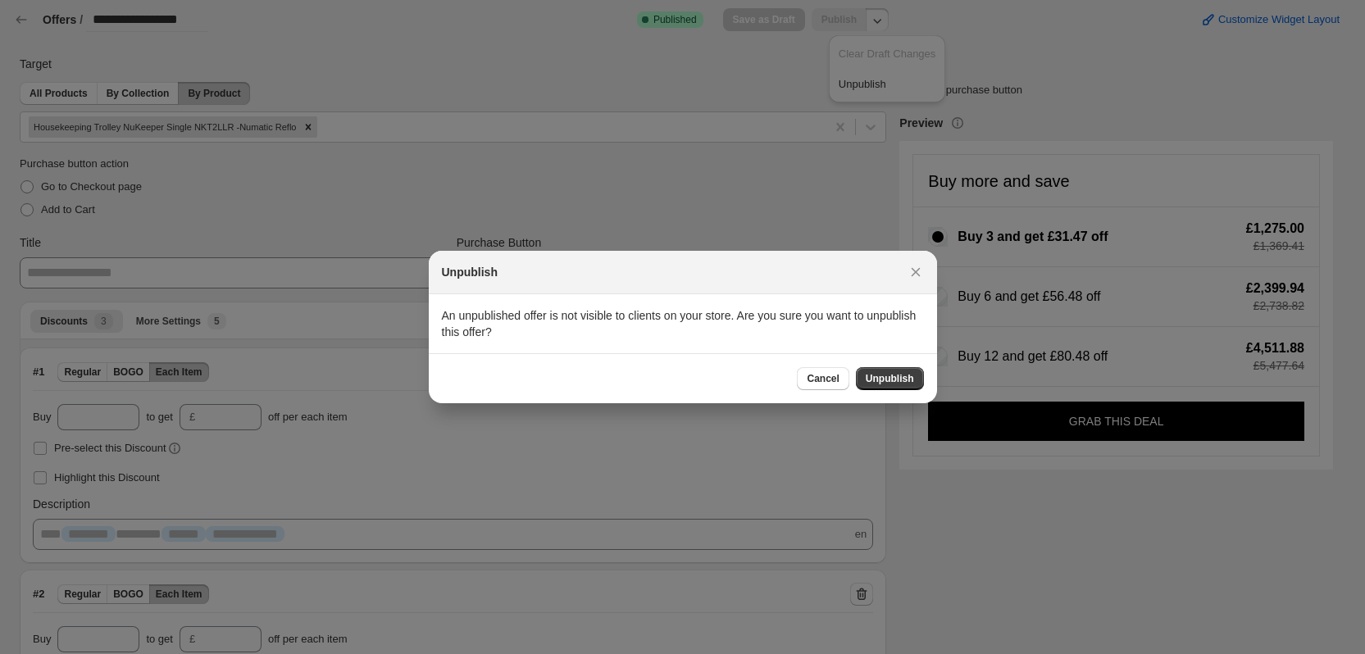
click at [890, 394] on div "Cancel Unpublish" at bounding box center [683, 378] width 508 height 50
click at [891, 378] on span "Unpublish" at bounding box center [890, 378] width 48 height 13
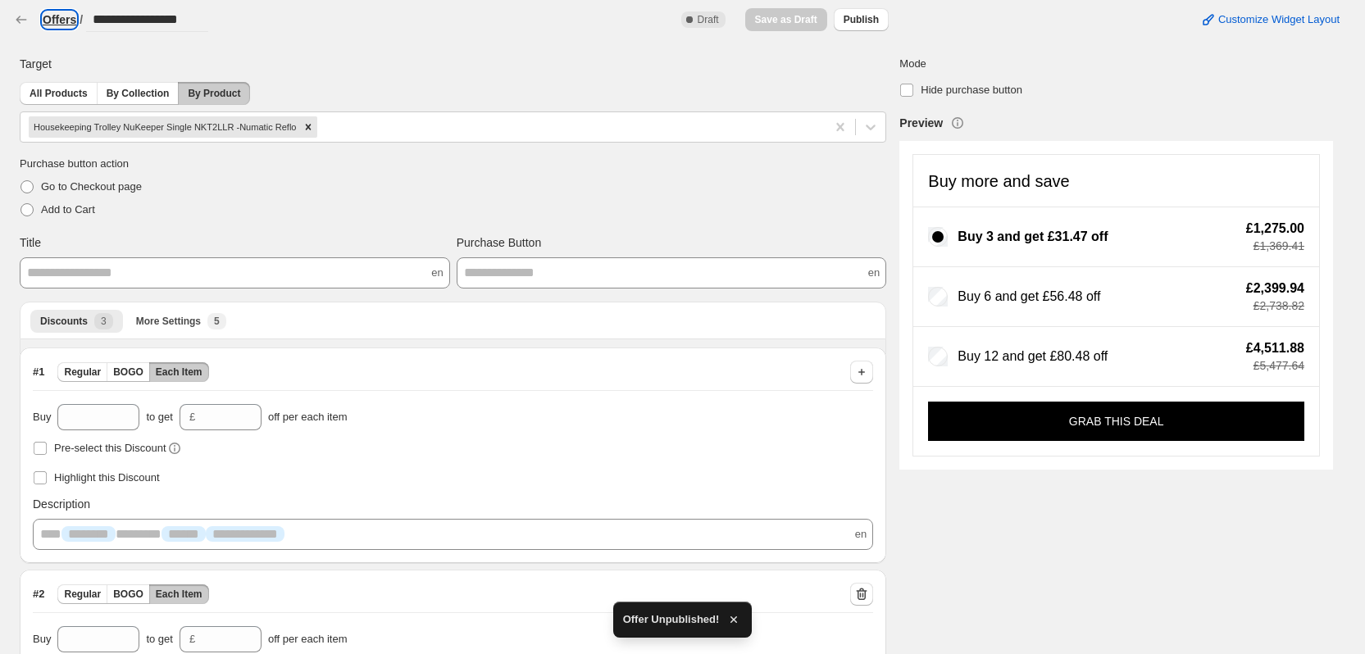
click at [53, 16] on h3 "Offers" at bounding box center [60, 19] width 34 height 16
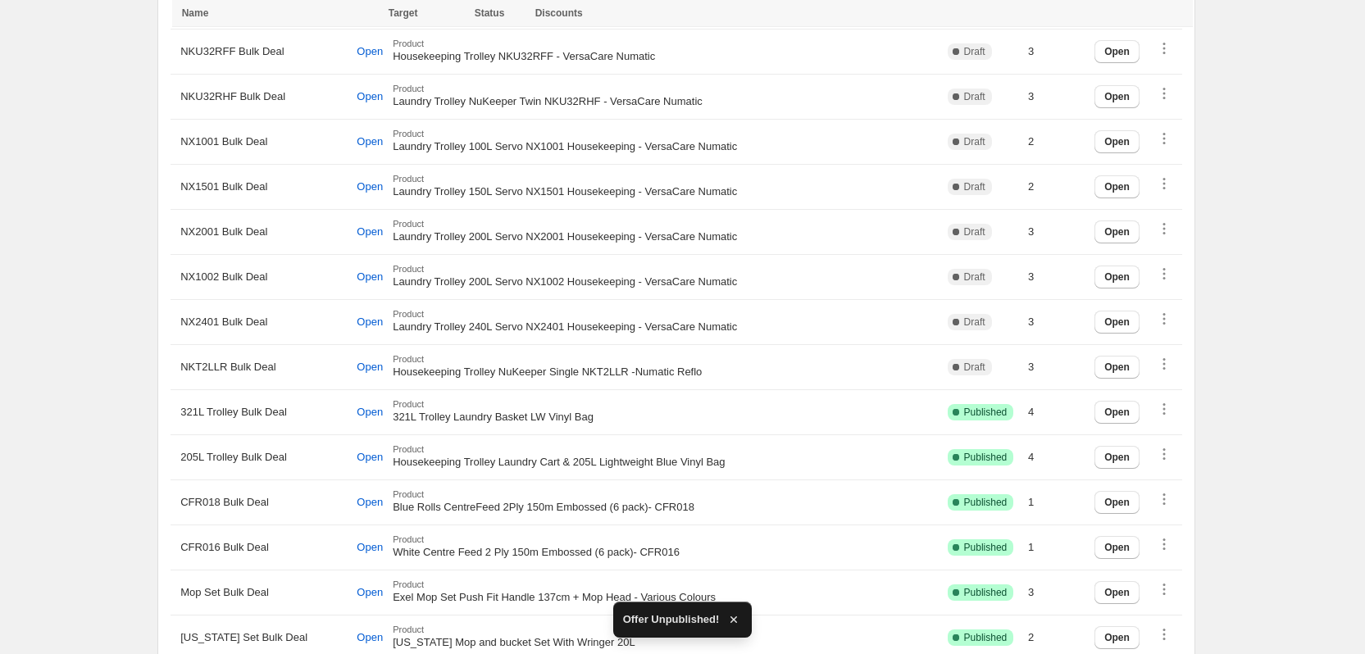
scroll to position [1476, 0]
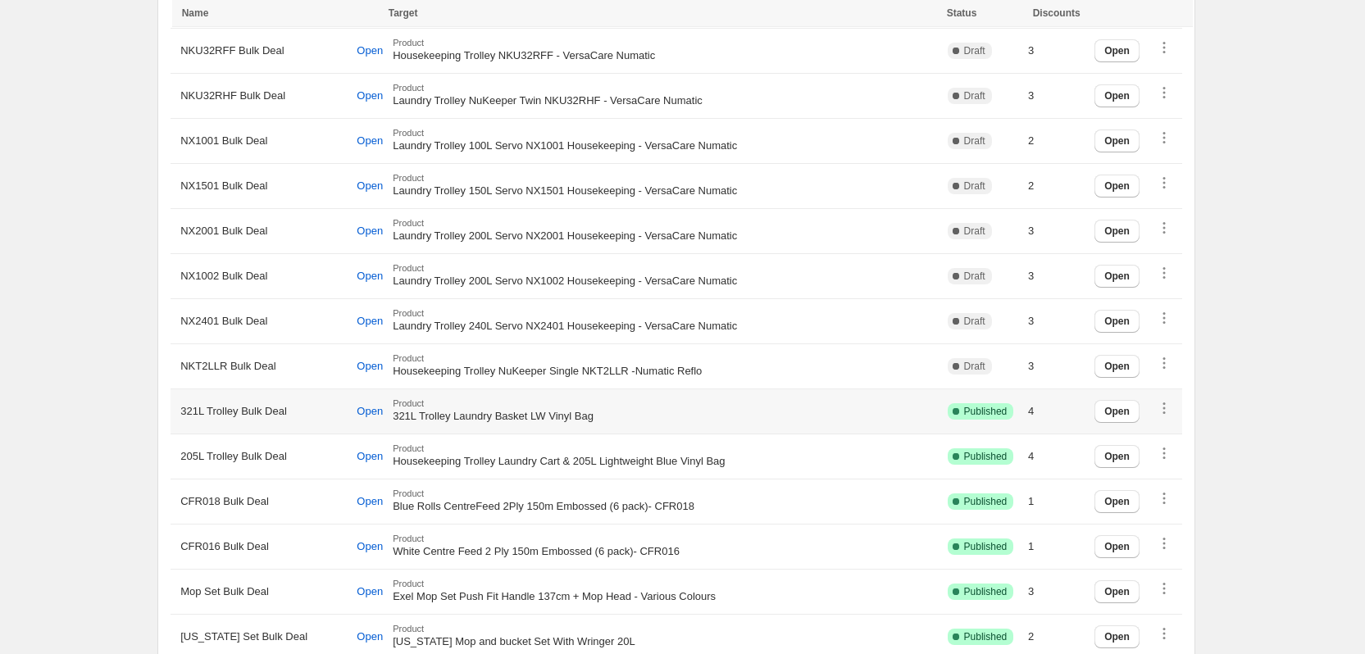
click at [189, 408] on span "321L Trolley Bulk Deal" at bounding box center [233, 411] width 107 height 16
click at [357, 411] on span "Open" at bounding box center [370, 411] width 26 height 13
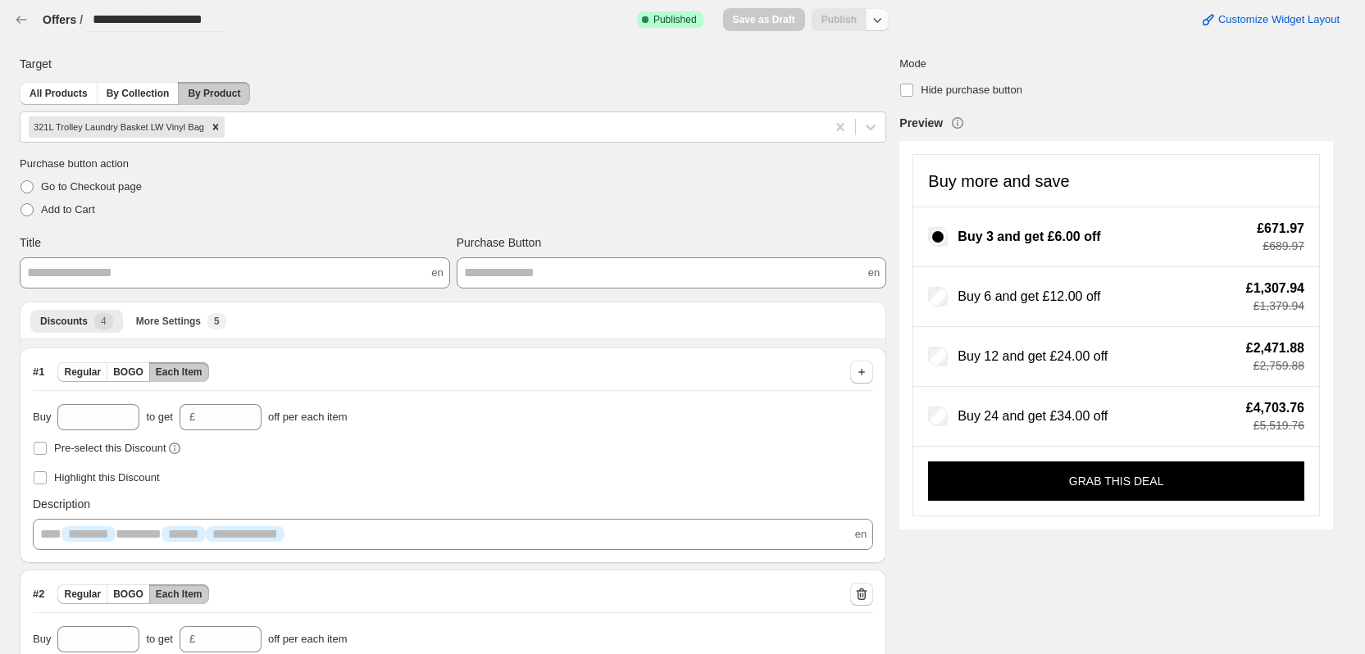
click at [878, 20] on icon "button" at bounding box center [877, 19] width 16 height 16
click at [882, 75] on button "Unpublish" at bounding box center [887, 84] width 107 height 27
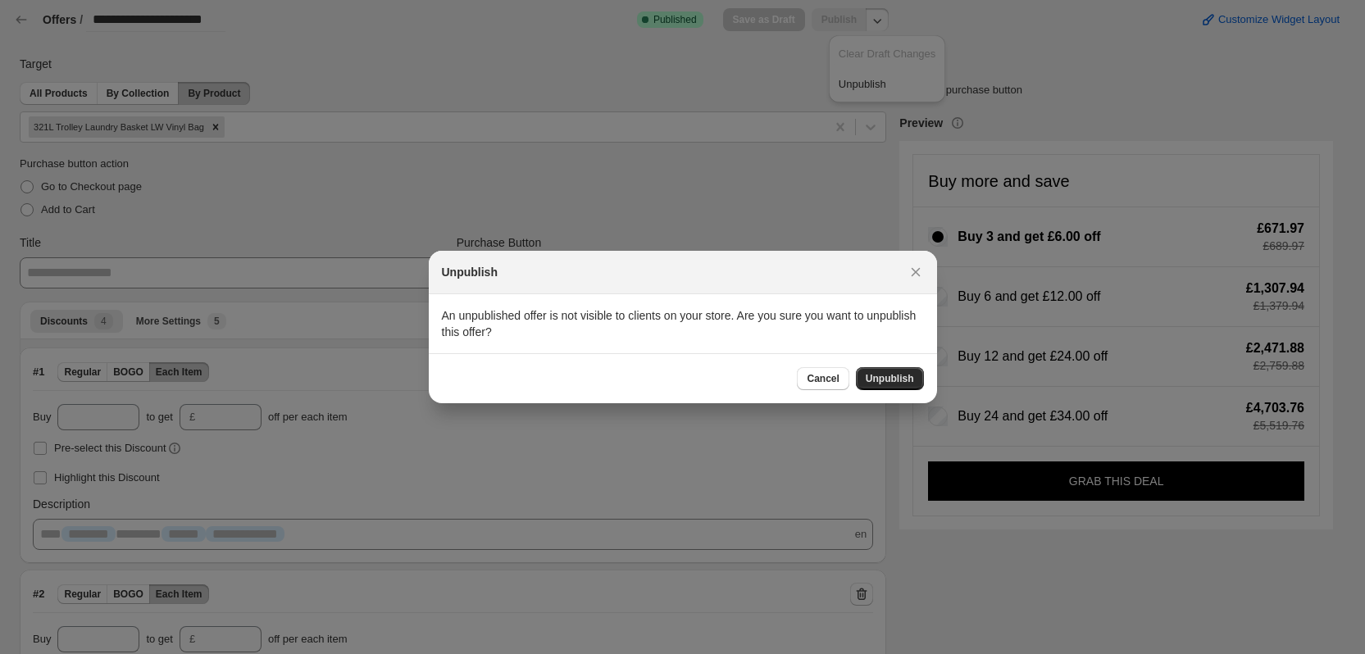
click at [896, 374] on span "Unpublish" at bounding box center [890, 378] width 48 height 13
